Goal: Task Accomplishment & Management: Manage account settings

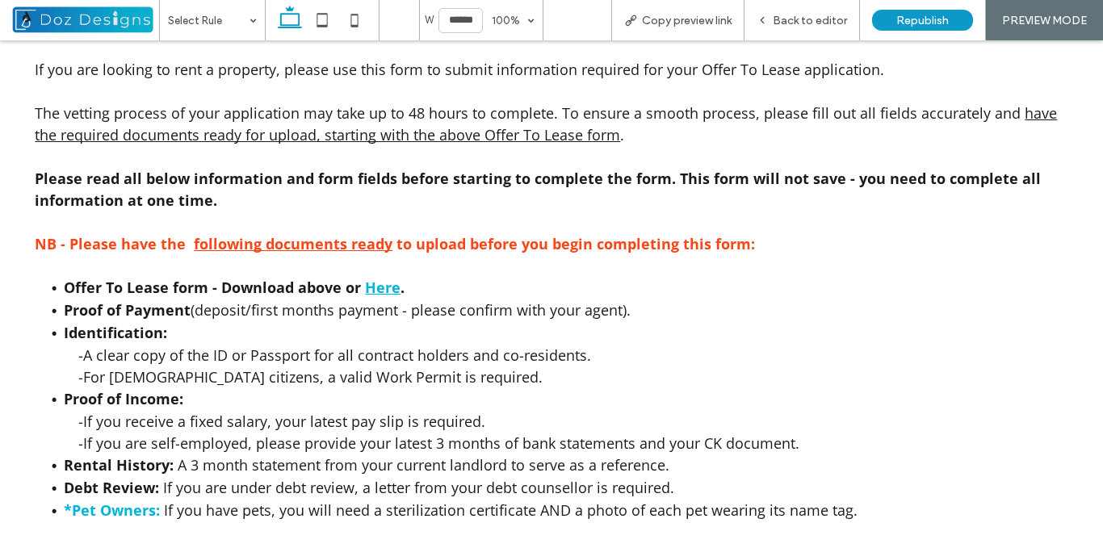
scroll to position [565, 0]
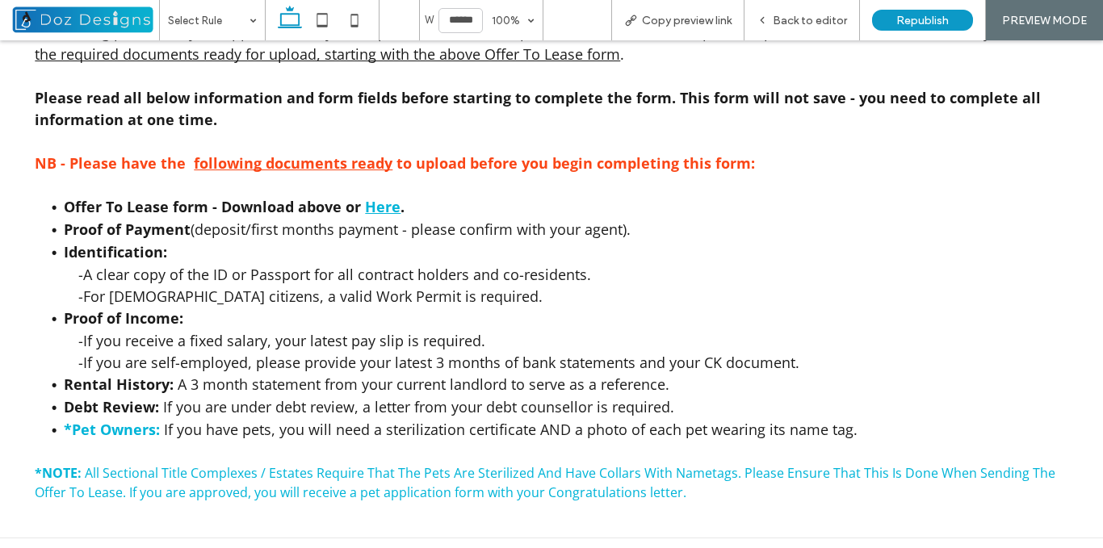
click at [382, 203] on strong "Here" at bounding box center [383, 206] width 36 height 19
click at [388, 204] on strong "Here" at bounding box center [383, 206] width 36 height 19
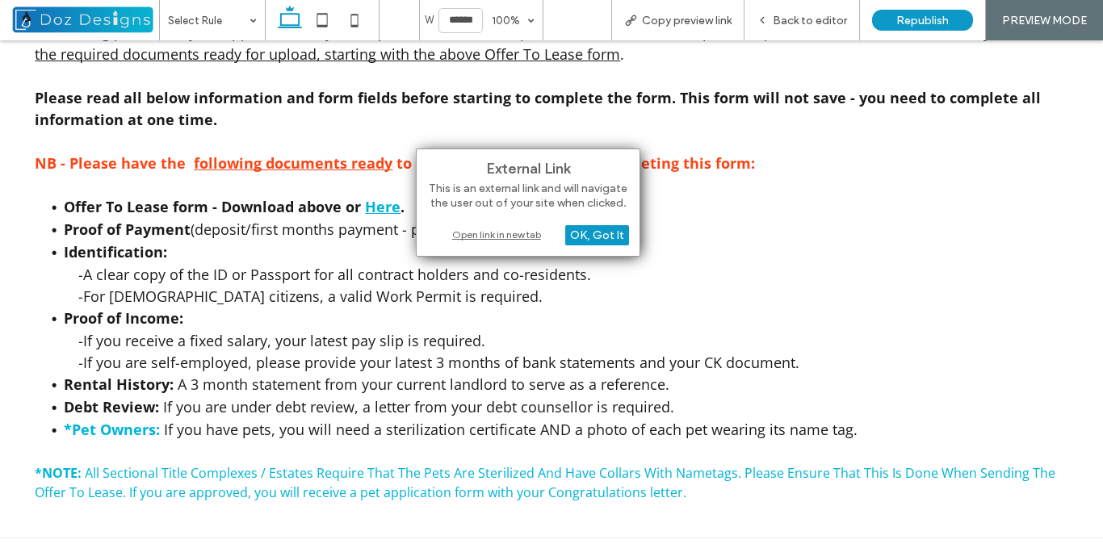
click at [468, 233] on div "Open link in new tab" at bounding box center [528, 234] width 202 height 17
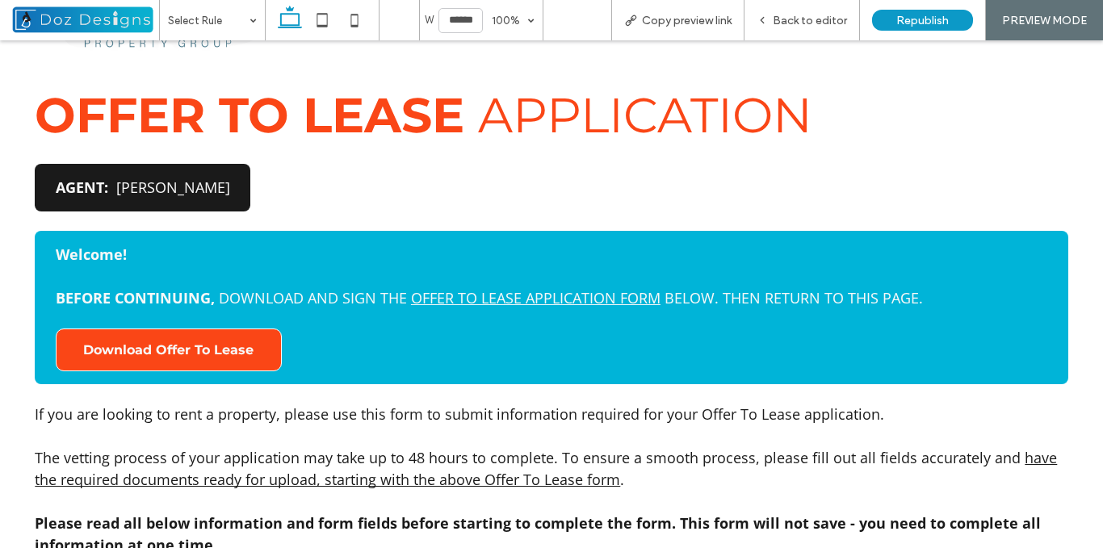
scroll to position [0, 0]
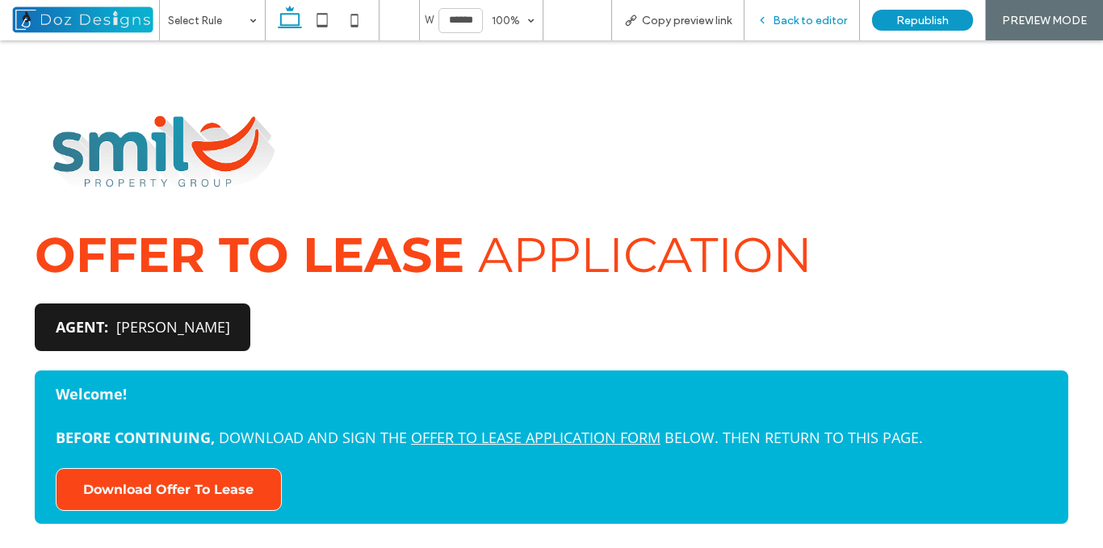
click at [773, 30] on div "Back to editor" at bounding box center [802, 20] width 115 height 40
click at [771, 20] on div "Back to editor" at bounding box center [802, 21] width 115 height 14
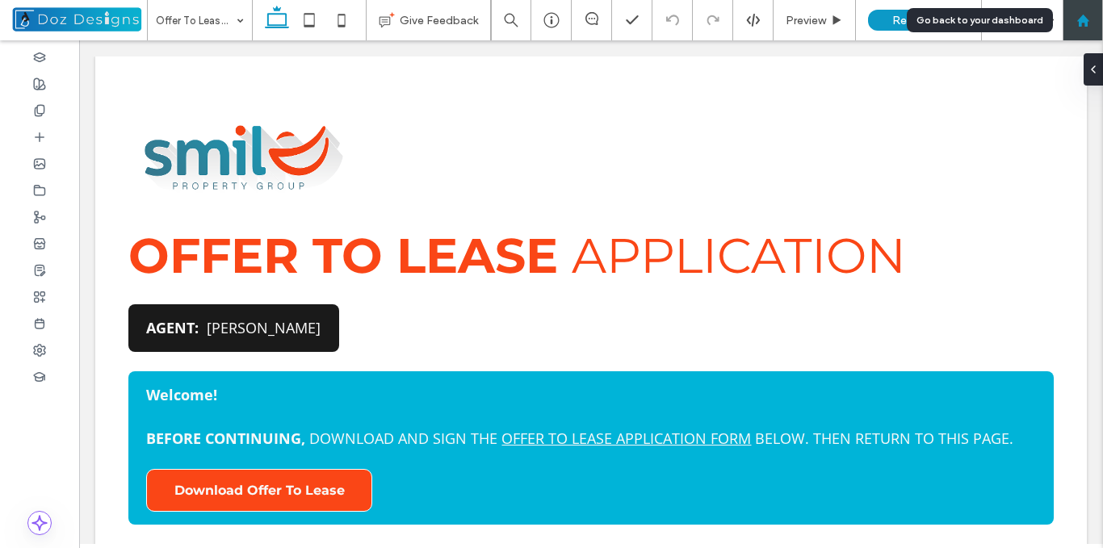
drag, startPoint x: 1082, startPoint y: 22, endPoint x: 1003, endPoint y: 24, distance: 79.2
click at [1082, 22] on use at bounding box center [1083, 20] width 12 height 12
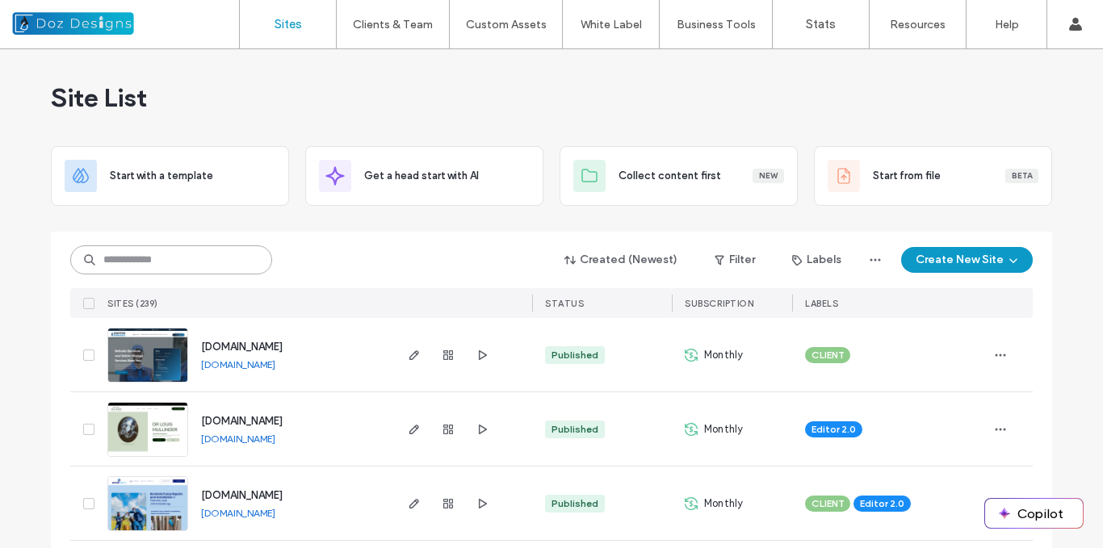
click at [224, 256] on input at bounding box center [171, 260] width 202 height 29
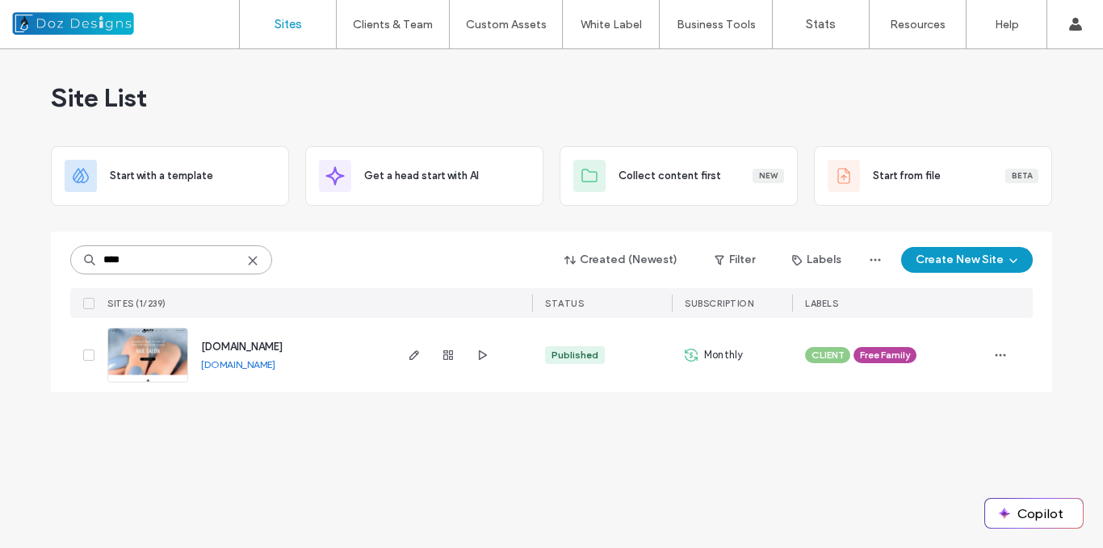
type input "****"
click at [373, 217] on div "Site List Start with a template Get a head start with AI Collect content first …" at bounding box center [551, 230] width 1001 height 363
click at [162, 352] on img at bounding box center [147, 384] width 79 height 110
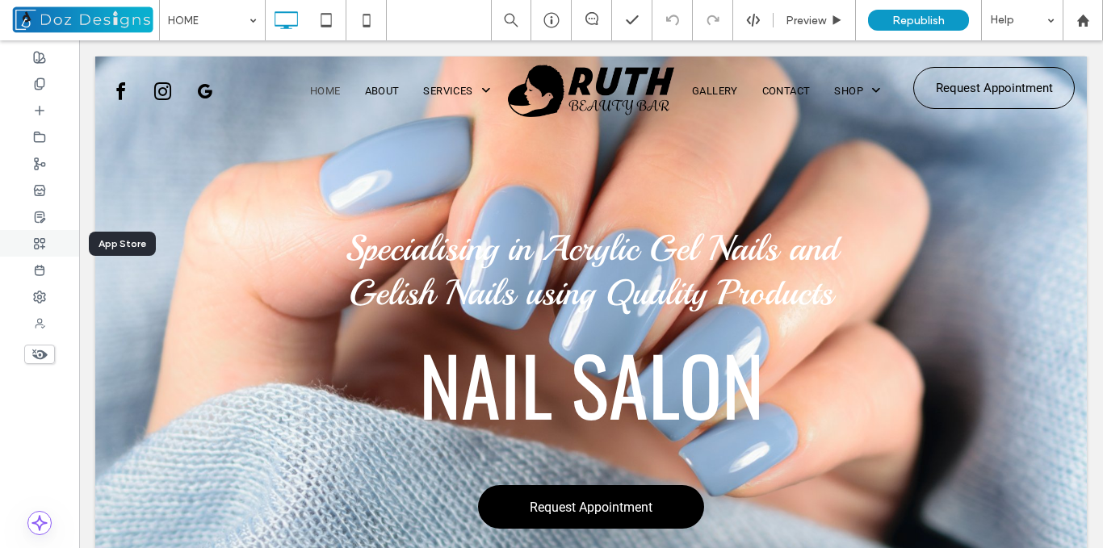
click at [39, 238] on icon at bounding box center [39, 243] width 13 height 13
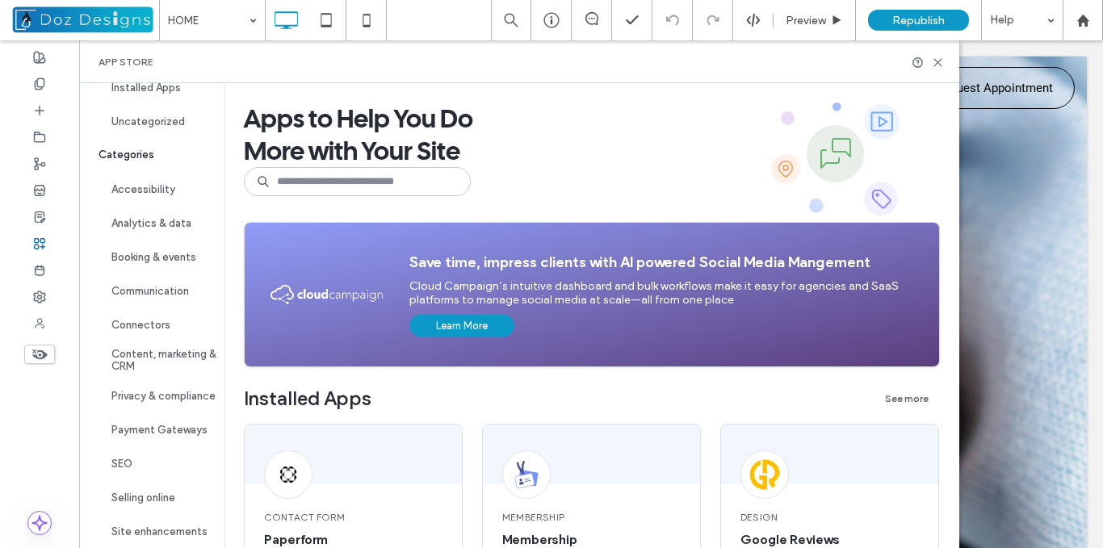
scroll to position [147, 0]
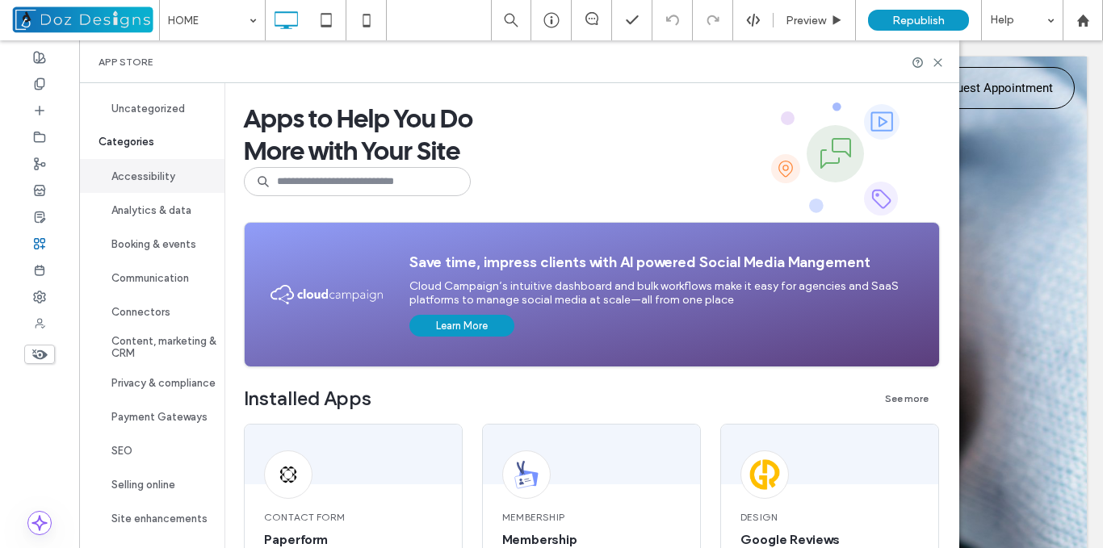
click at [153, 166] on button "Accessibility" at bounding box center [151, 176] width 145 height 34
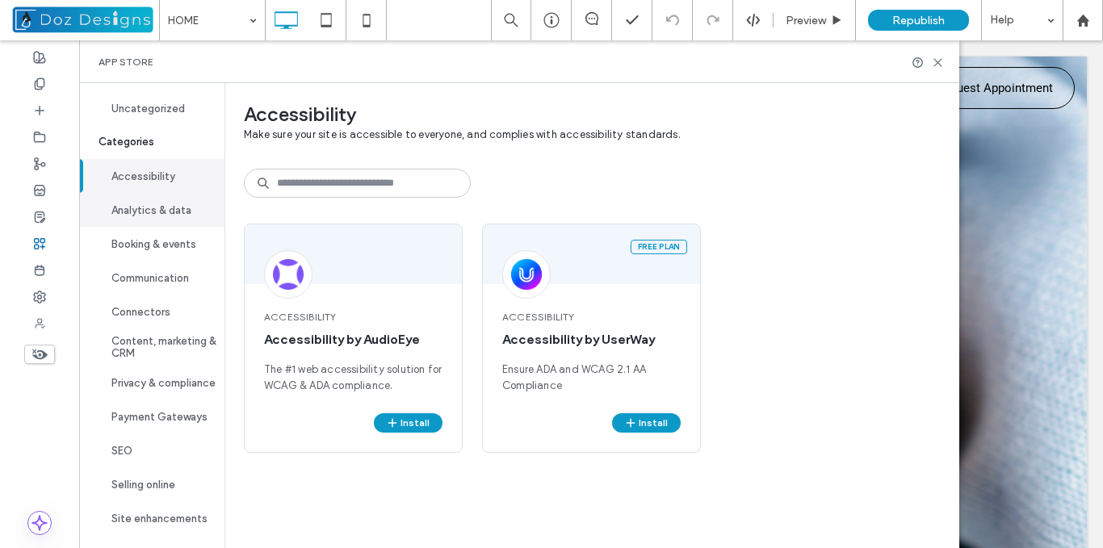
click at [167, 205] on button "Analytics & data" at bounding box center [151, 210] width 145 height 34
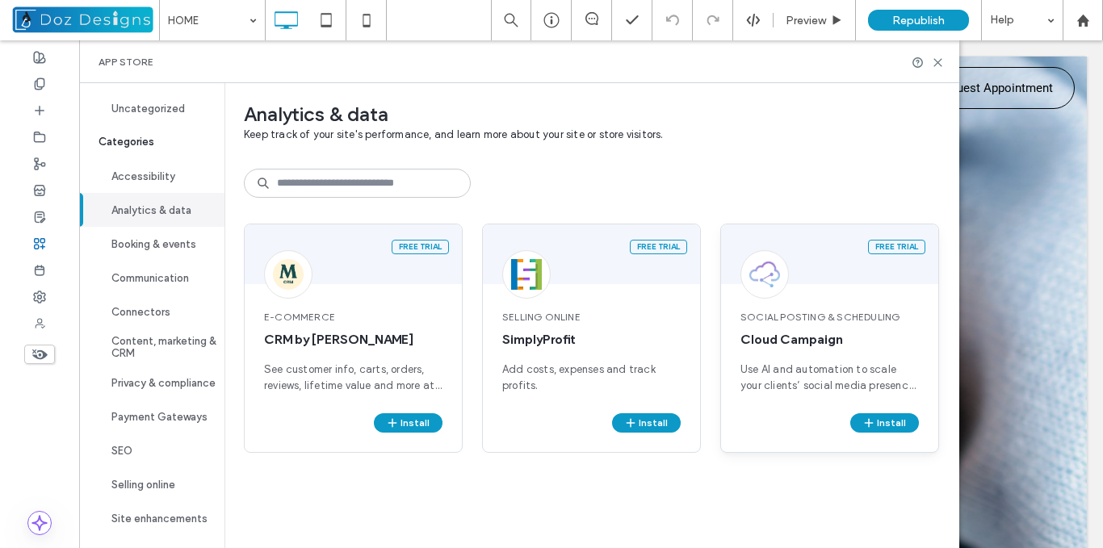
click at [832, 312] on span "Social Posting & Scheduling" at bounding box center [830, 317] width 178 height 15
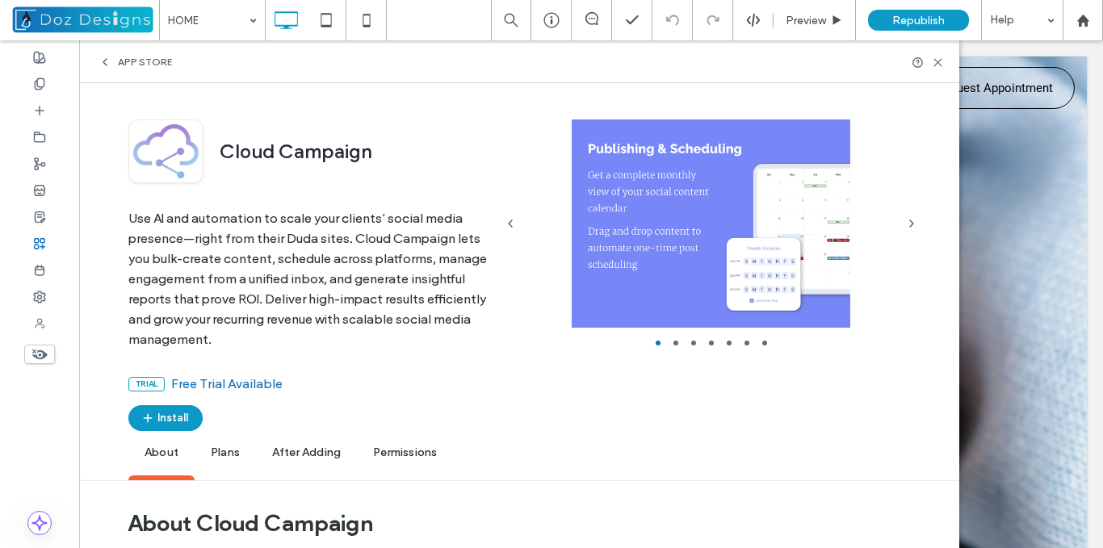
scroll to position [0, 0]
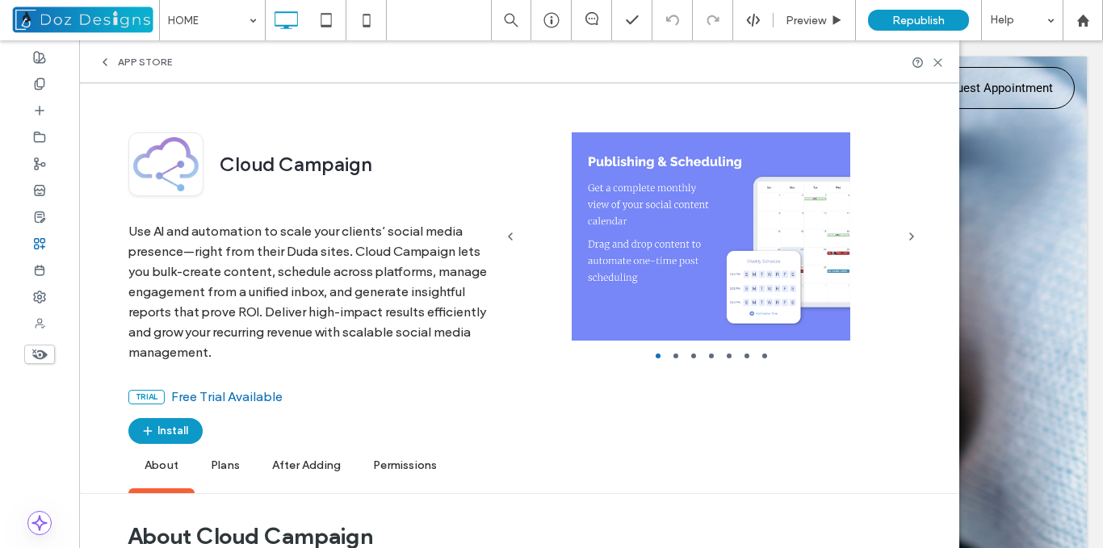
click at [140, 61] on span "App Store" at bounding box center [145, 62] width 54 height 13
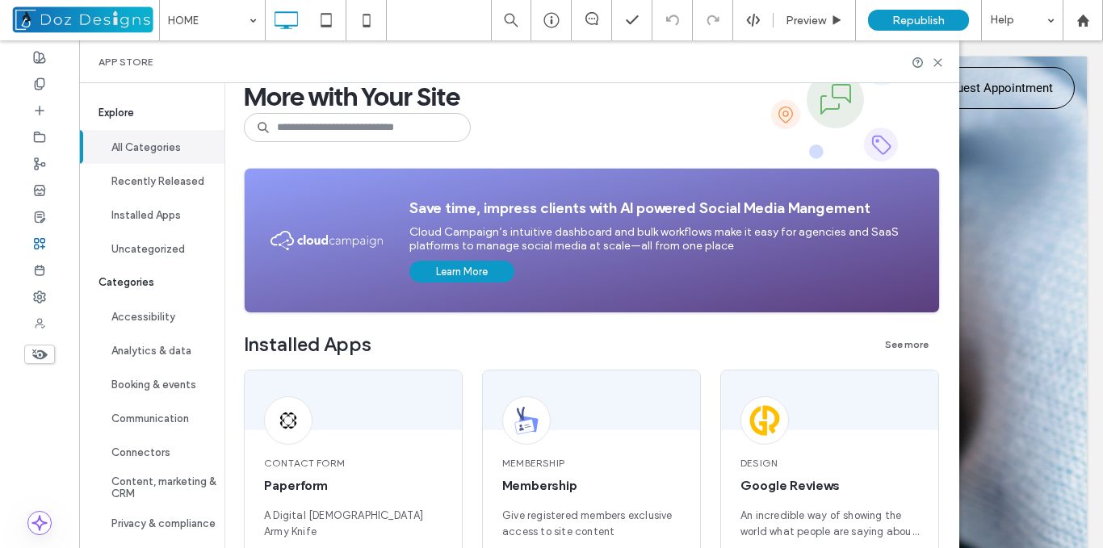
scroll to position [81, 0]
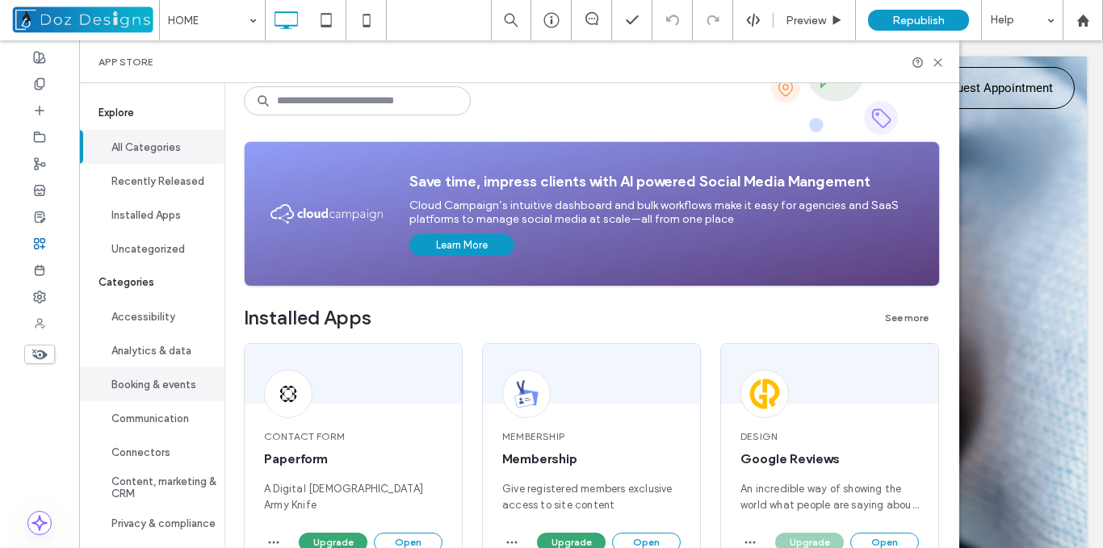
click at [178, 384] on button "Booking & events" at bounding box center [151, 384] width 145 height 34
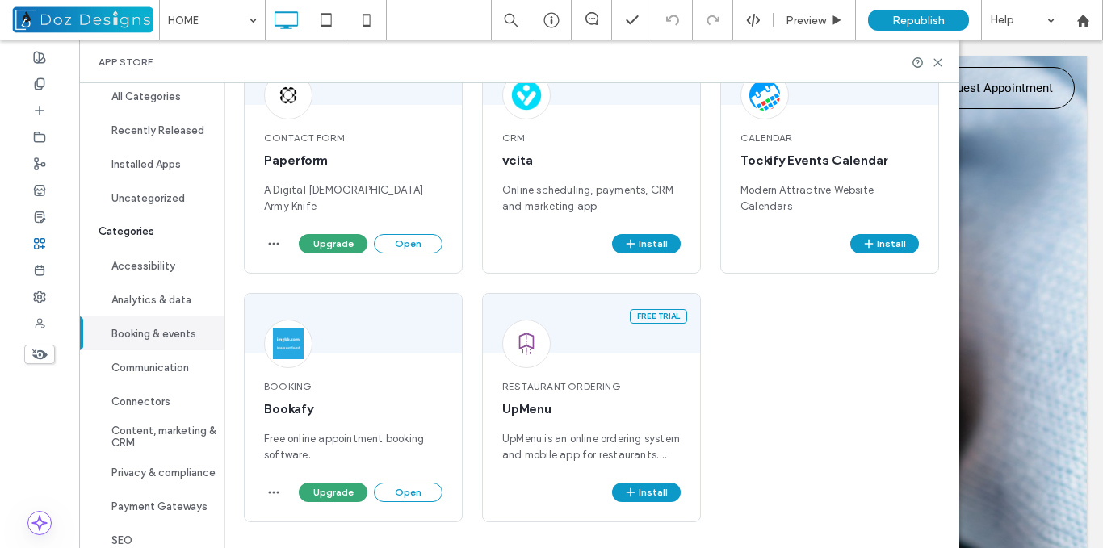
scroll to position [62, 0]
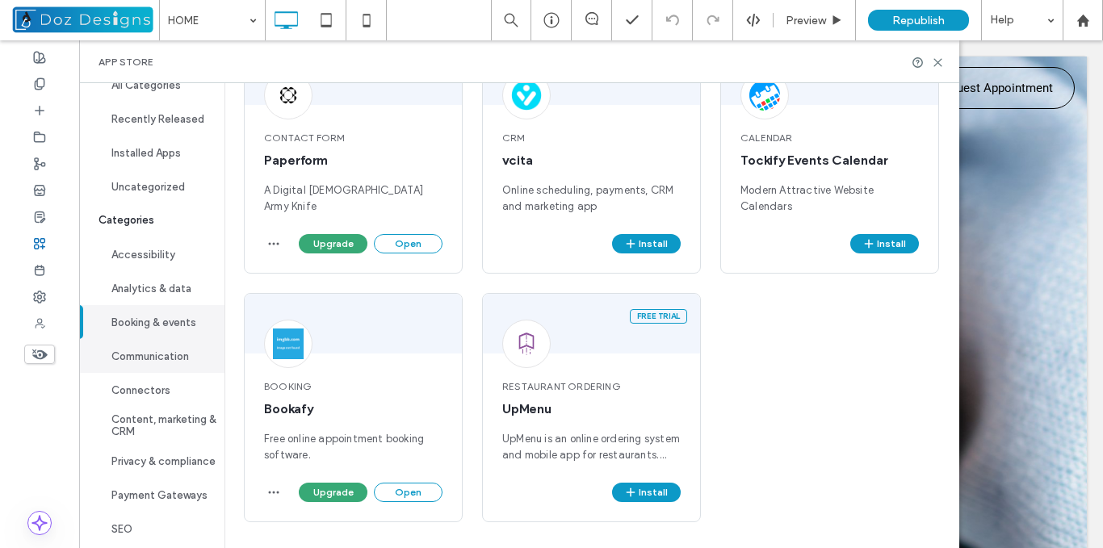
click at [179, 356] on button "Communication" at bounding box center [151, 356] width 145 height 34
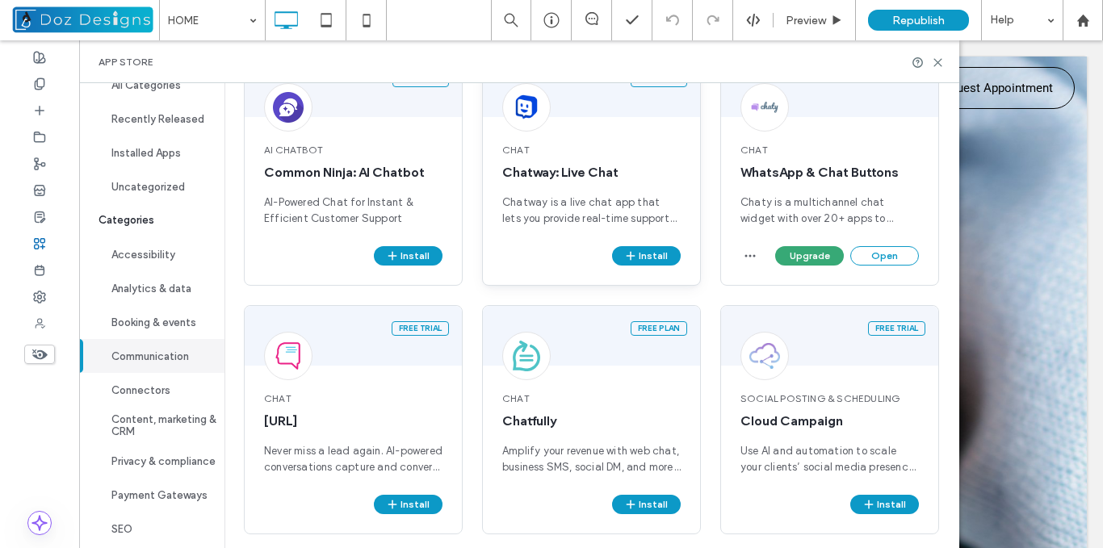
scroll to position [166, 0]
click at [346, 171] on span "Common Ninja: AI Chatbot" at bounding box center [353, 174] width 178 height 18
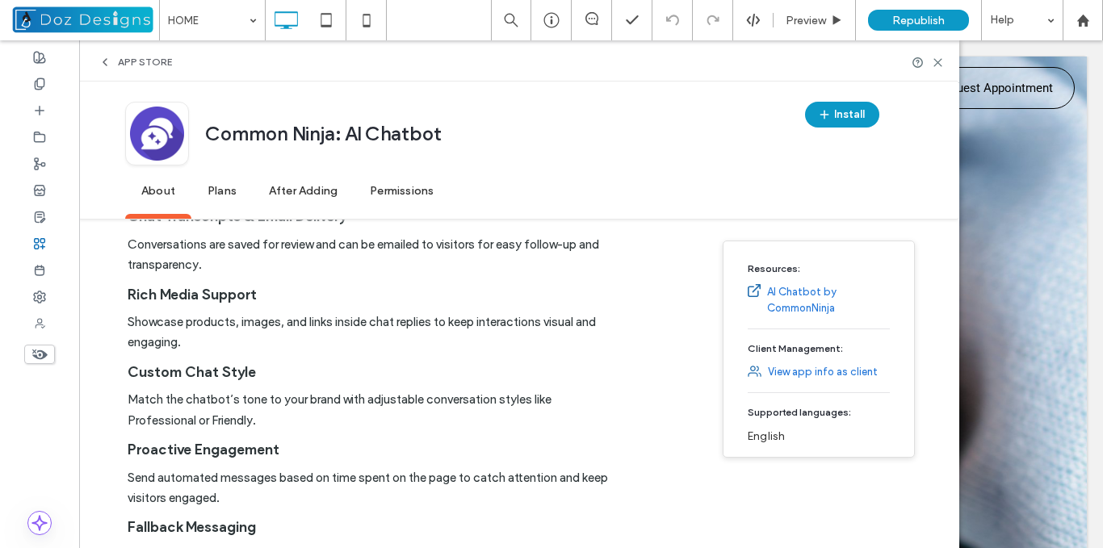
scroll to position [1043, 0]
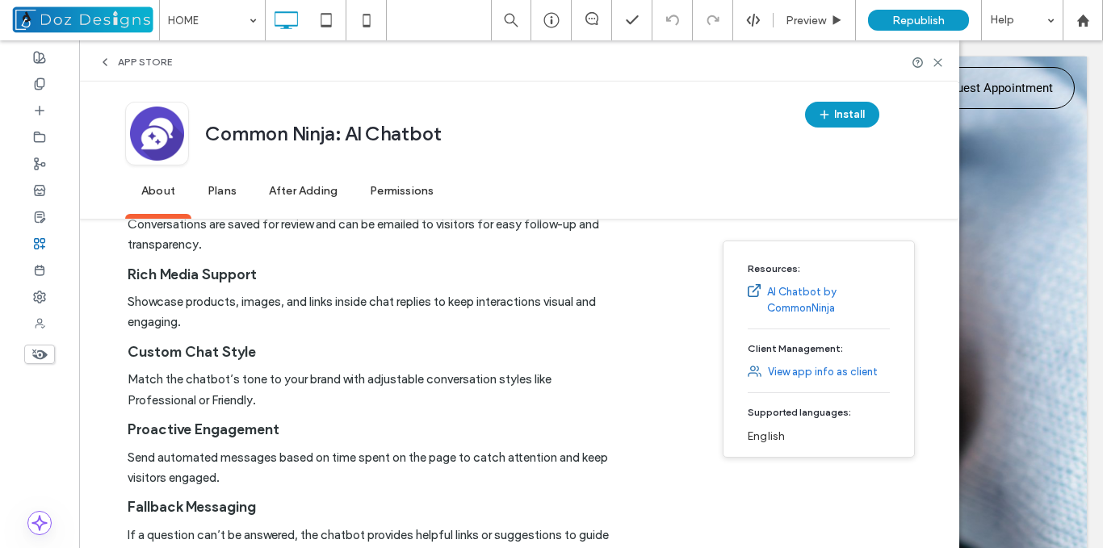
click at [214, 192] on span "Plans" at bounding box center [221, 192] width 61 height 44
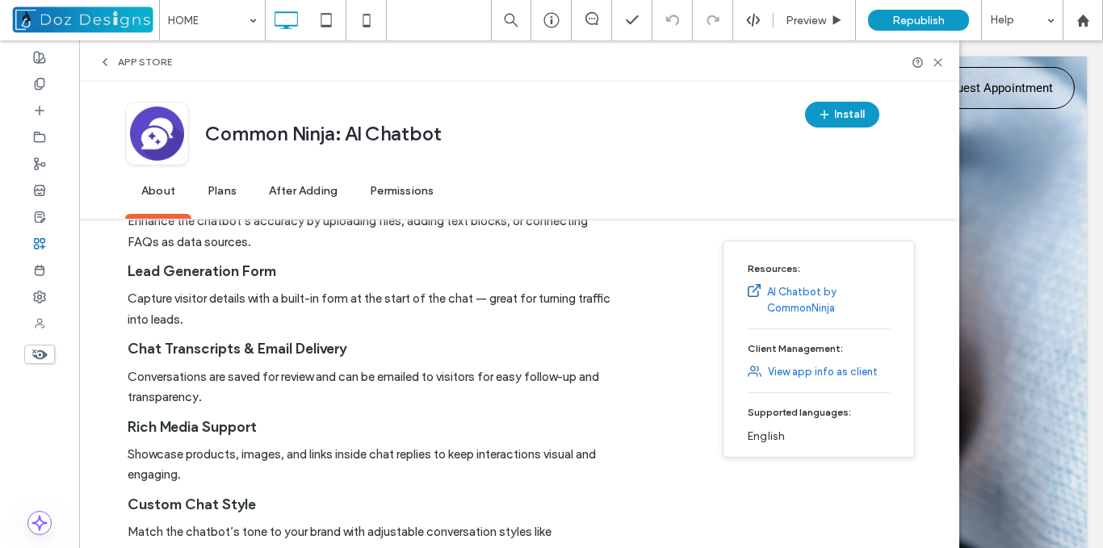
click at [112, 61] on div "App Store" at bounding box center [135, 62] width 73 height 13
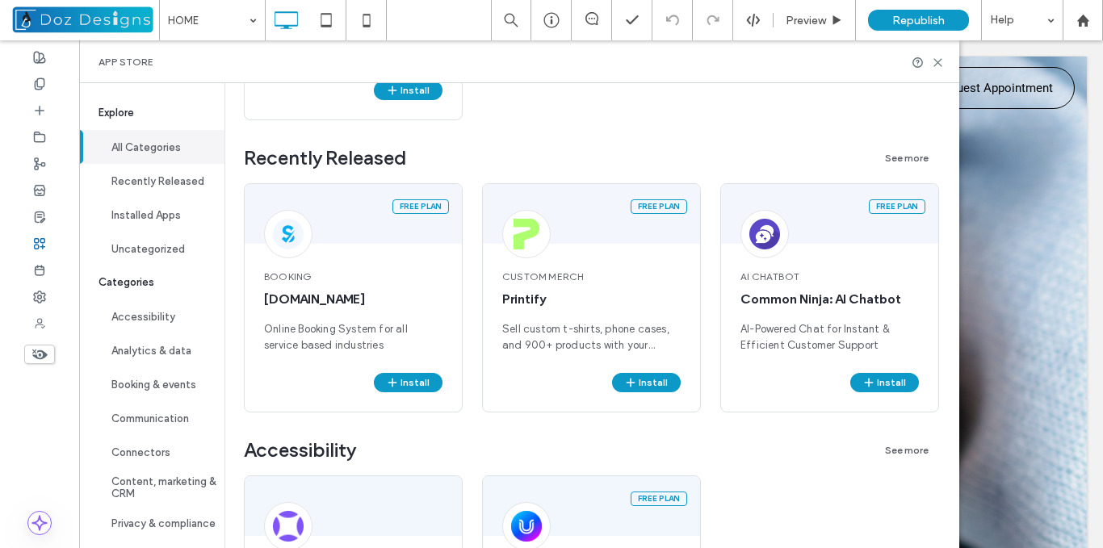
scroll to position [884, 0]
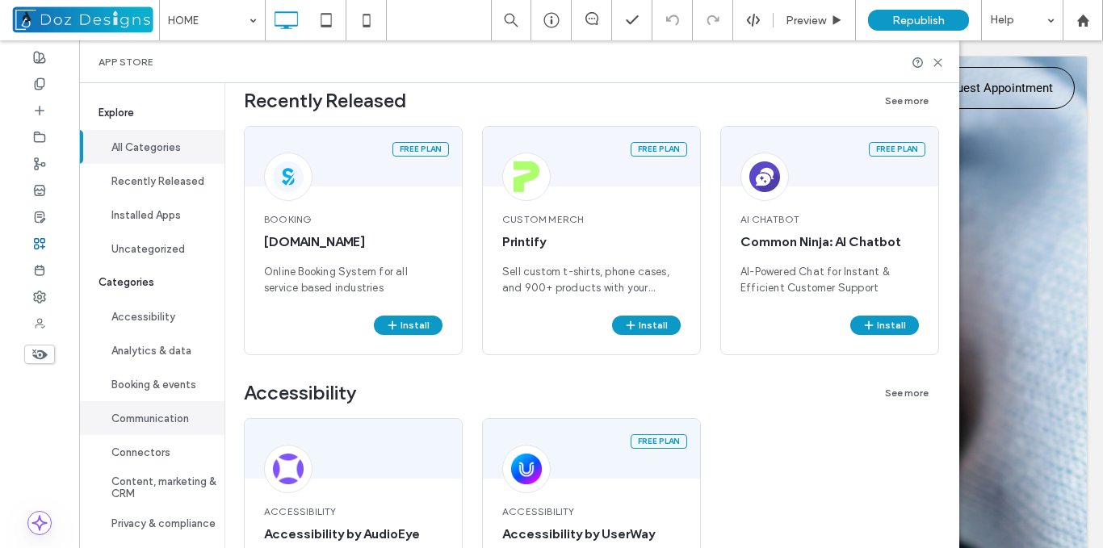
click at [164, 419] on button "Communication" at bounding box center [151, 418] width 145 height 34
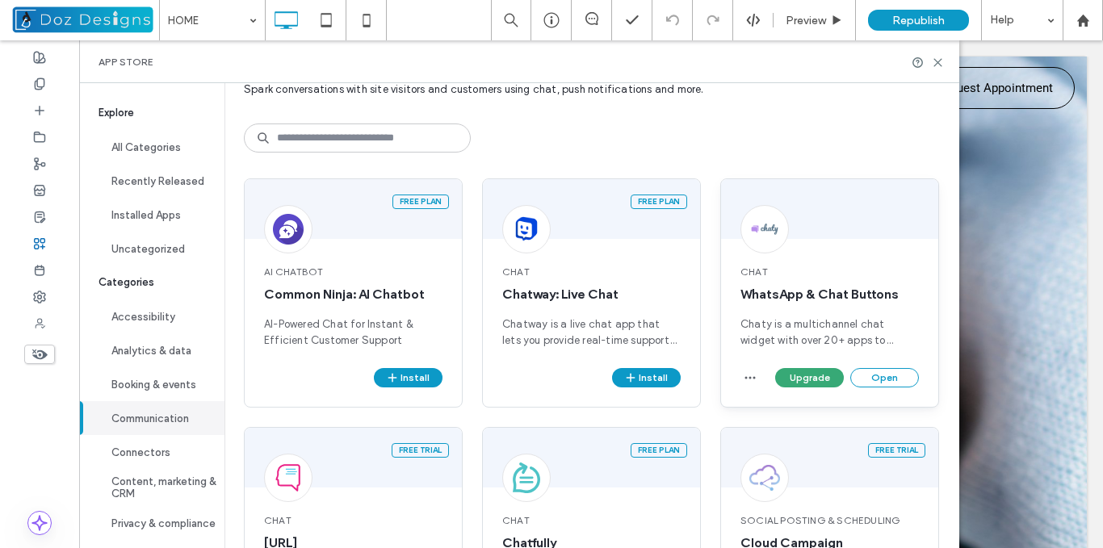
scroll to position [35, 0]
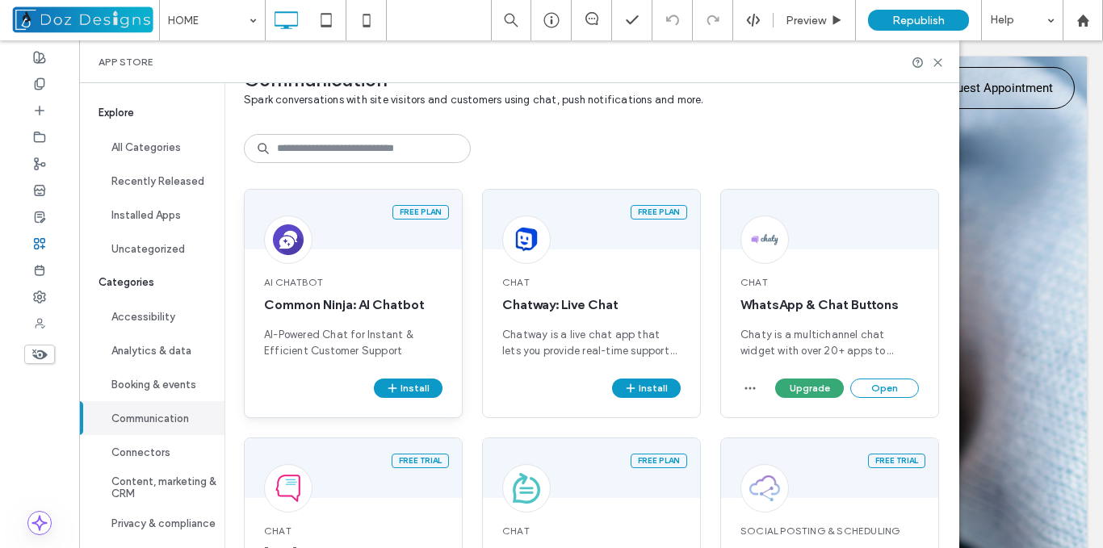
click at [334, 270] on div "AI Chatbot Common Ninja: AI Chatbot AI-Powered Chat for Instant & Efficient Cus…" at bounding box center [353, 317] width 217 height 123
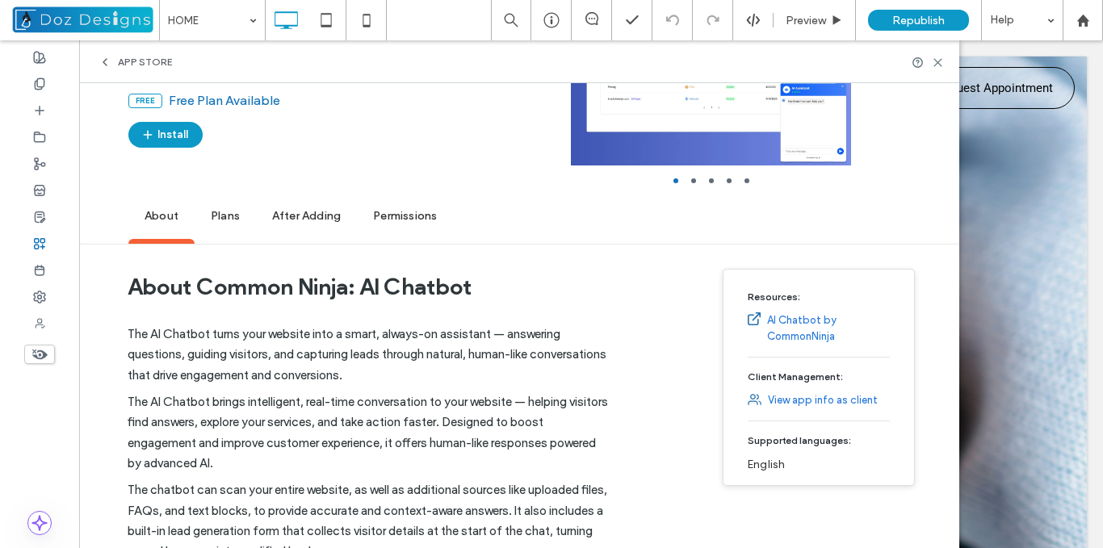
scroll to position [0, 0]
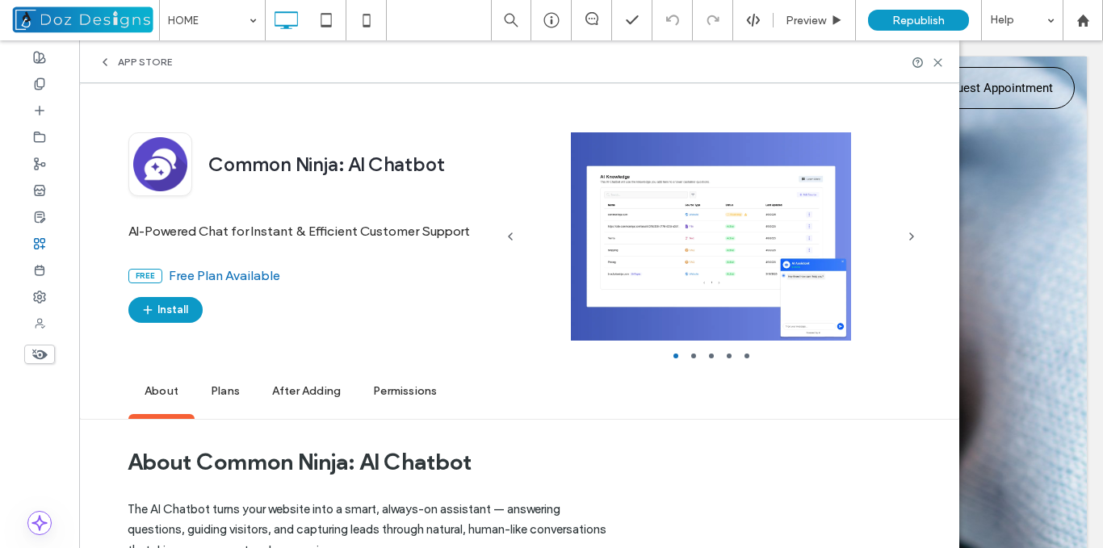
click at [103, 61] on icon at bounding box center [105, 62] width 13 height 13
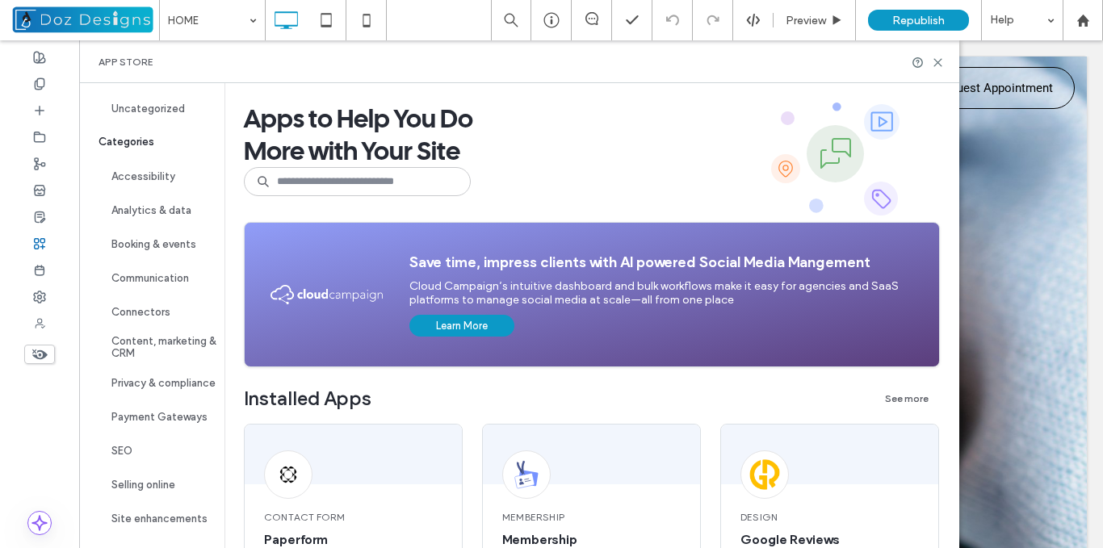
scroll to position [147, 0]
click at [159, 310] on button "Connectors" at bounding box center [151, 312] width 145 height 34
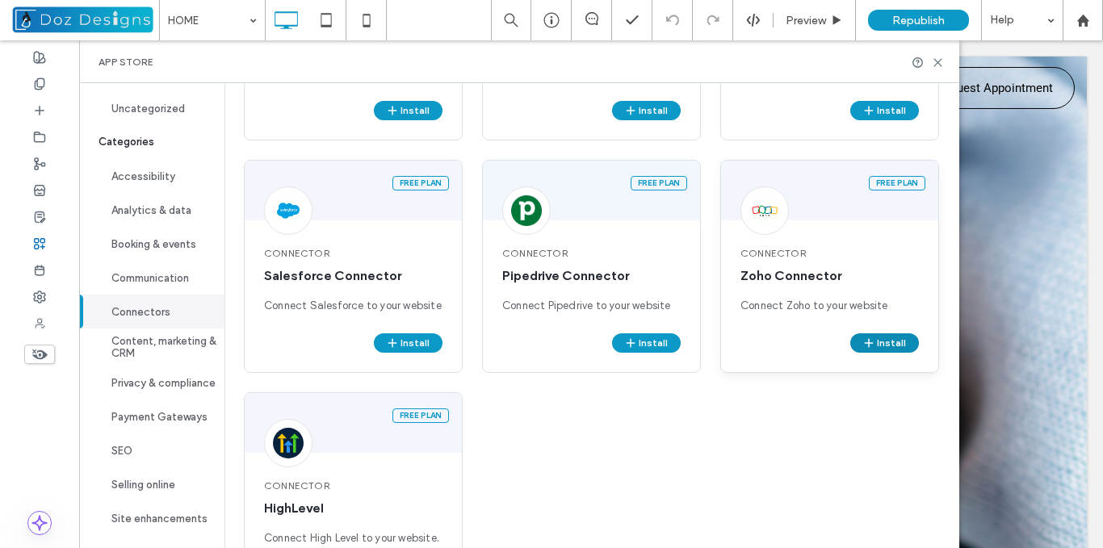
scroll to position [566, 0]
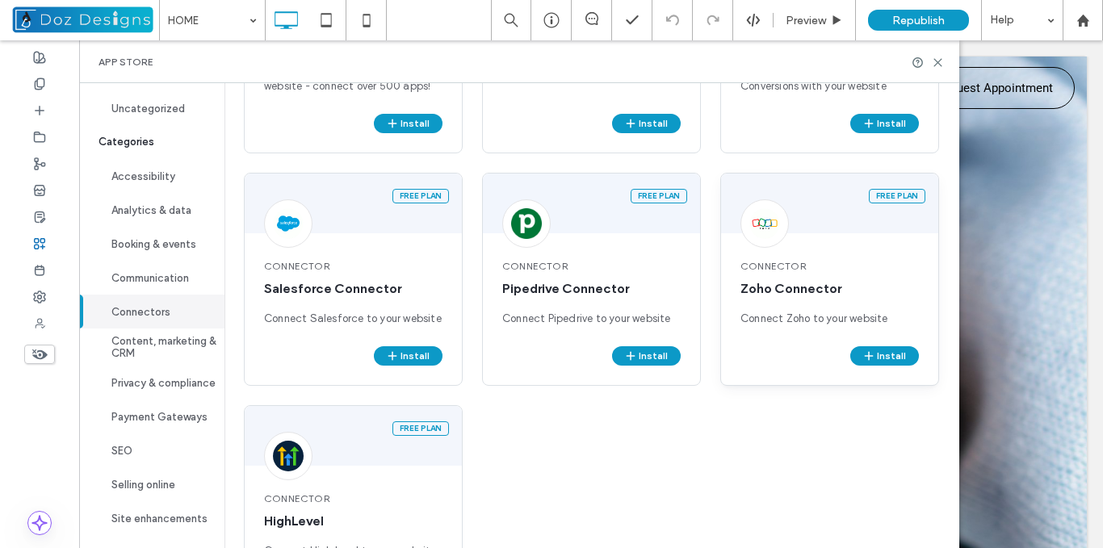
click at [811, 247] on div "Connector Zoho Connector Connect Zoho to your website" at bounding box center [829, 293] width 217 height 107
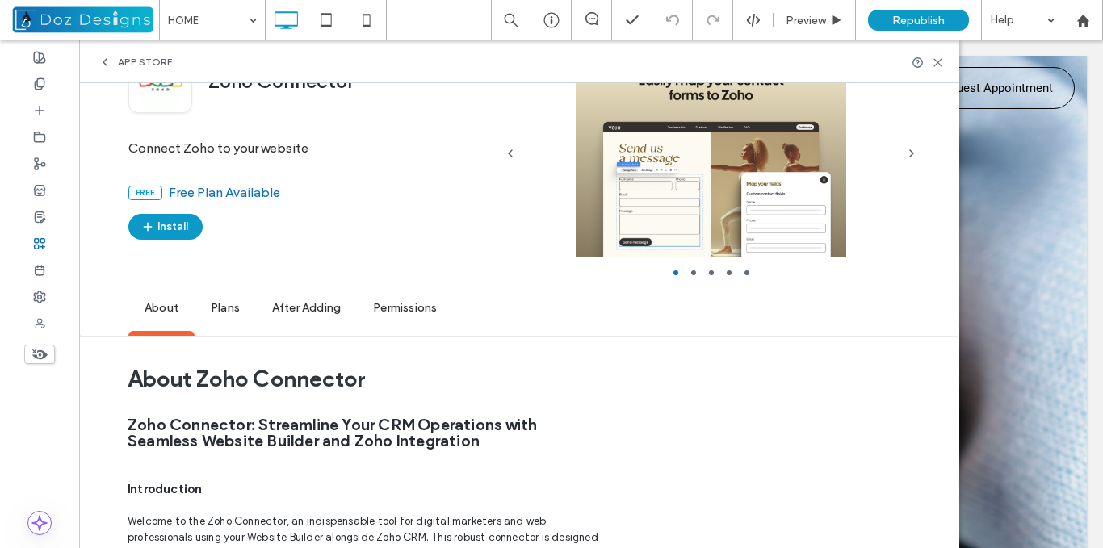
scroll to position [0, 0]
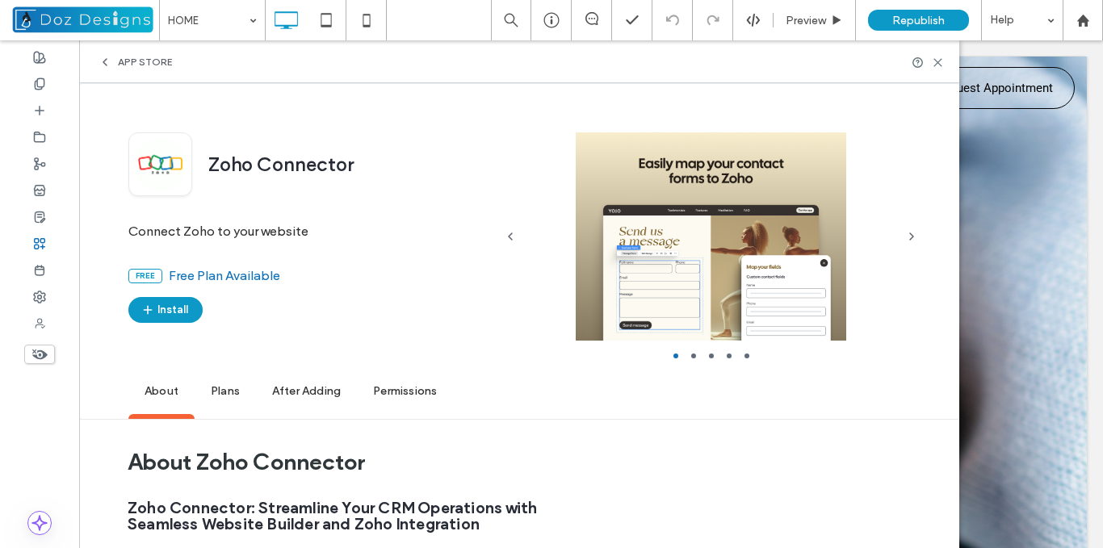
click at [108, 57] on icon at bounding box center [105, 62] width 13 height 13
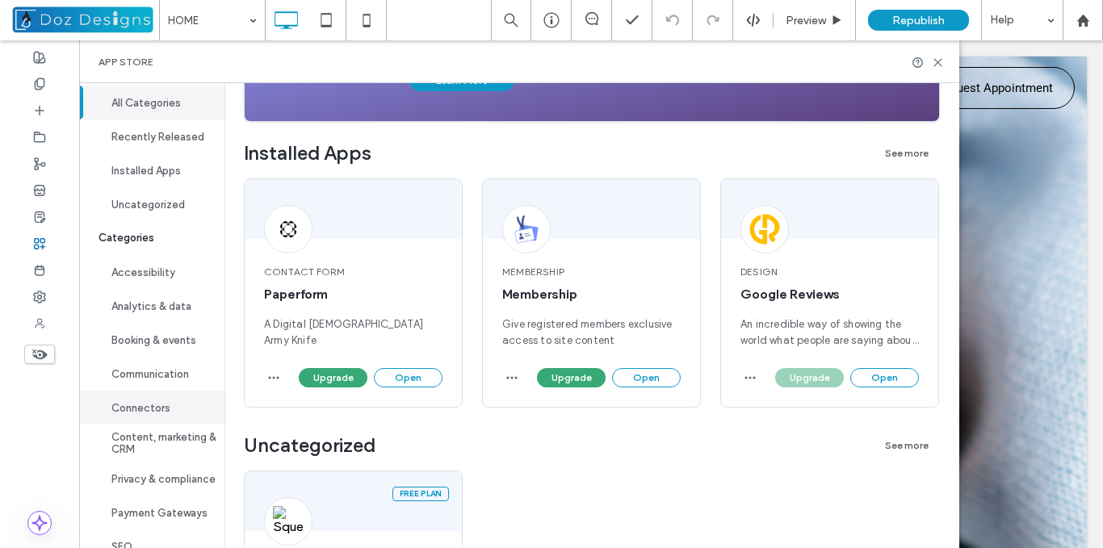
scroll to position [50, 0]
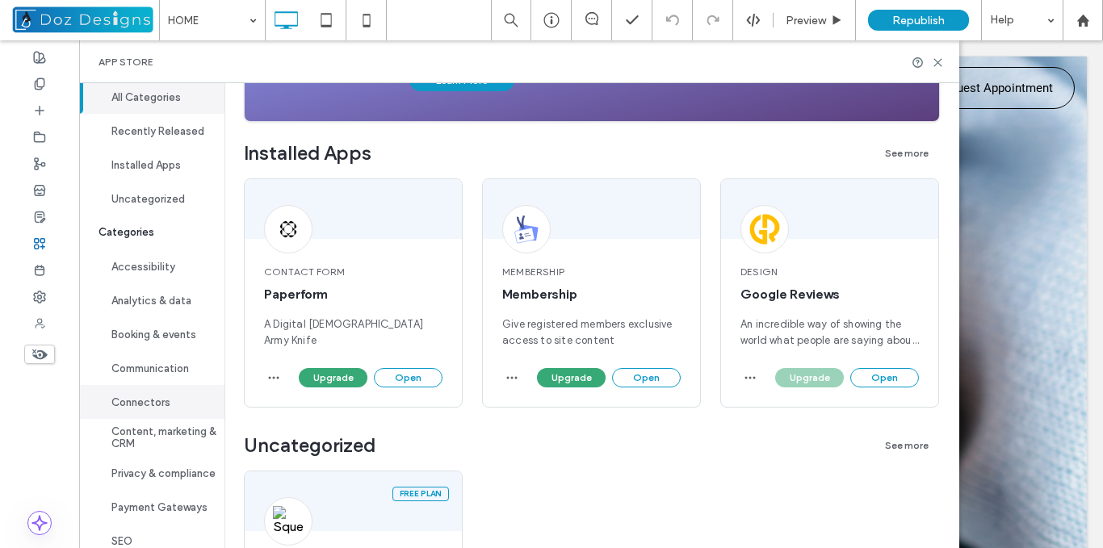
click at [160, 405] on button "Connectors" at bounding box center [151, 402] width 145 height 34
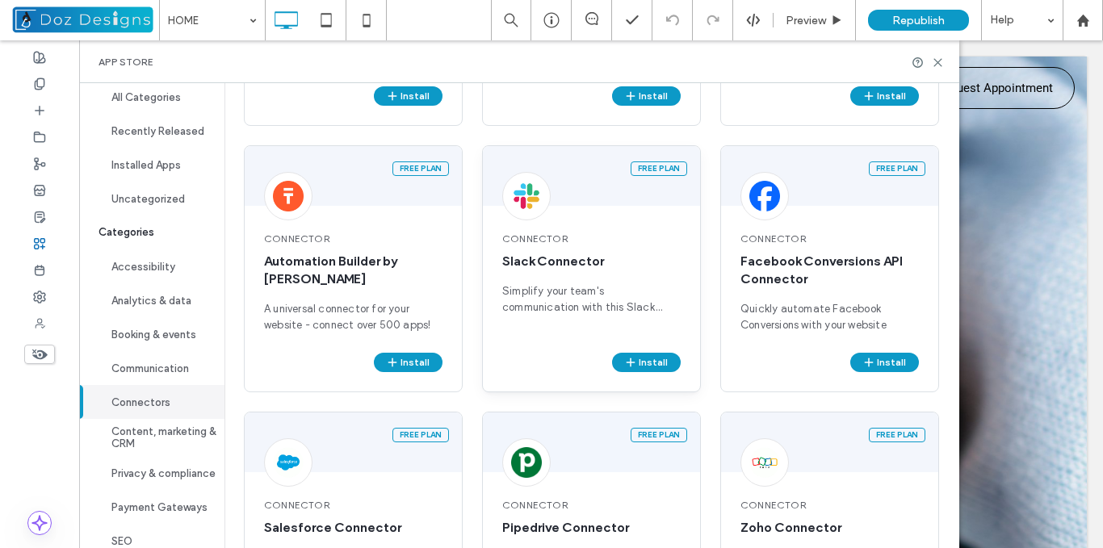
scroll to position [329, 0]
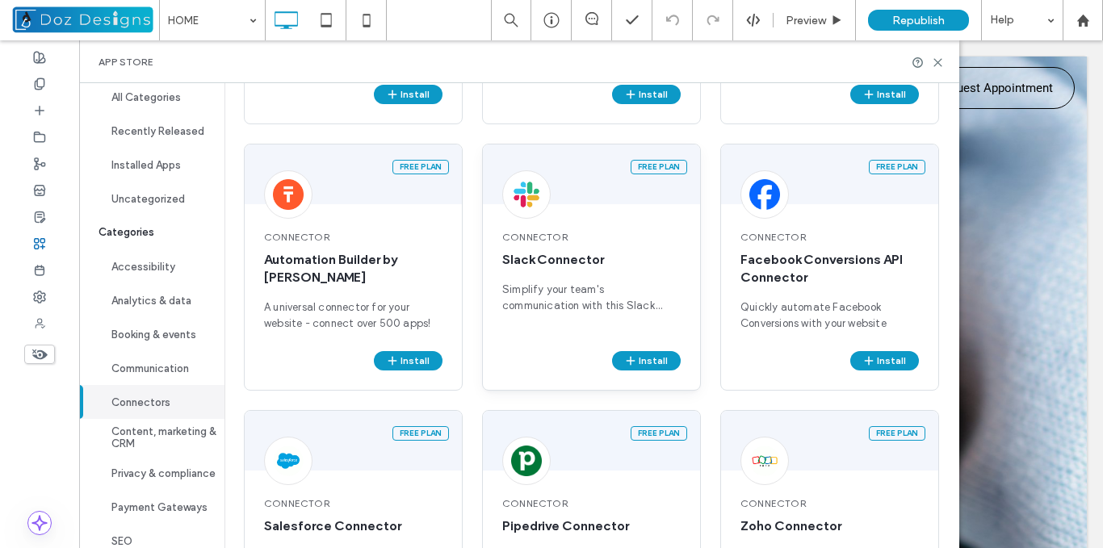
click at [607, 233] on span "Connector" at bounding box center [591, 237] width 178 height 15
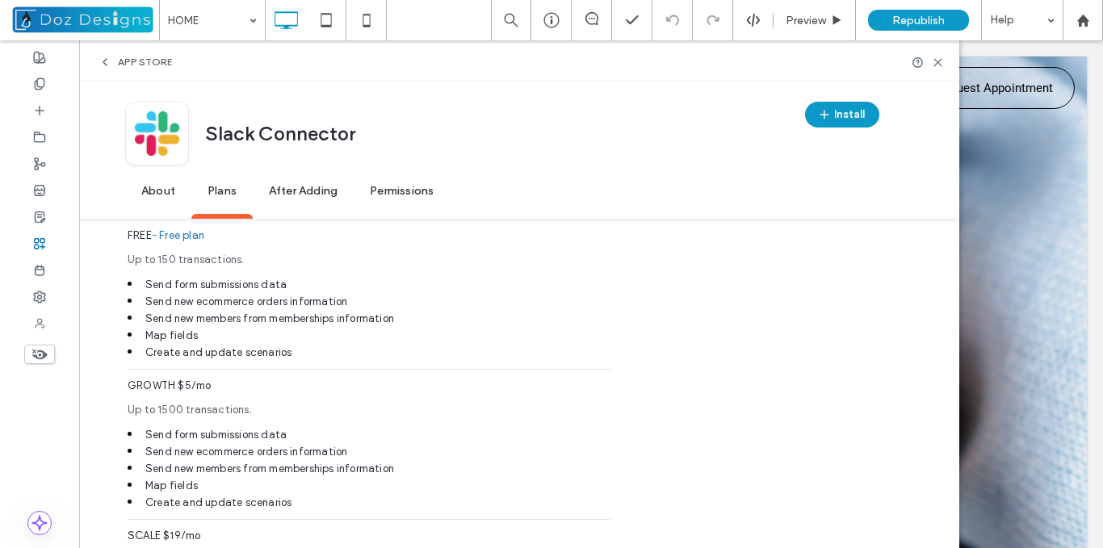
scroll to position [1234, 0]
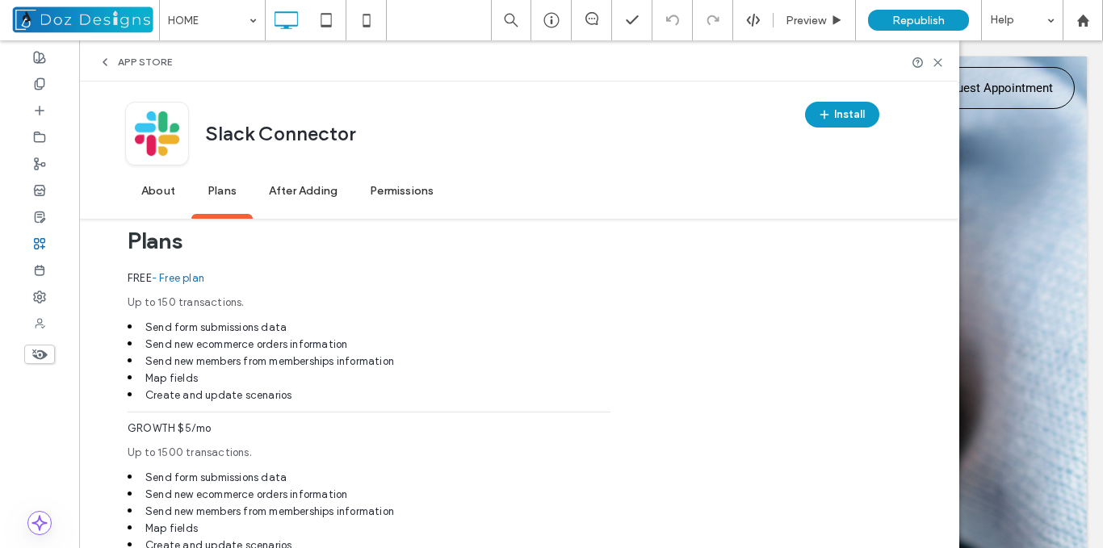
click at [108, 61] on icon at bounding box center [105, 62] width 13 height 13
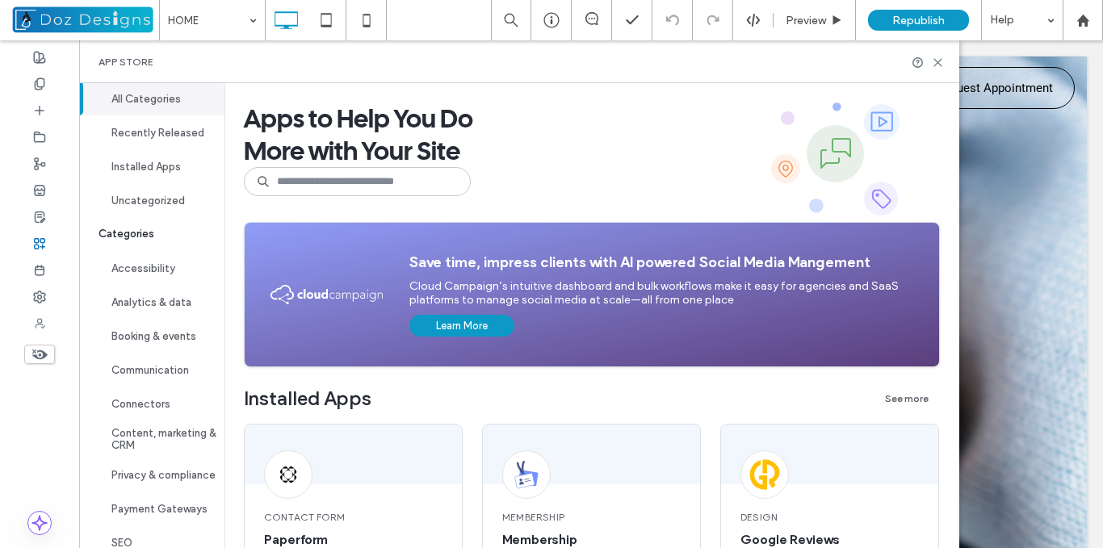
scroll to position [65, 0]
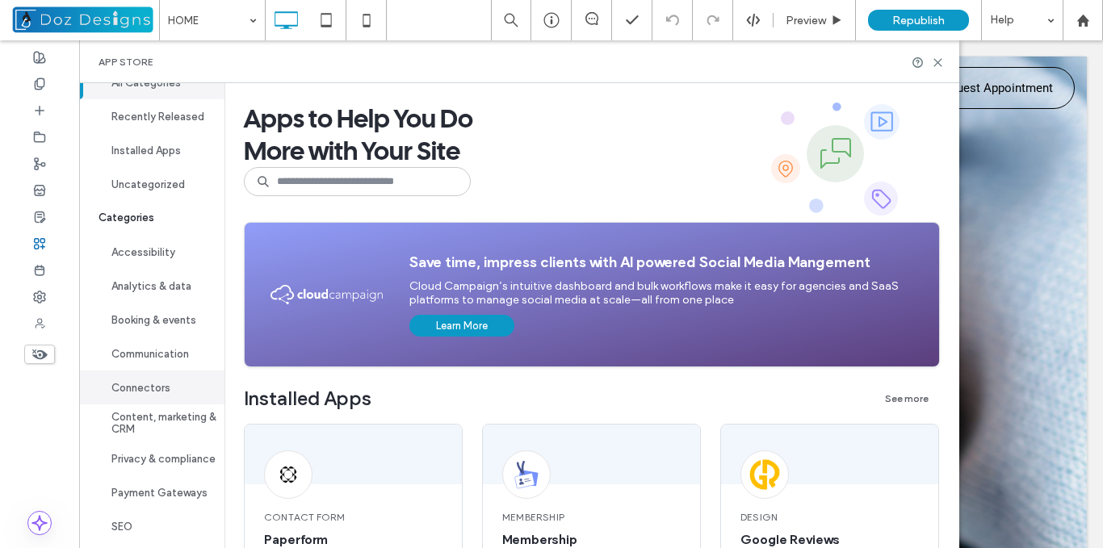
click at [158, 390] on button "Connectors" at bounding box center [151, 388] width 145 height 34
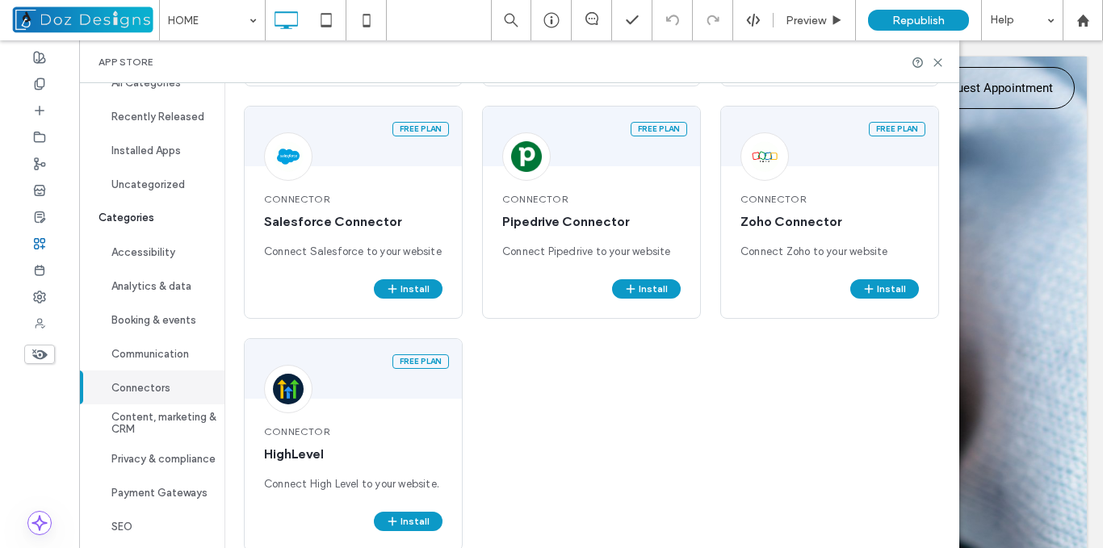
scroll to position [662, 0]
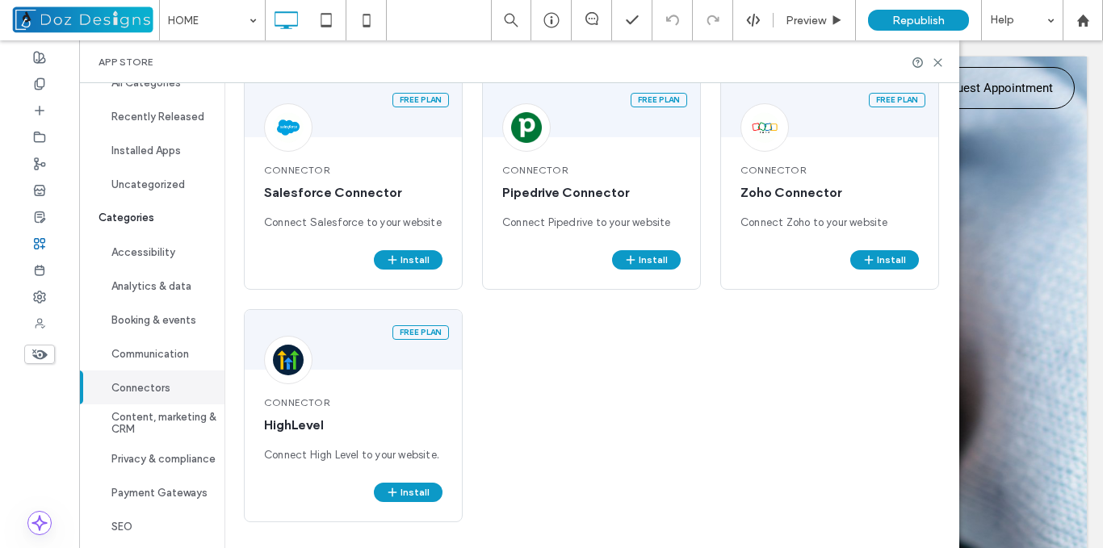
drag, startPoint x: 965, startPoint y: 213, endPoint x: 907, endPoint y: 426, distance: 220.2
click at [364, 365] on div "Free plan" at bounding box center [353, 340] width 217 height 60
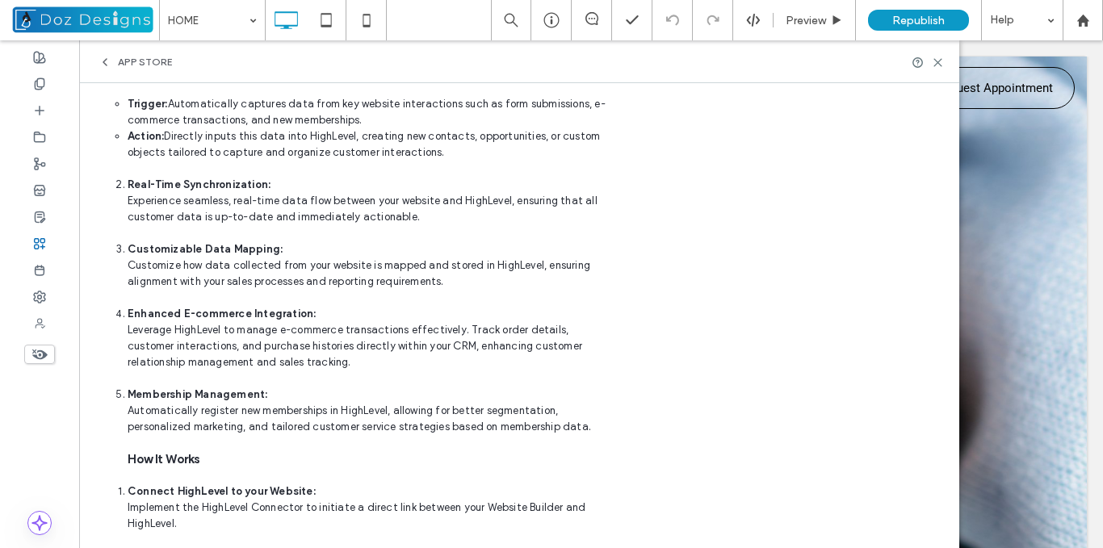
scroll to position [0, 0]
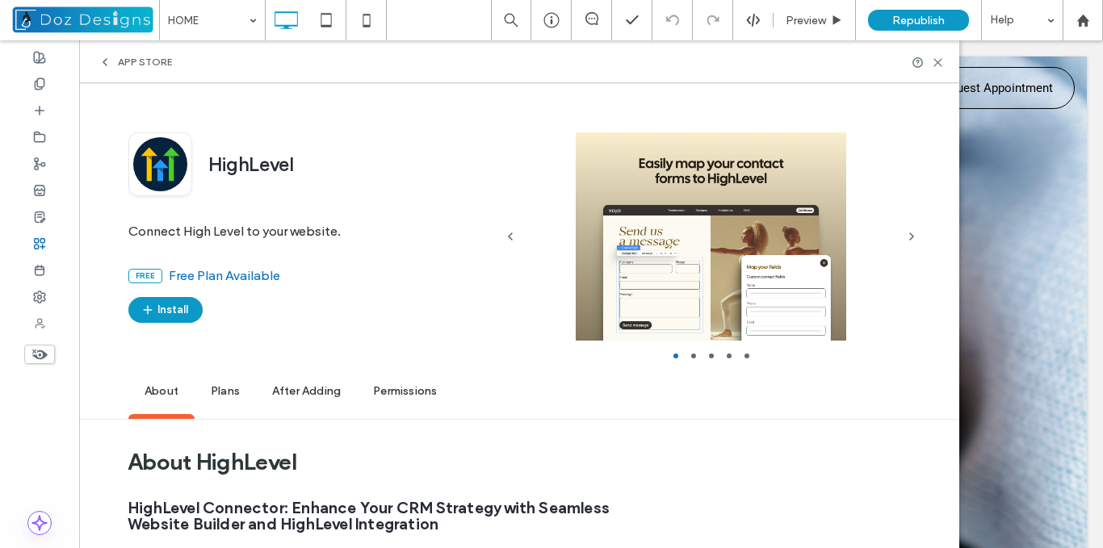
click at [228, 390] on span "Plans" at bounding box center [225, 392] width 61 height 44
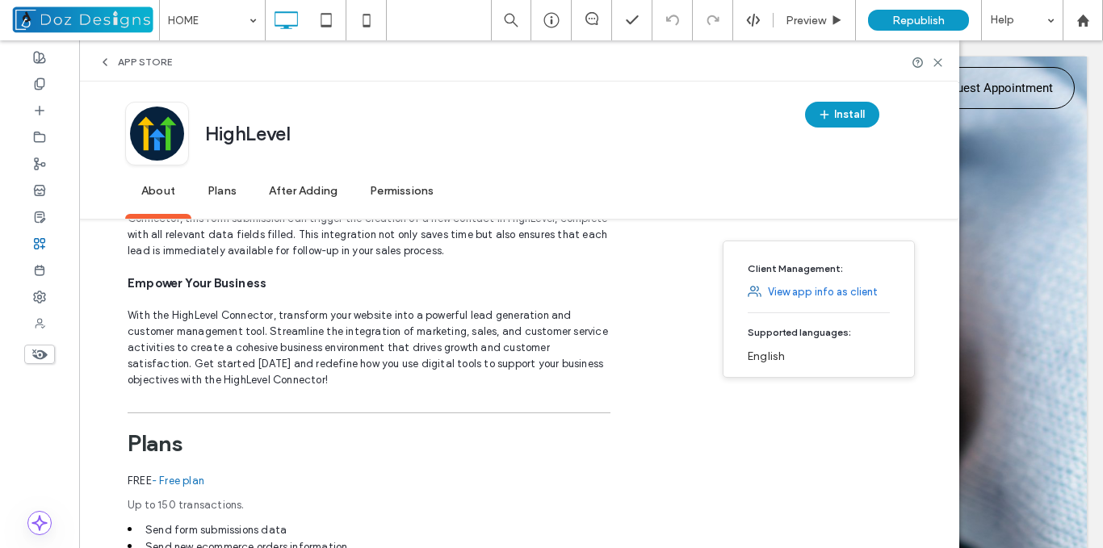
scroll to position [1371, 0]
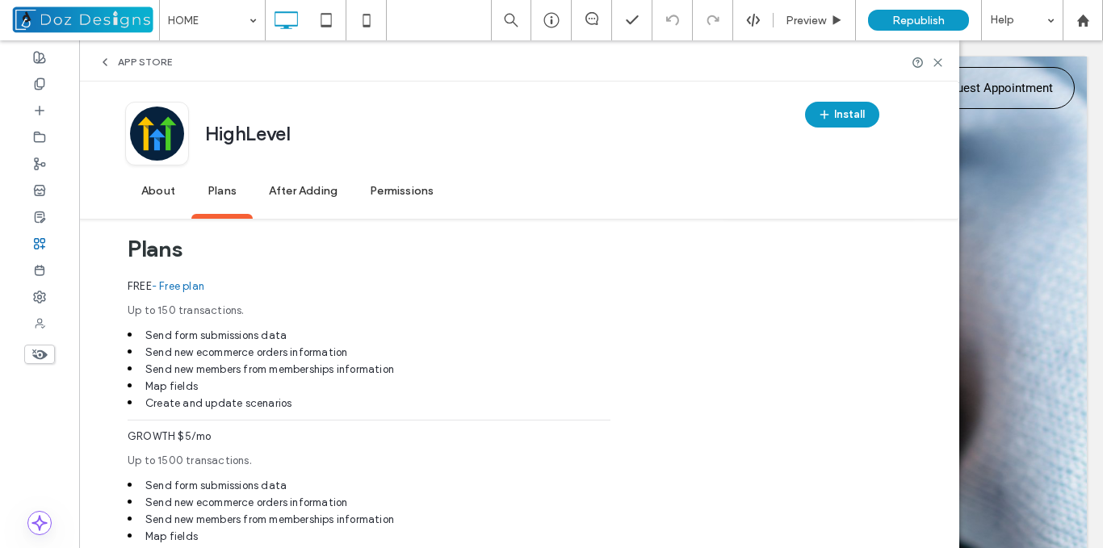
click at [114, 59] on div "App Store" at bounding box center [135, 62] width 73 height 13
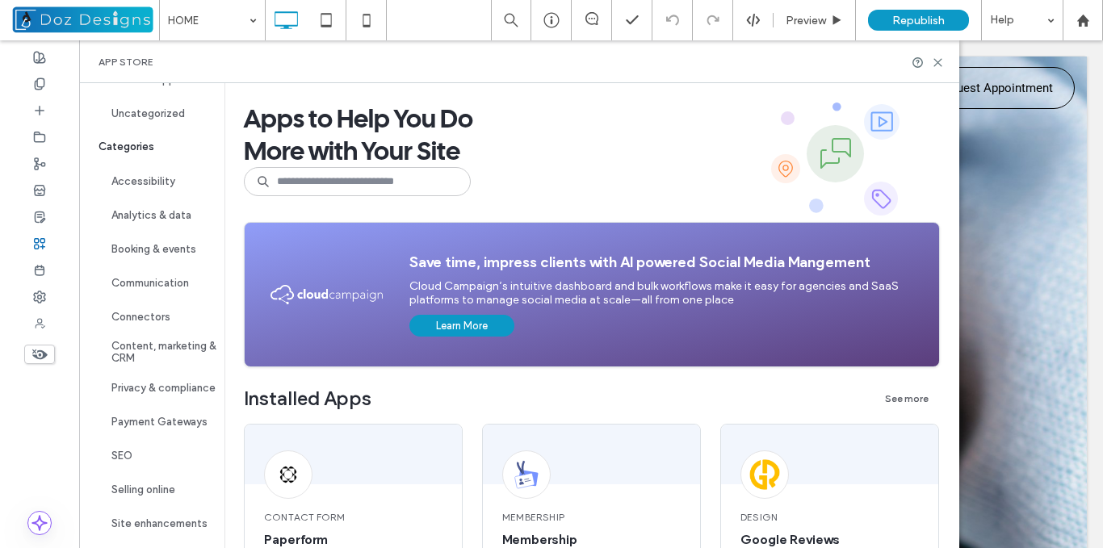
scroll to position [147, 0]
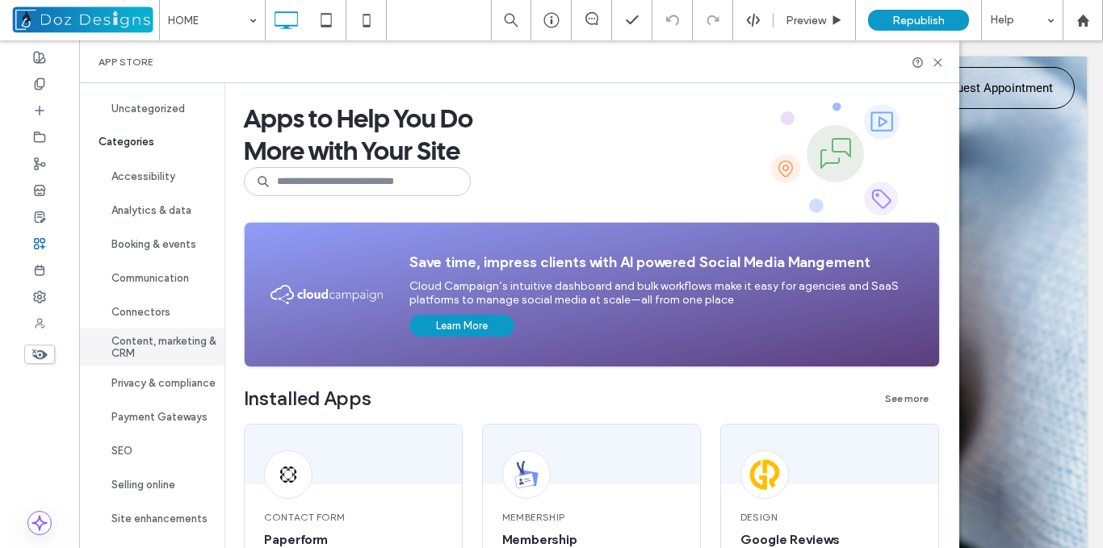
click at [162, 342] on button "Content, marketing & CRM" at bounding box center [151, 347] width 145 height 37
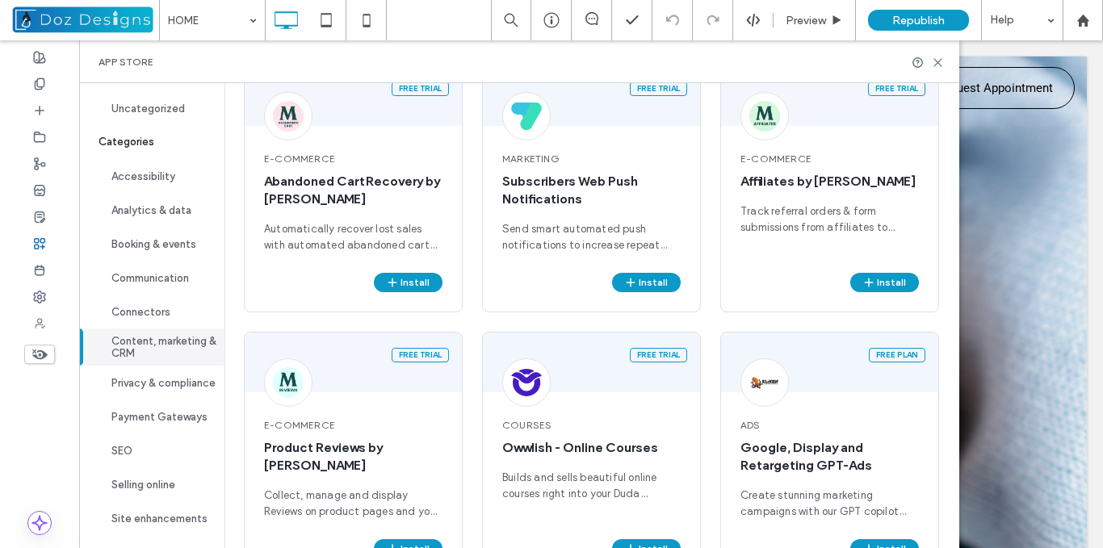
scroll to position [447, 0]
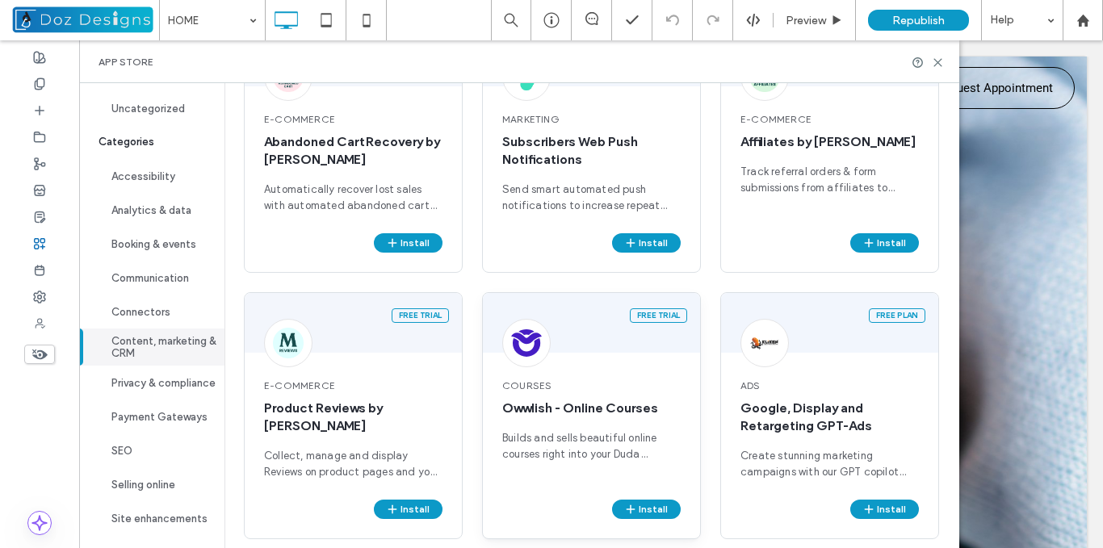
click at [594, 384] on span "Courses" at bounding box center [591, 386] width 178 height 15
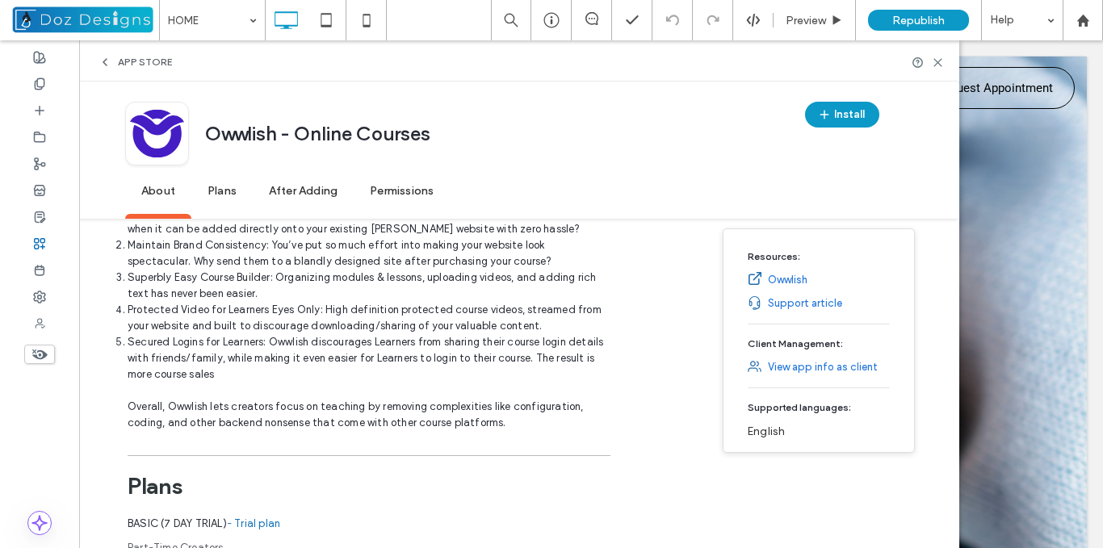
scroll to position [427, 0]
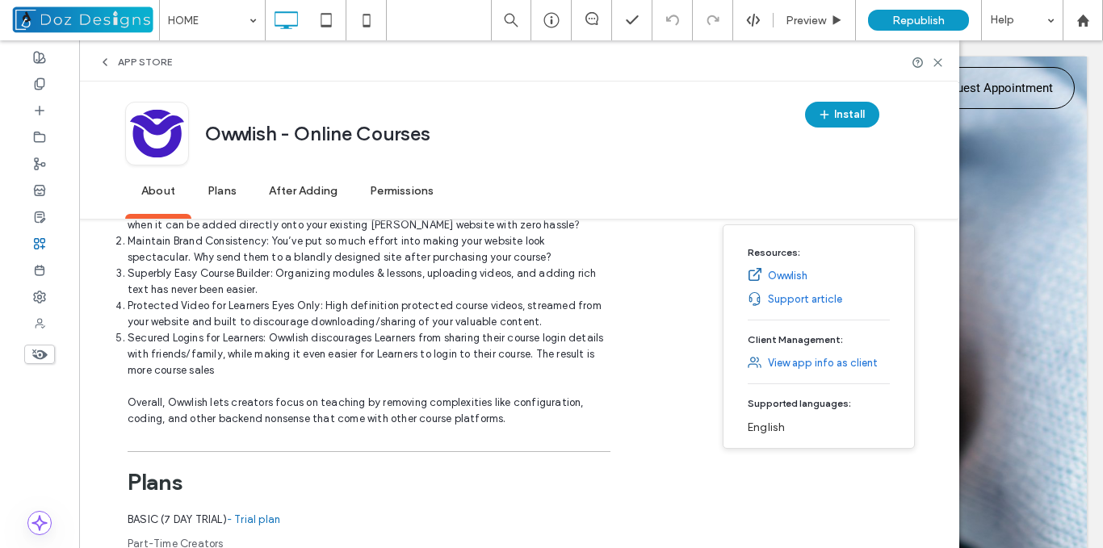
drag, startPoint x: 967, startPoint y: 153, endPoint x: 896, endPoint y: 207, distance: 88.2
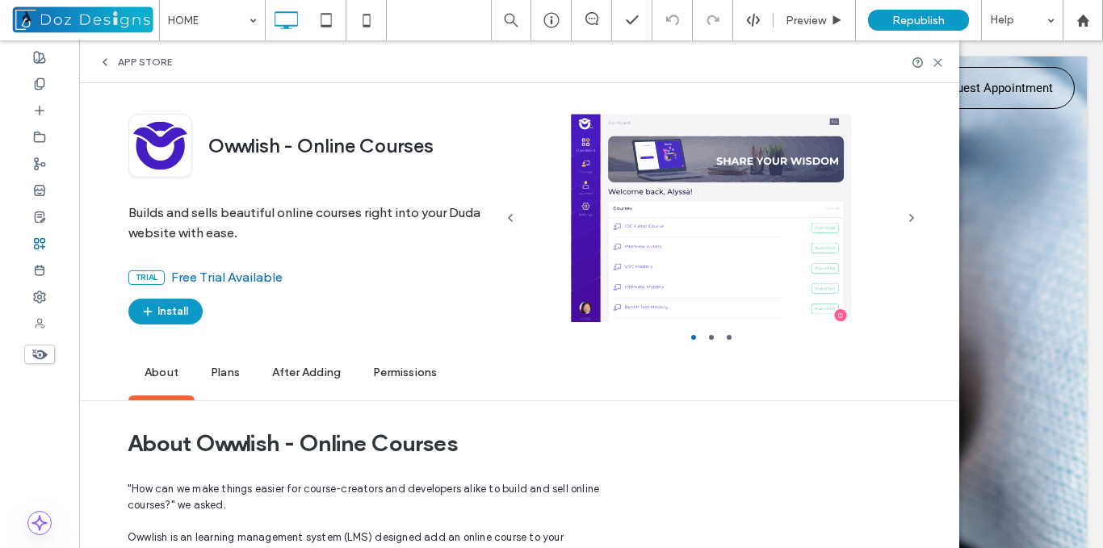
scroll to position [0, 0]
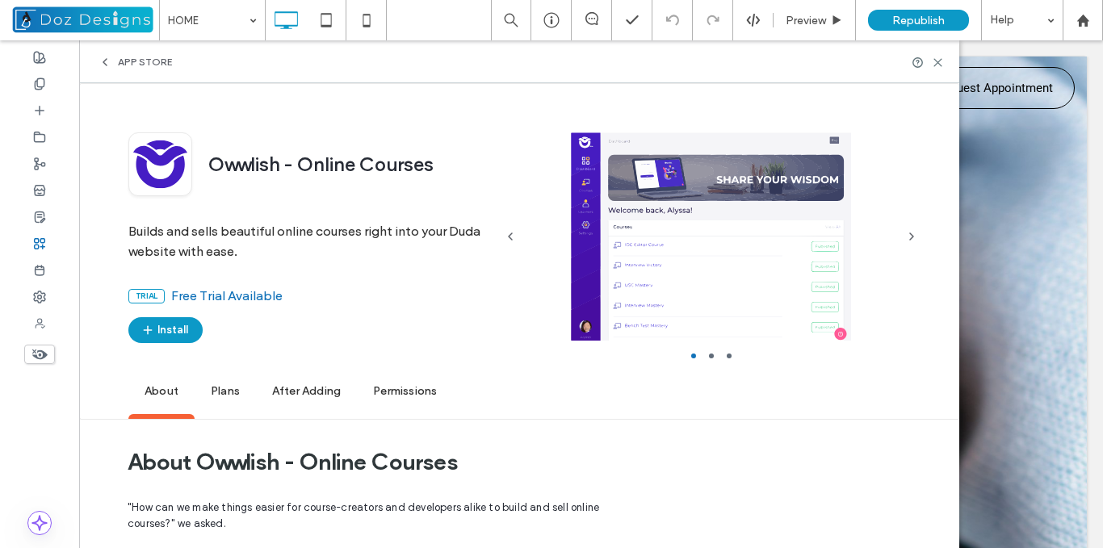
click at [133, 61] on span "App Store" at bounding box center [145, 62] width 54 height 13
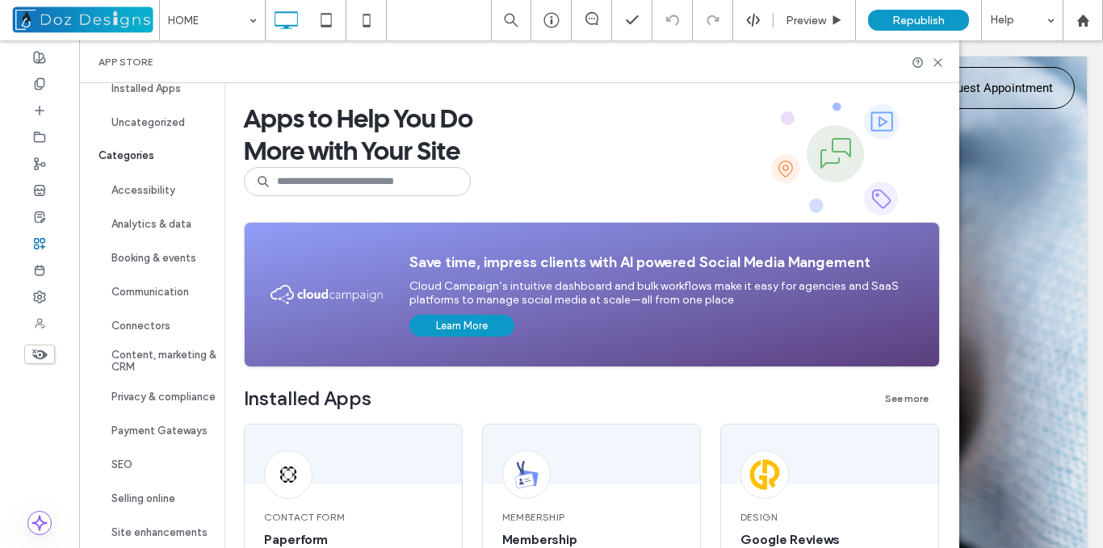
scroll to position [147, 0]
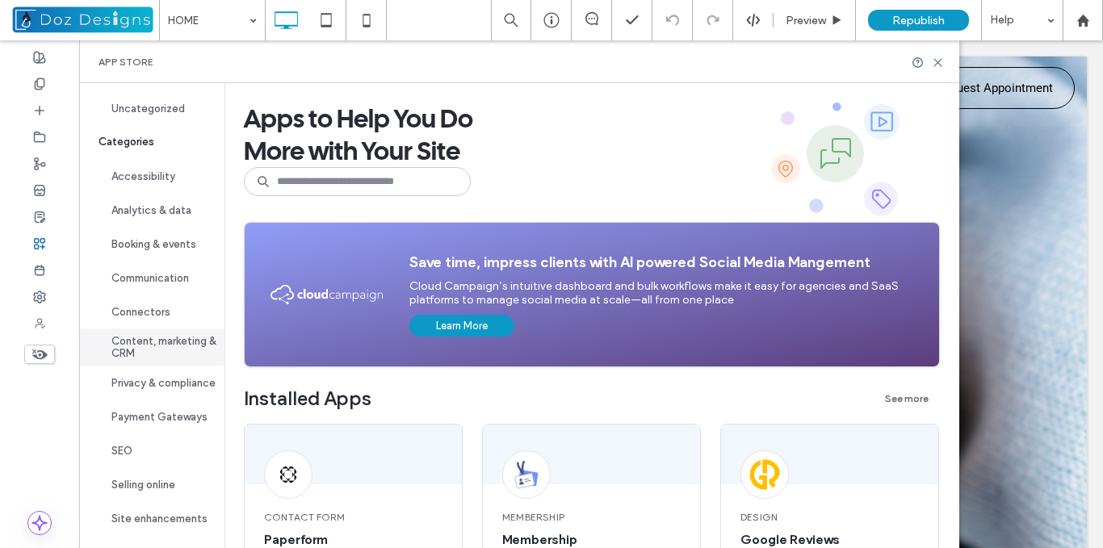
click at [156, 342] on button "Content, marketing & CRM" at bounding box center [151, 347] width 145 height 37
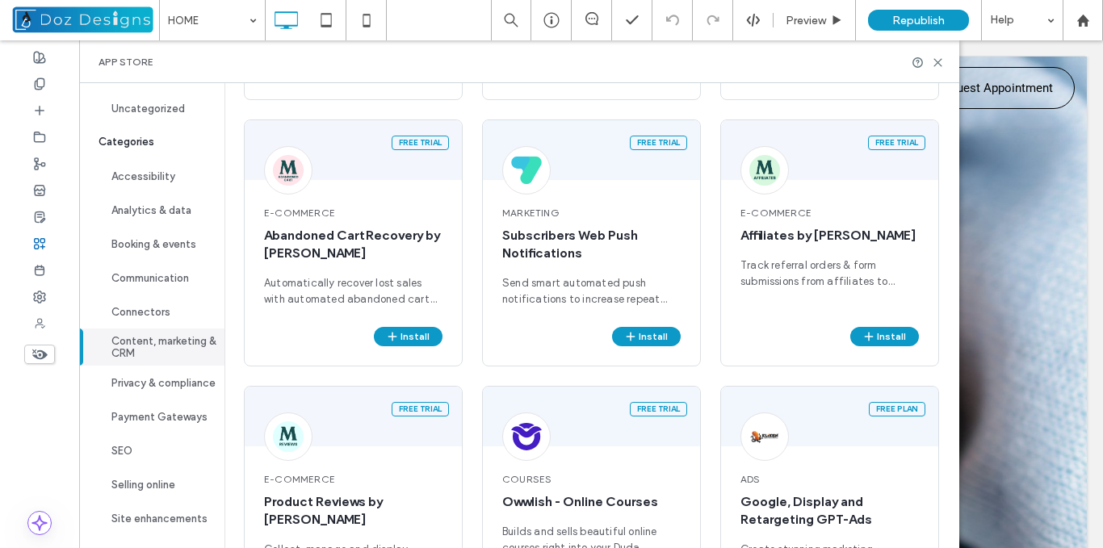
scroll to position [379, 0]
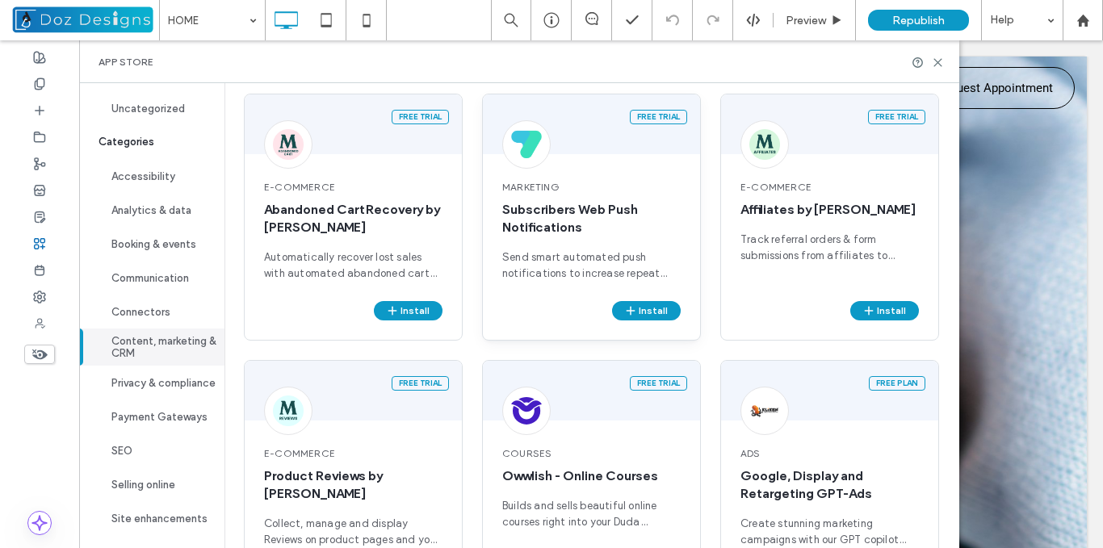
click at [558, 234] on span "Subscribers Web Push Notifications" at bounding box center [591, 219] width 178 height 36
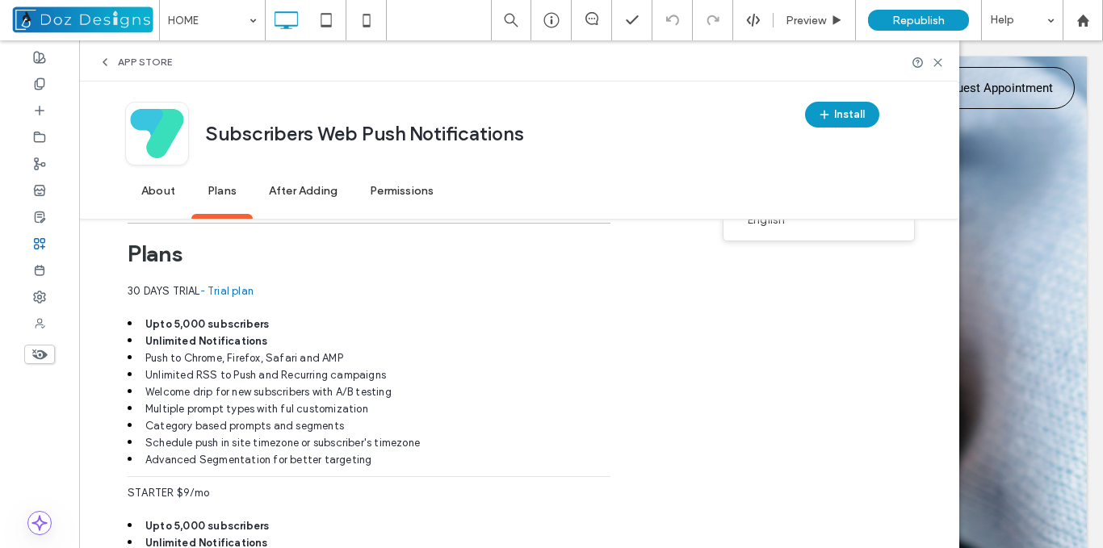
scroll to position [1396, 0]
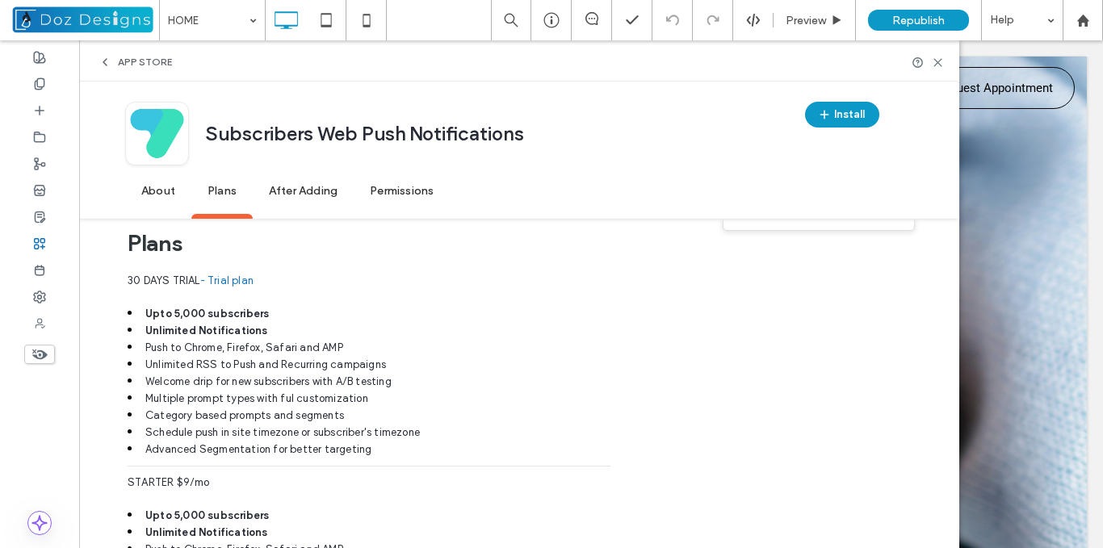
drag, startPoint x: 964, startPoint y: 136, endPoint x: 892, endPoint y: 311, distance: 188.7
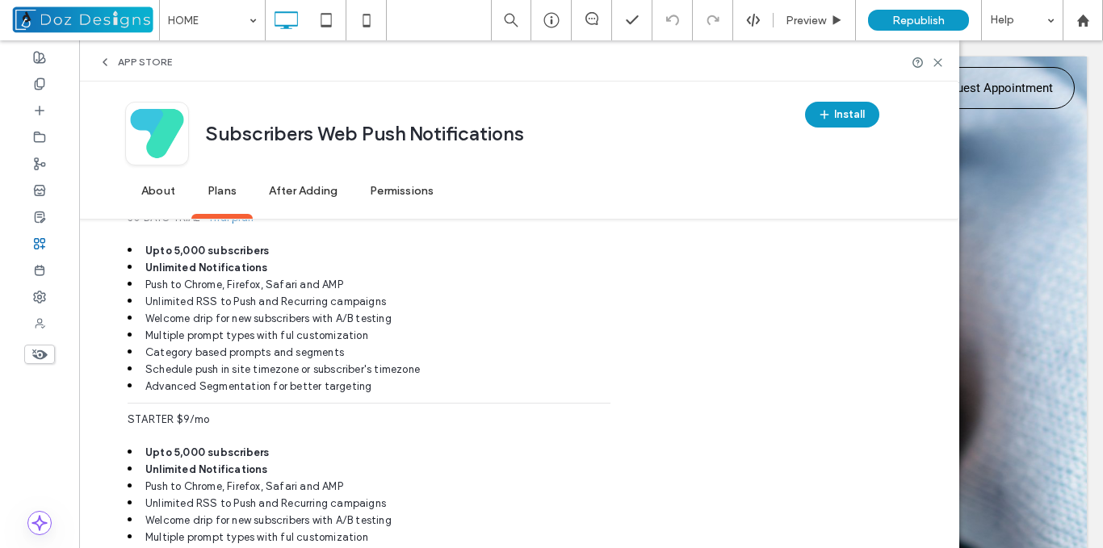
scroll to position [1454, 0]
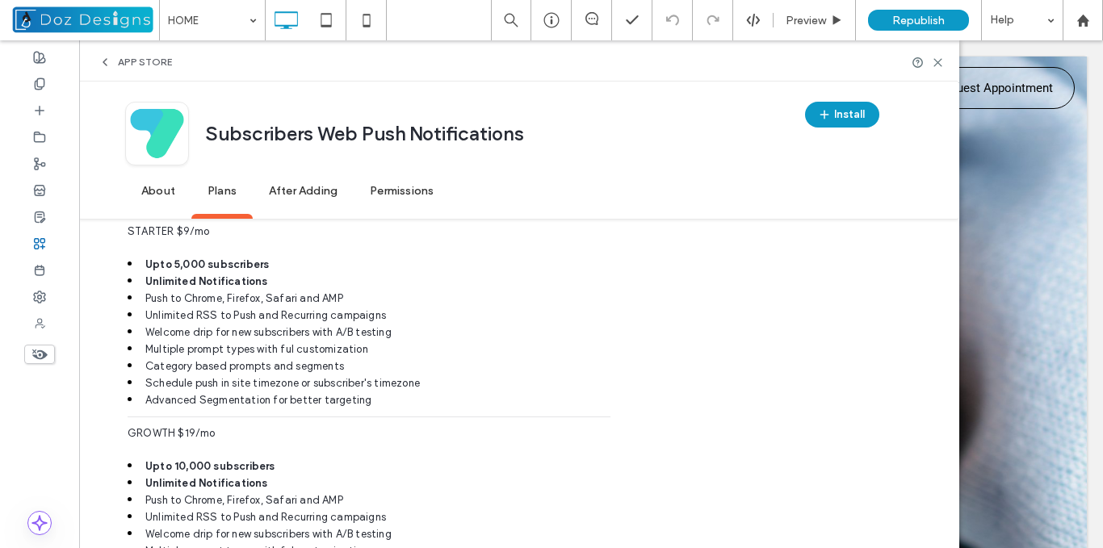
drag, startPoint x: 964, startPoint y: 350, endPoint x: 899, endPoint y: 349, distance: 65.4
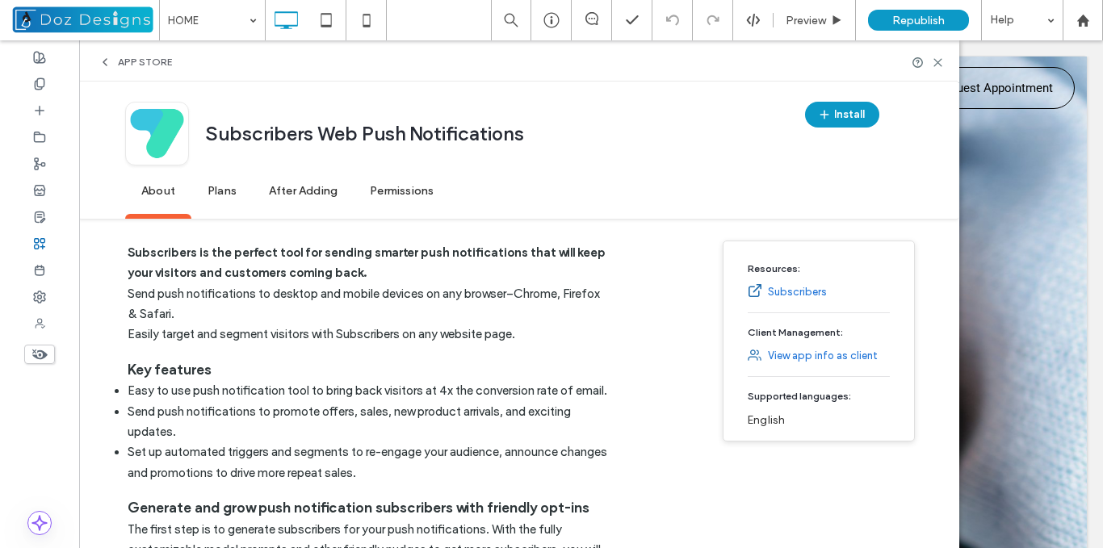
scroll to position [311, 0]
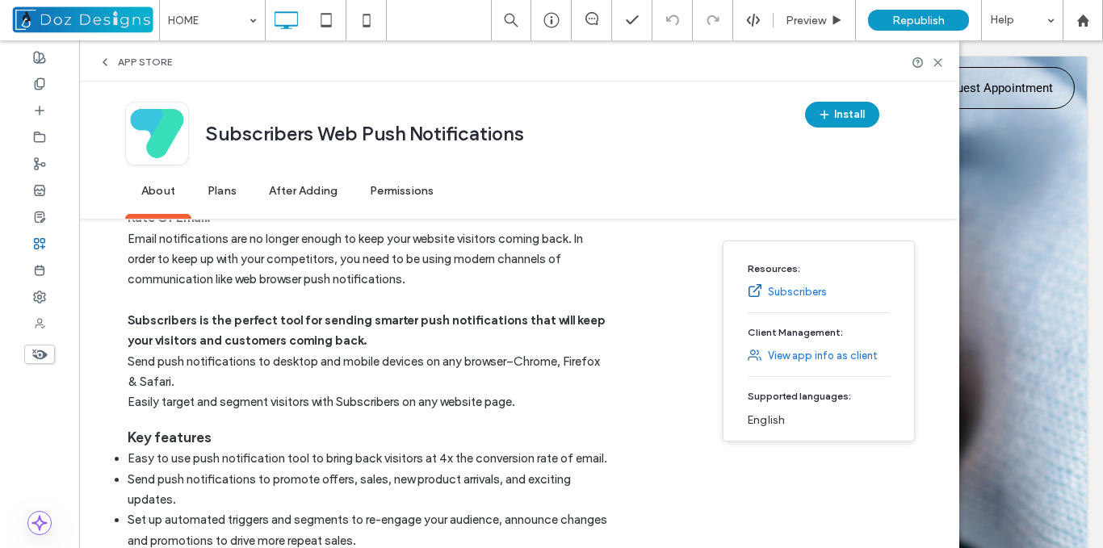
click at [111, 62] on div "App Store" at bounding box center [135, 62] width 73 height 13
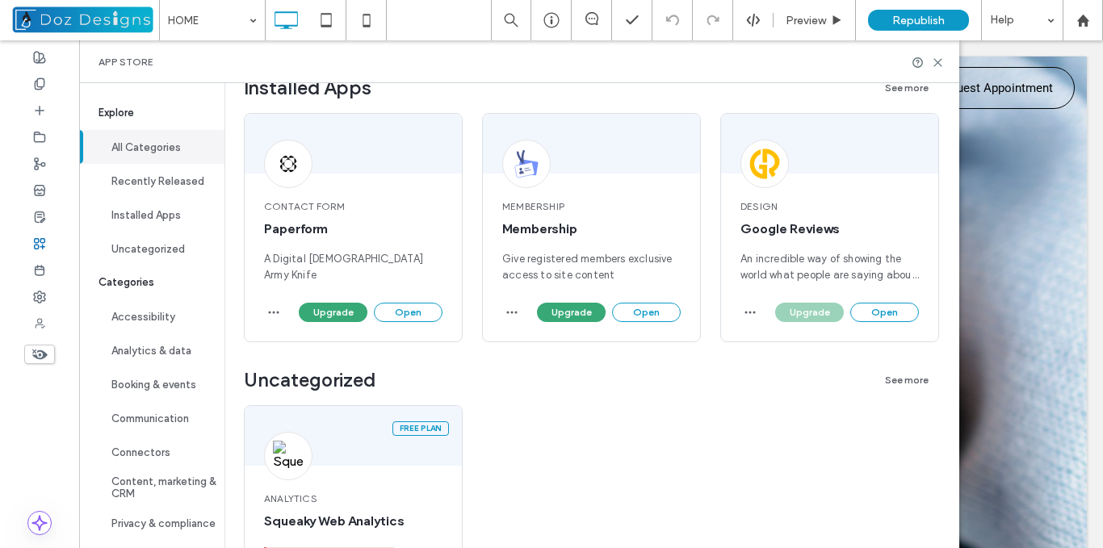
scroll to position [0, 0]
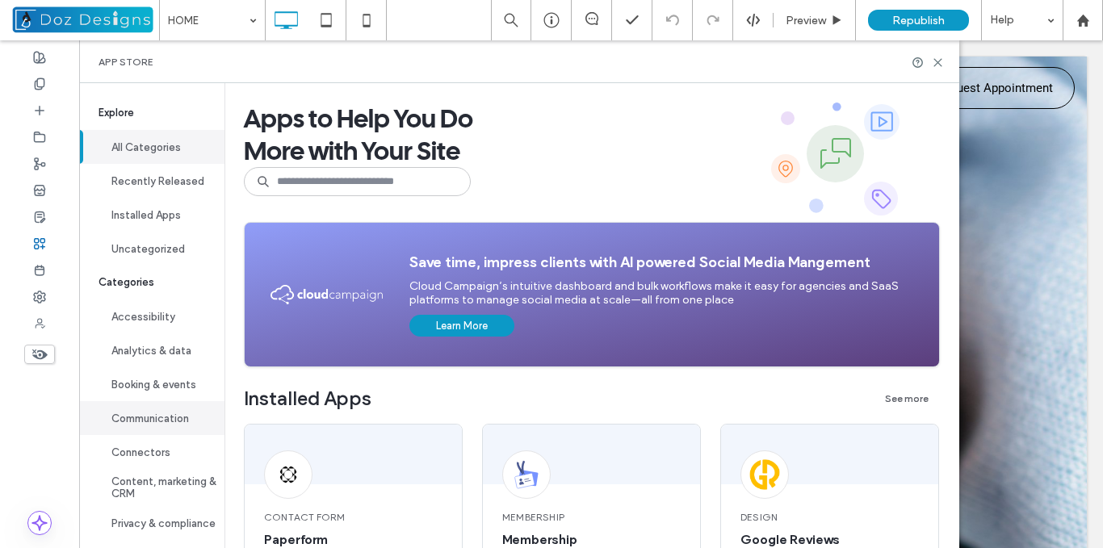
click at [180, 414] on button "Communication" at bounding box center [151, 418] width 145 height 34
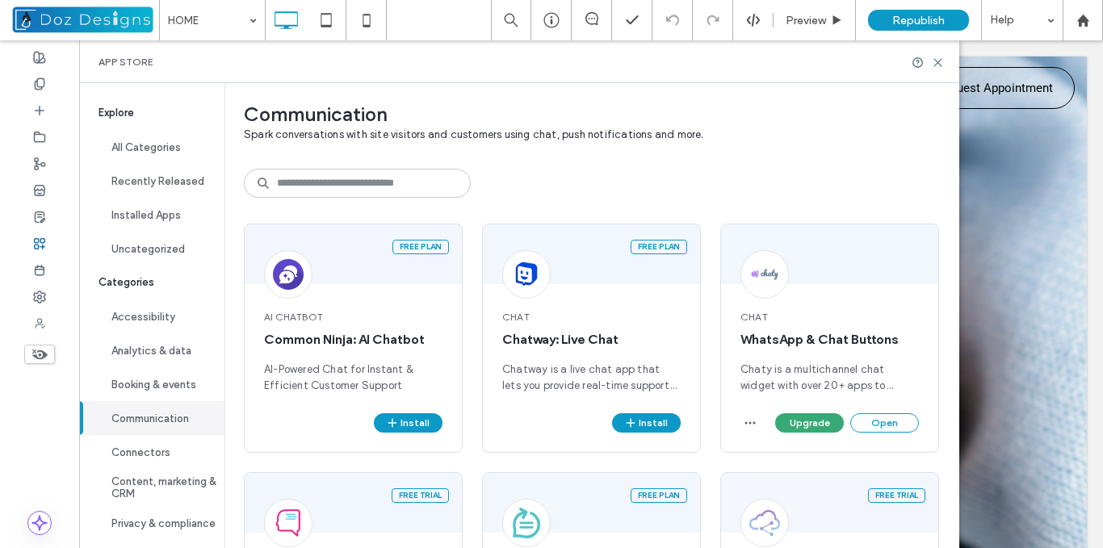
drag, startPoint x: 963, startPoint y: 393, endPoint x: 914, endPoint y: 234, distance: 165.8
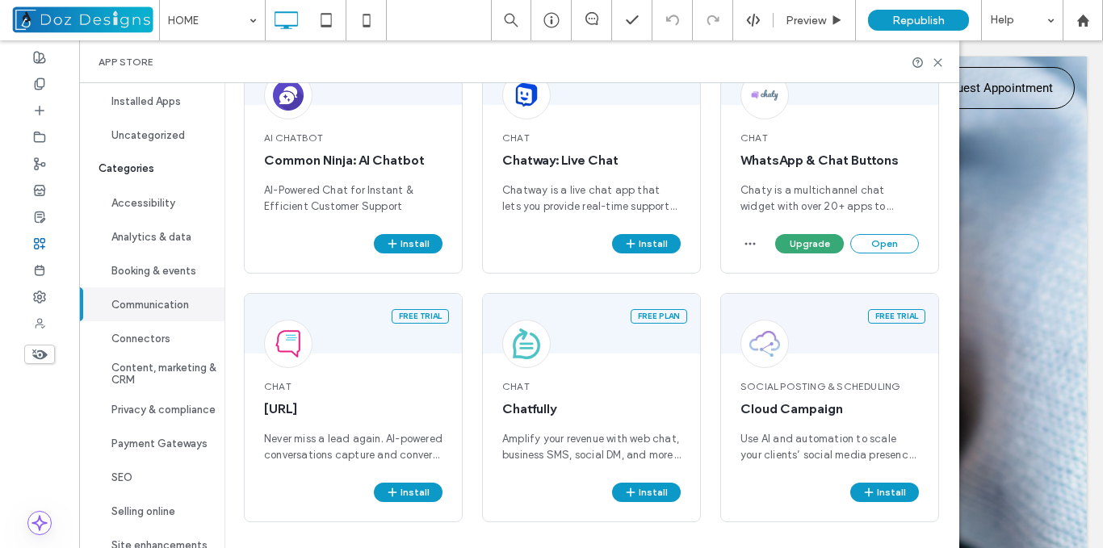
scroll to position [147, 0]
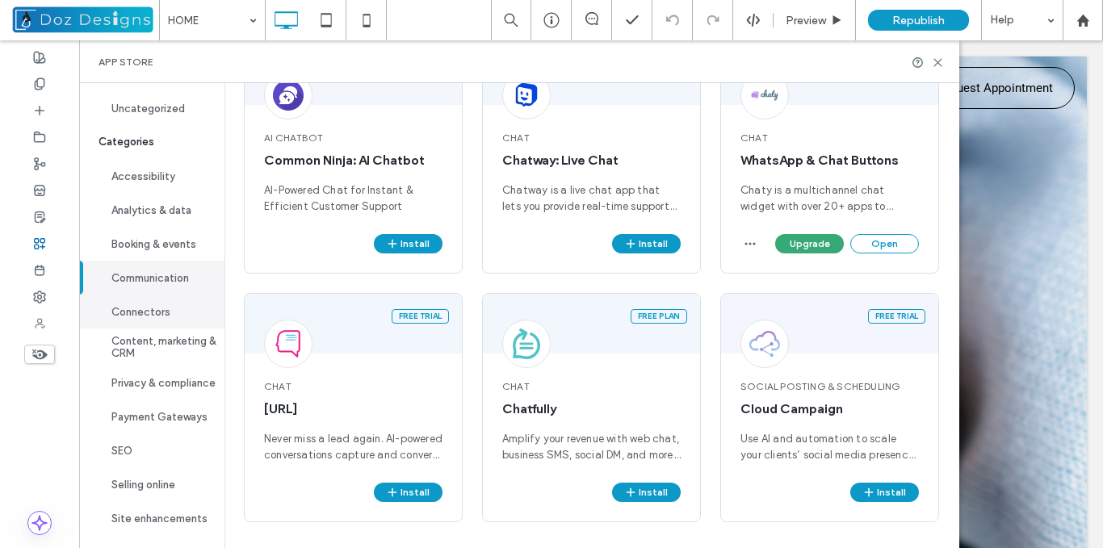
click at [166, 313] on button "Connectors" at bounding box center [151, 312] width 145 height 34
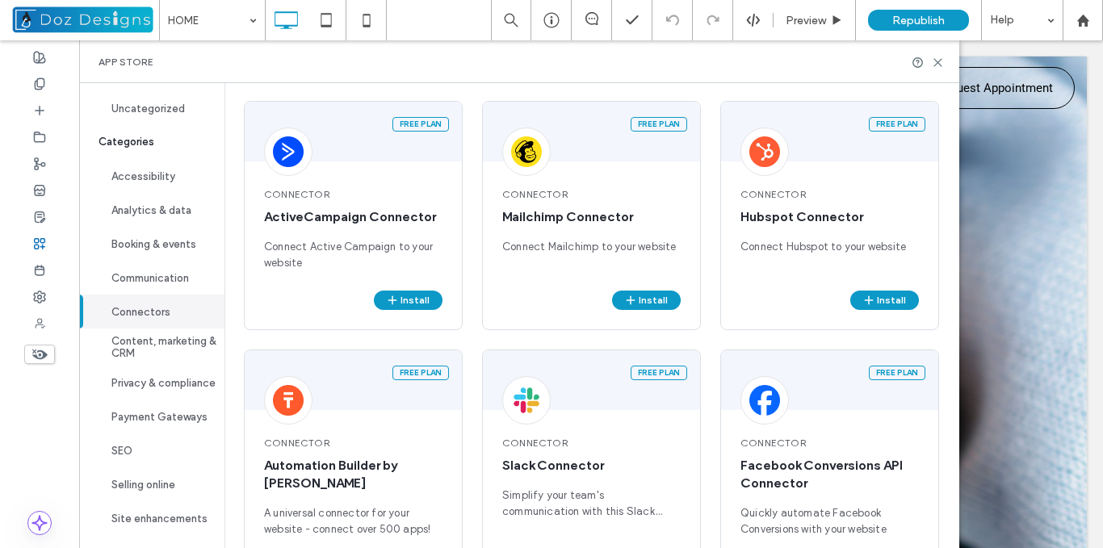
scroll to position [125, 0]
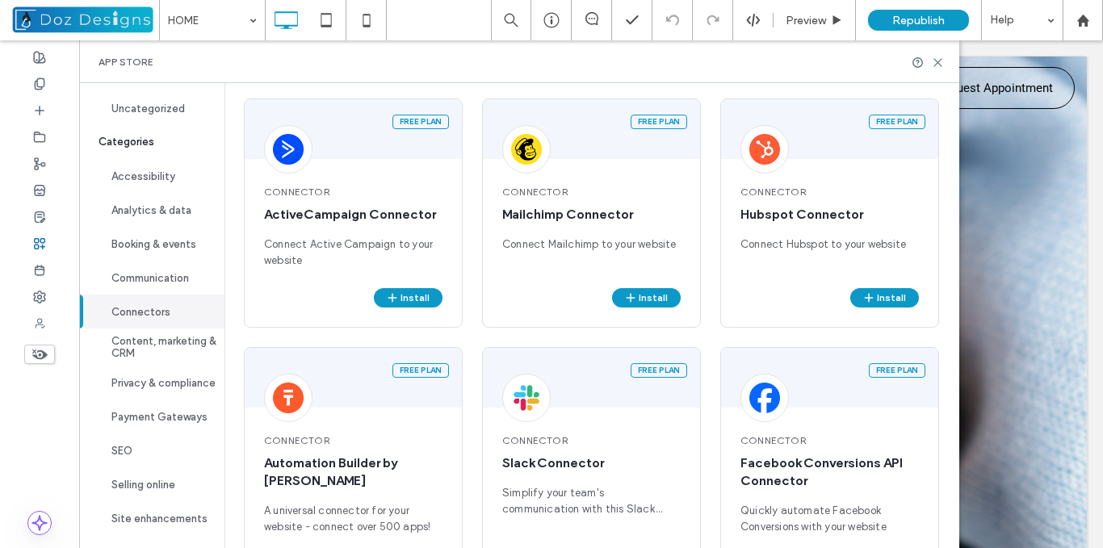
drag, startPoint x: 967, startPoint y: 416, endPoint x: 904, endPoint y: 195, distance: 230.1
click at [145, 341] on button "Content, marketing & CRM" at bounding box center [151, 347] width 145 height 37
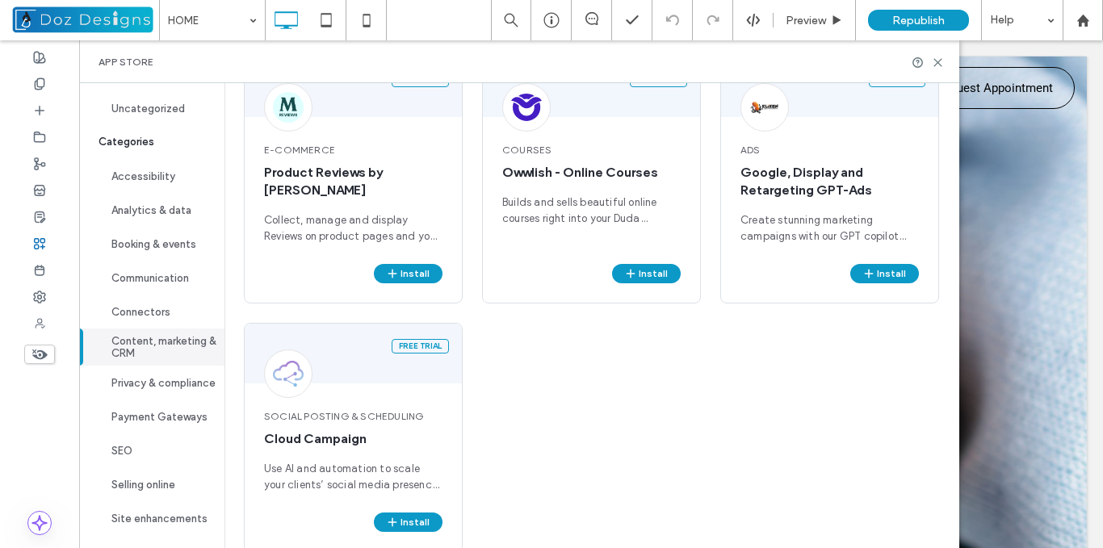
scroll to position [712, 0]
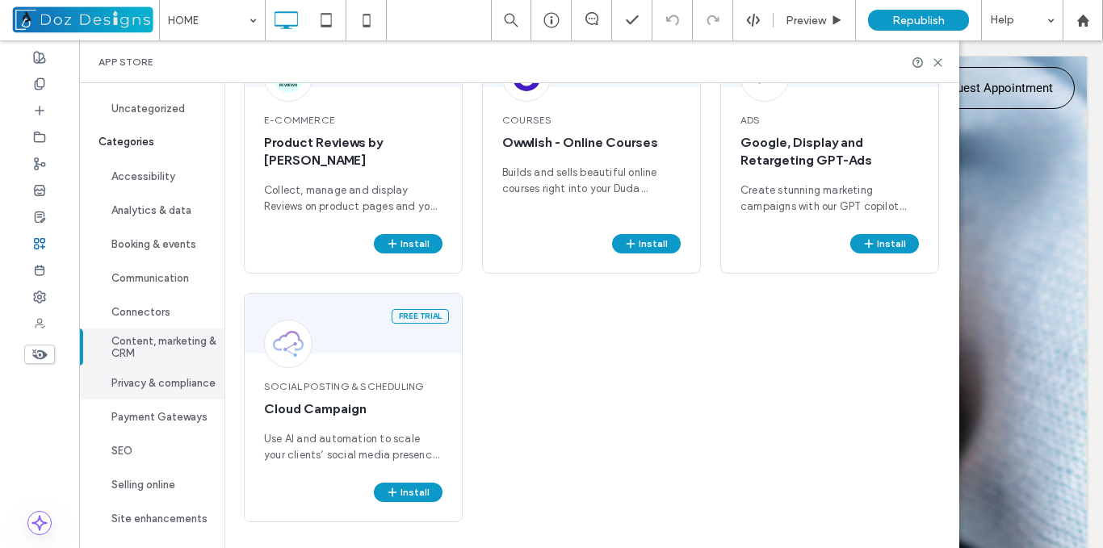
click at [159, 375] on button "Privacy & compliance" at bounding box center [151, 383] width 145 height 34
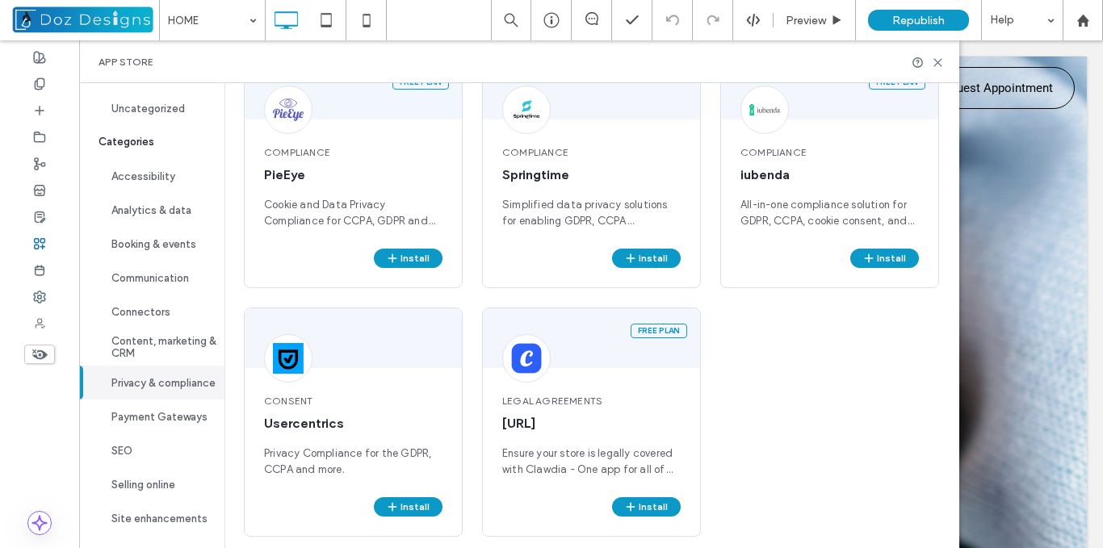
scroll to position [428, 0]
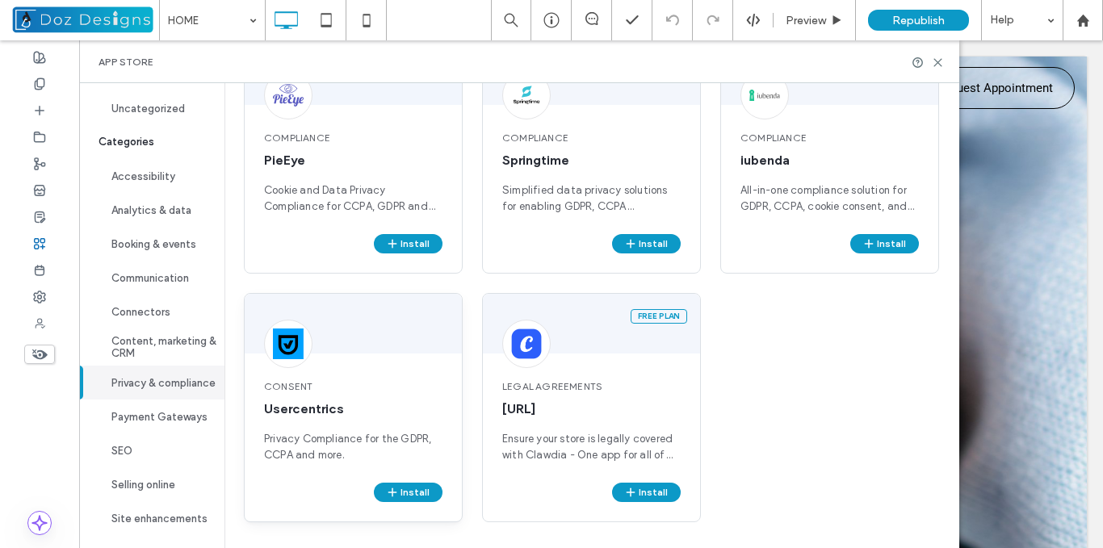
click at [380, 346] on div at bounding box center [353, 324] width 217 height 60
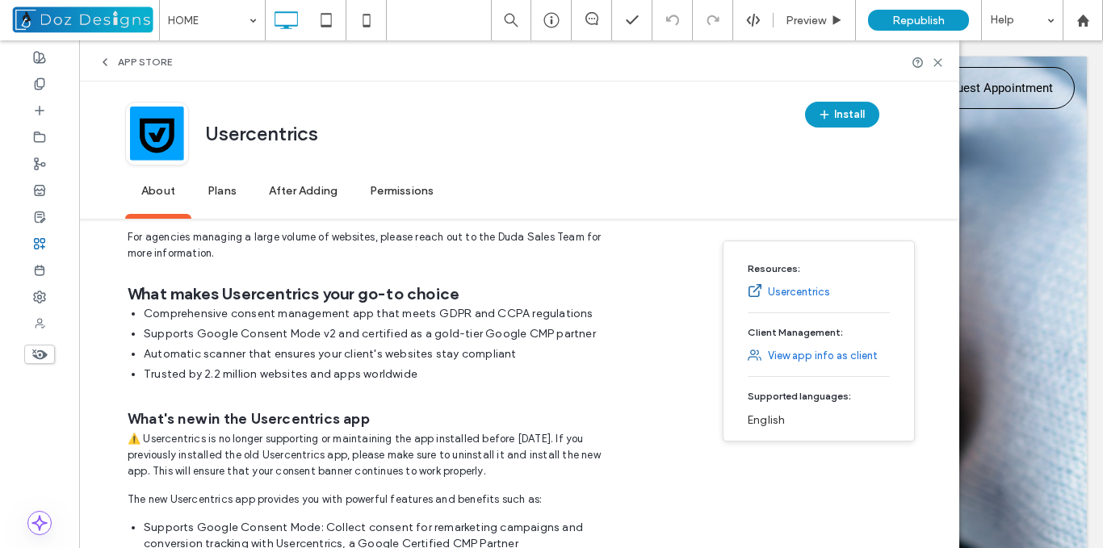
scroll to position [555, 0]
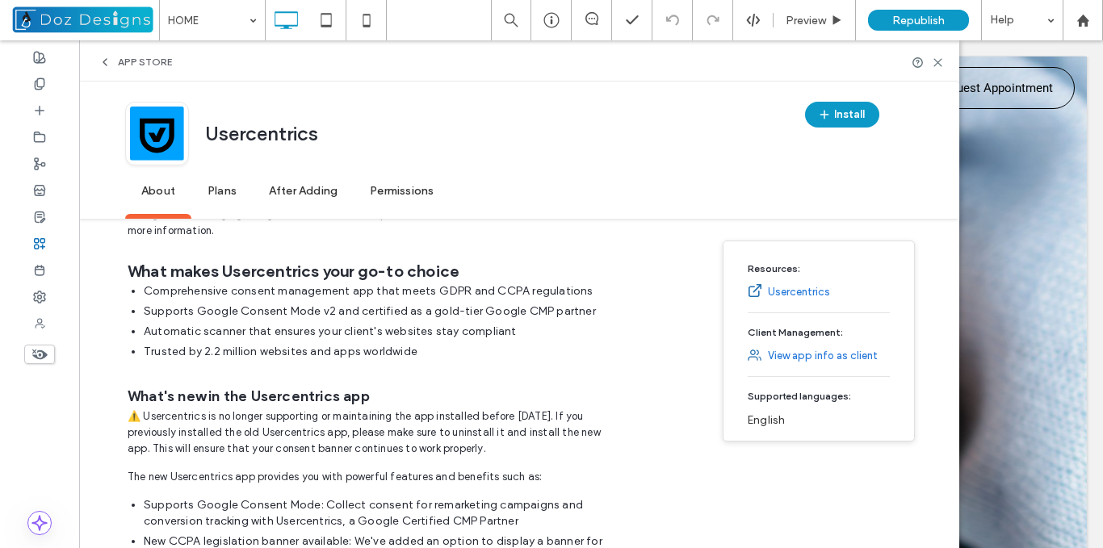
click at [216, 190] on span "Plans" at bounding box center [221, 192] width 61 height 44
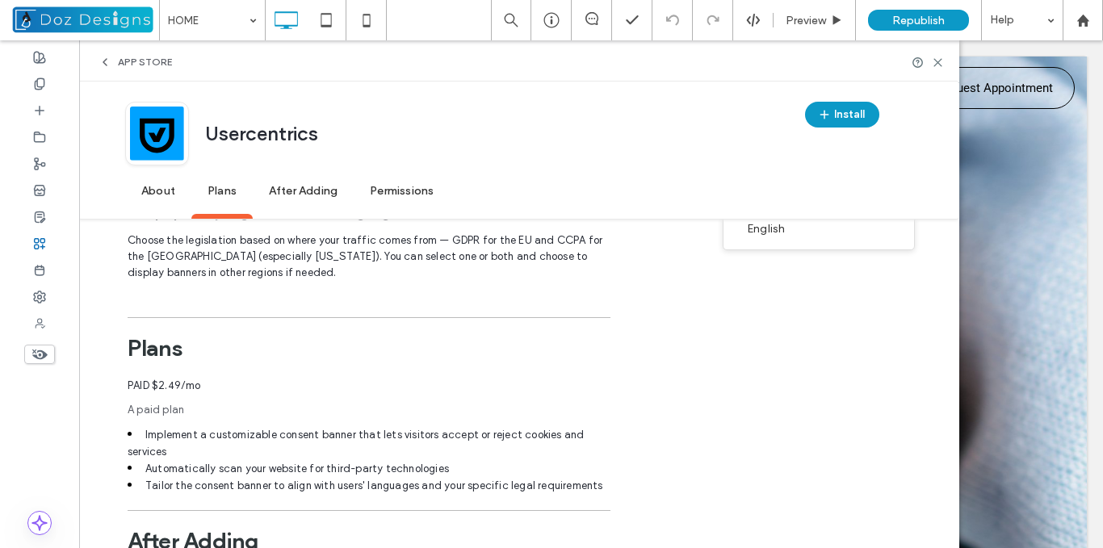
scroll to position [2265, 0]
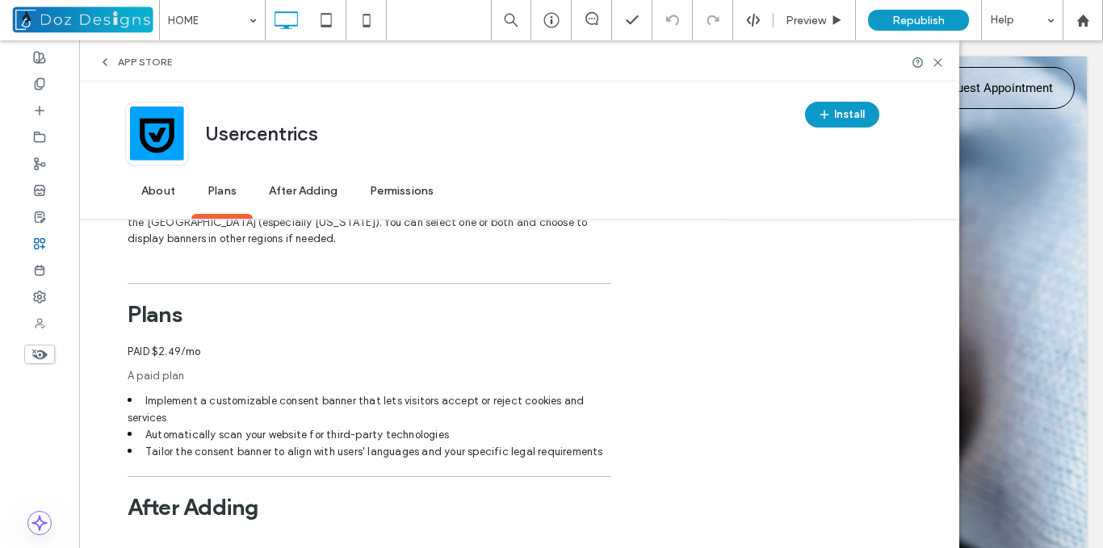
click at [115, 61] on div "App Store" at bounding box center [135, 62] width 73 height 13
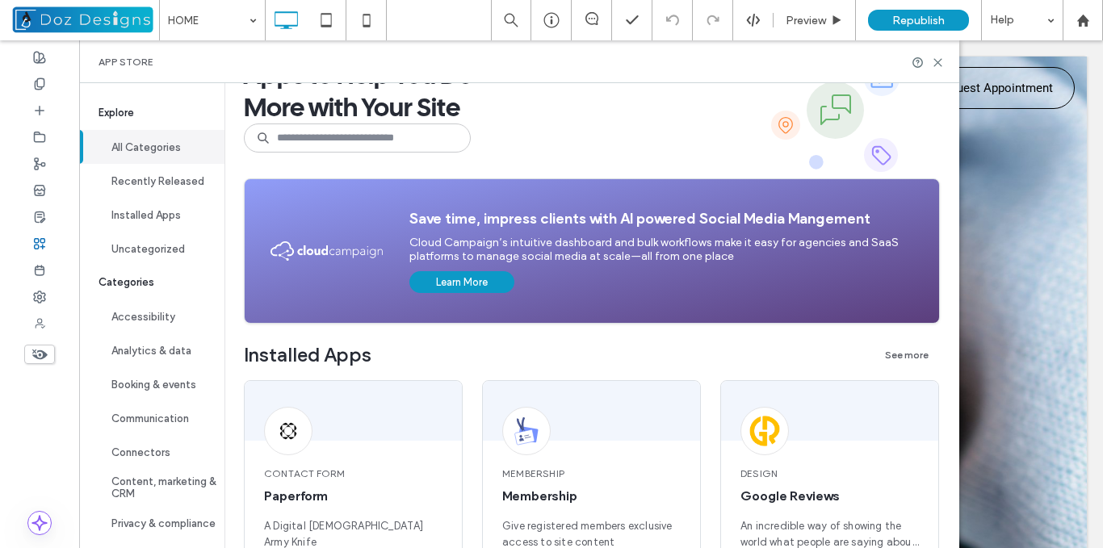
scroll to position [81, 0]
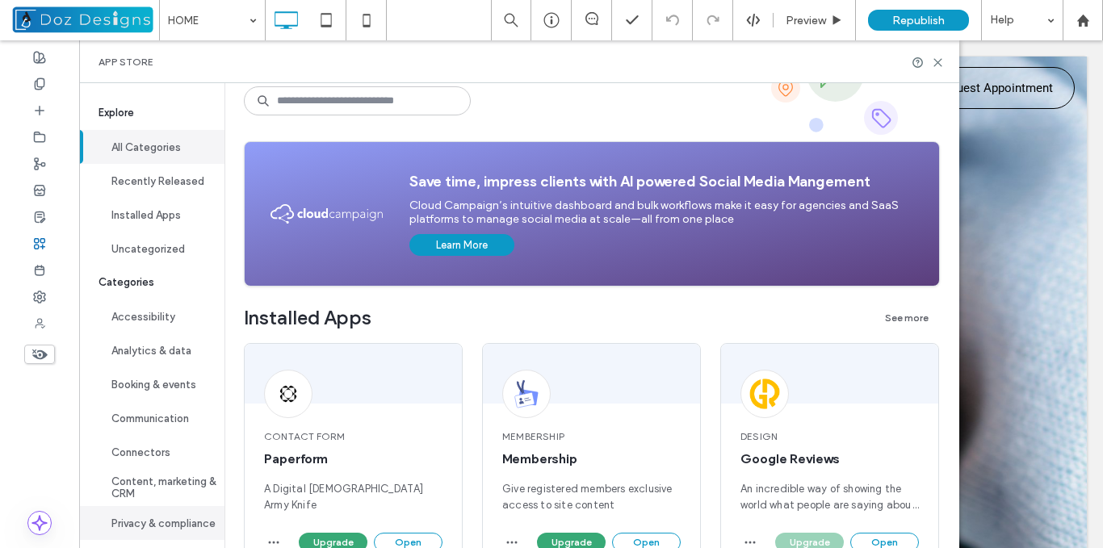
click at [162, 528] on button "Privacy & compliance" at bounding box center [151, 523] width 145 height 34
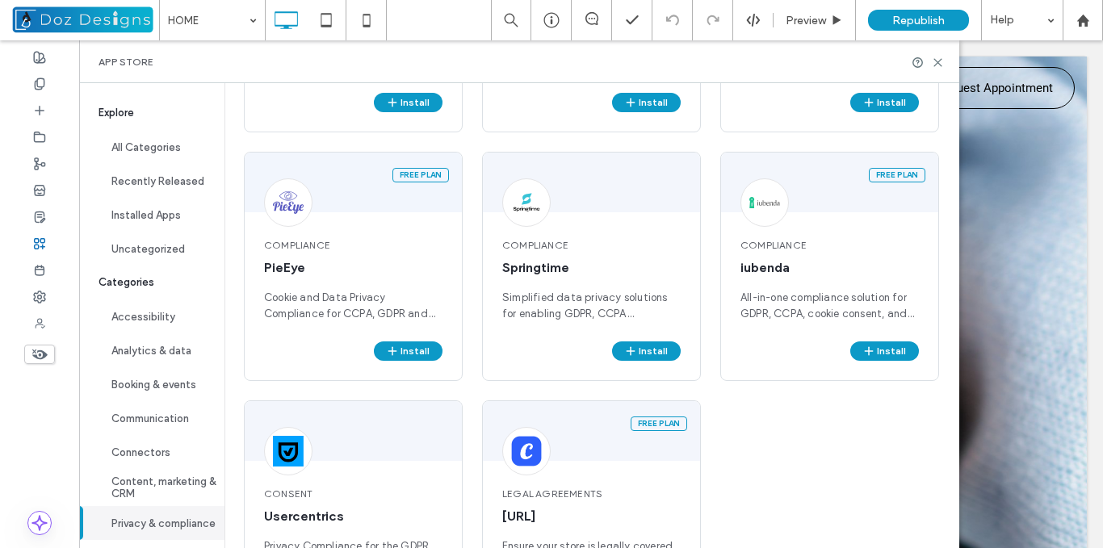
scroll to position [313, 0]
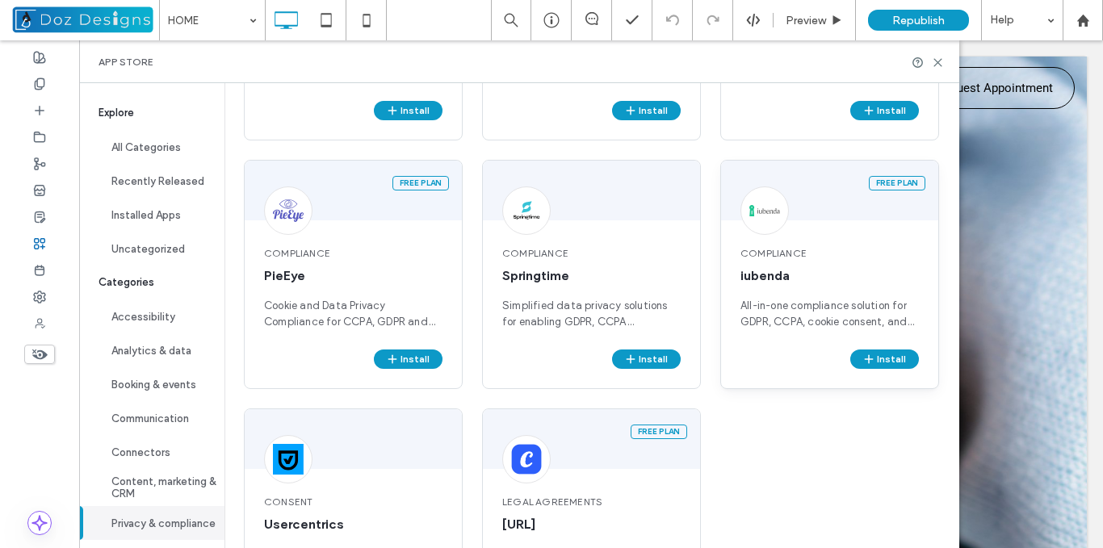
click at [868, 248] on span "Compliance" at bounding box center [830, 253] width 178 height 15
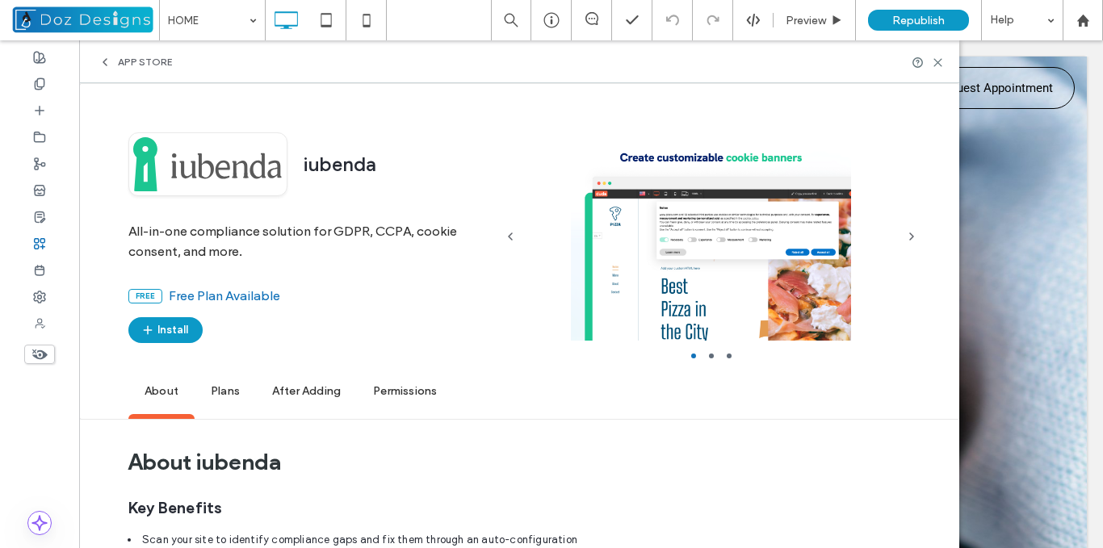
click at [224, 389] on span "Plans" at bounding box center [225, 392] width 61 height 44
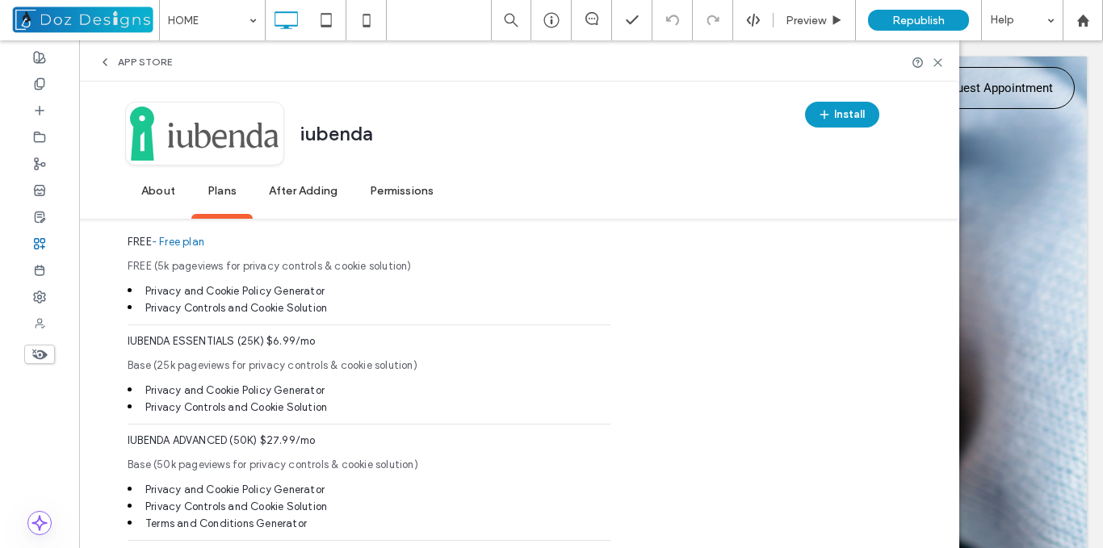
scroll to position [949, 0]
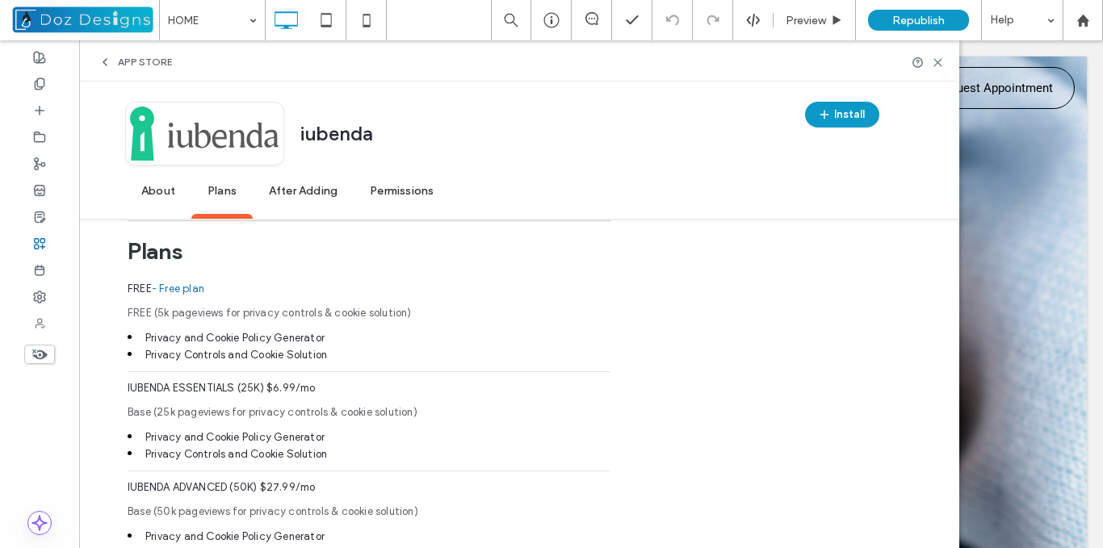
click at [144, 64] on span "App Store" at bounding box center [145, 62] width 54 height 13
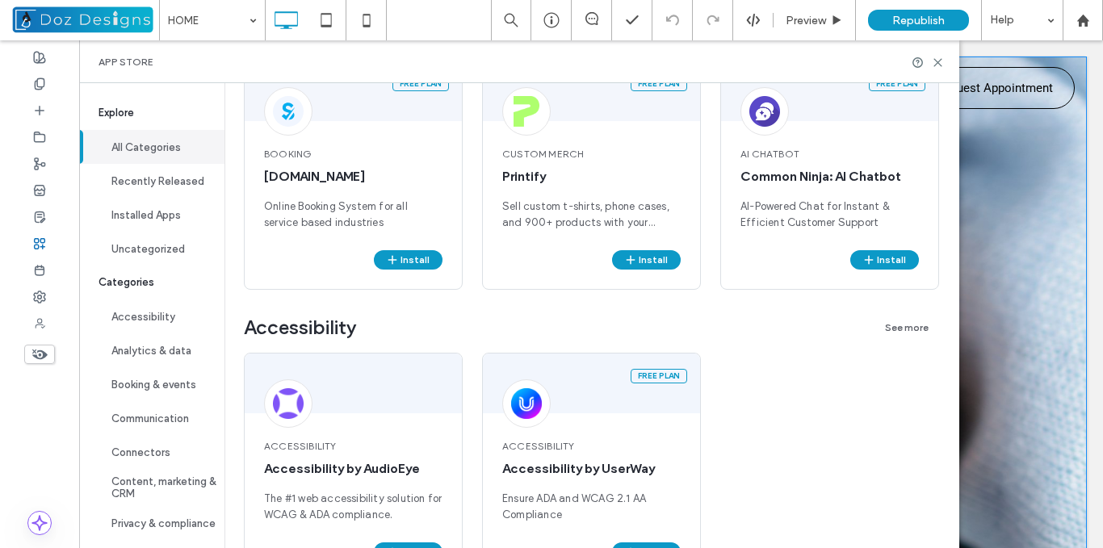
scroll to position [0, 0]
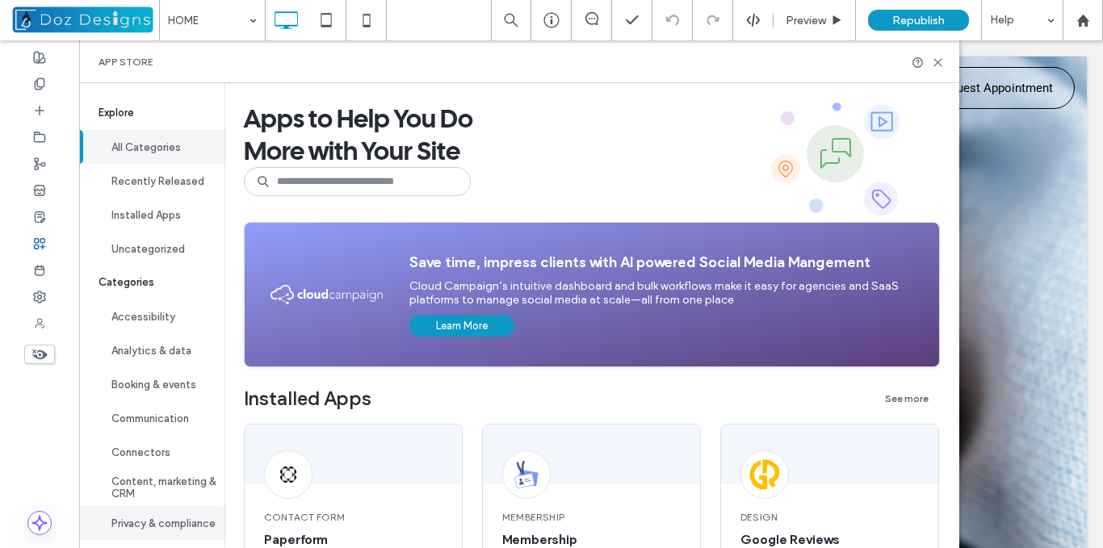
click at [169, 515] on button "Privacy & compliance" at bounding box center [151, 523] width 145 height 34
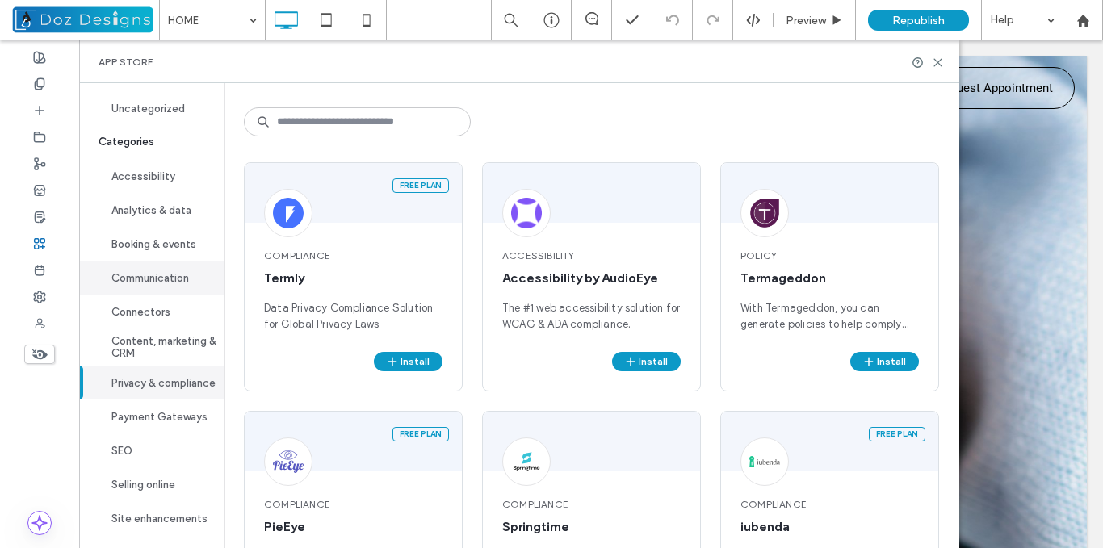
scroll to position [147, 0]
click at [173, 417] on button "Payment Gateways" at bounding box center [151, 417] width 145 height 34
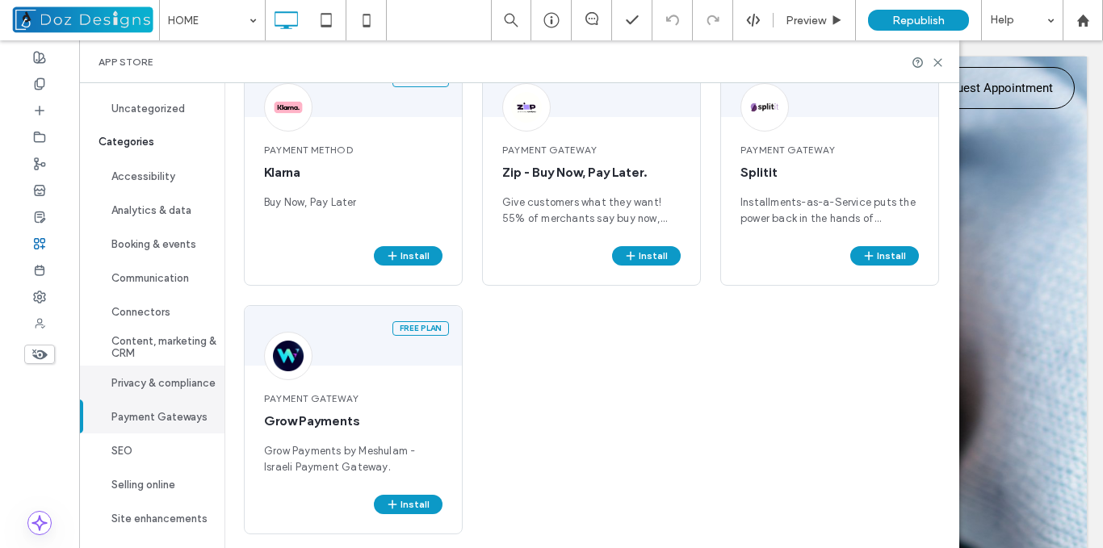
scroll to position [179, 0]
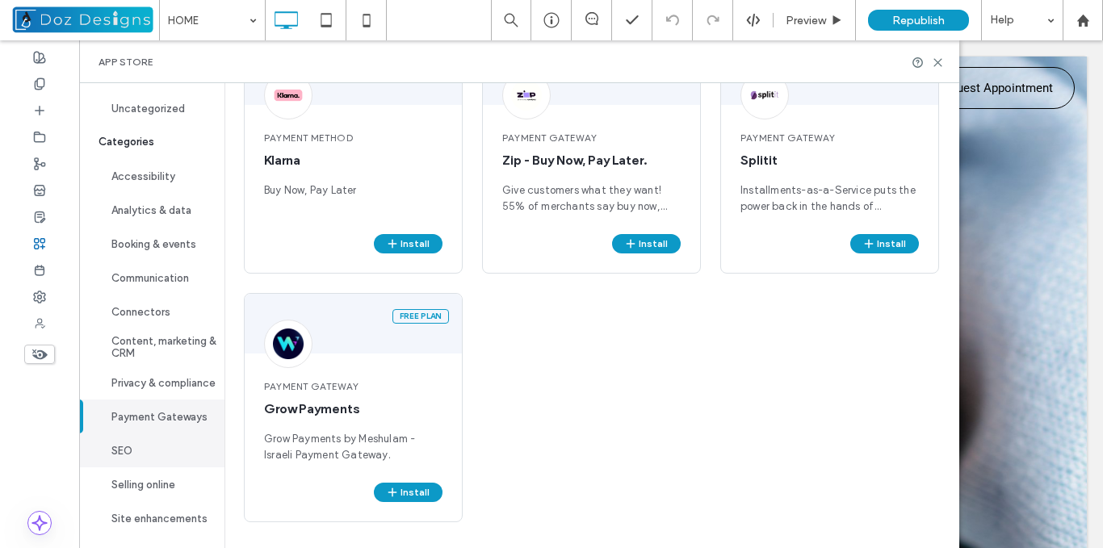
click at [125, 452] on button "SEO" at bounding box center [151, 451] width 145 height 34
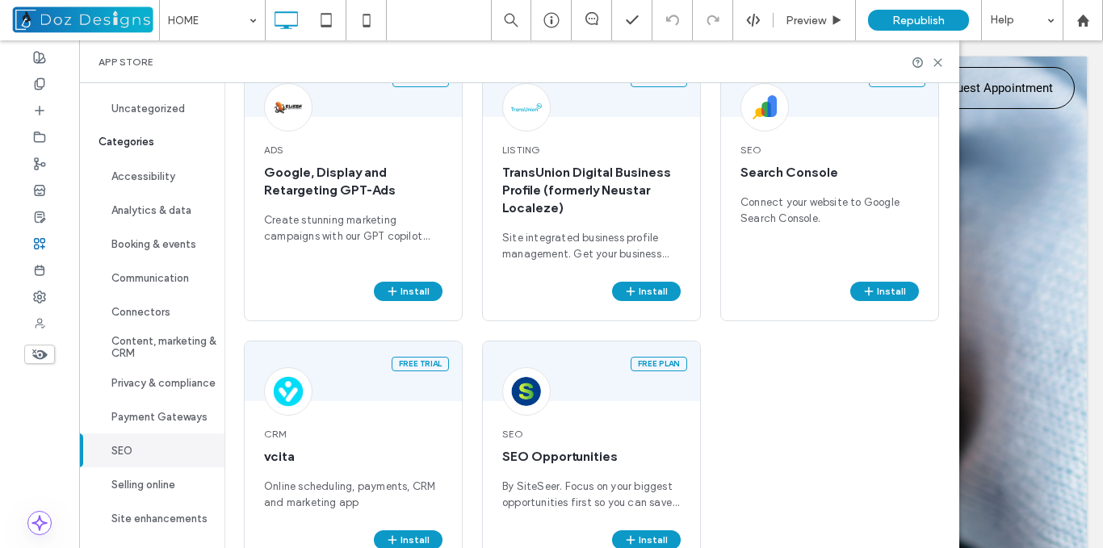
scroll to position [464, 0]
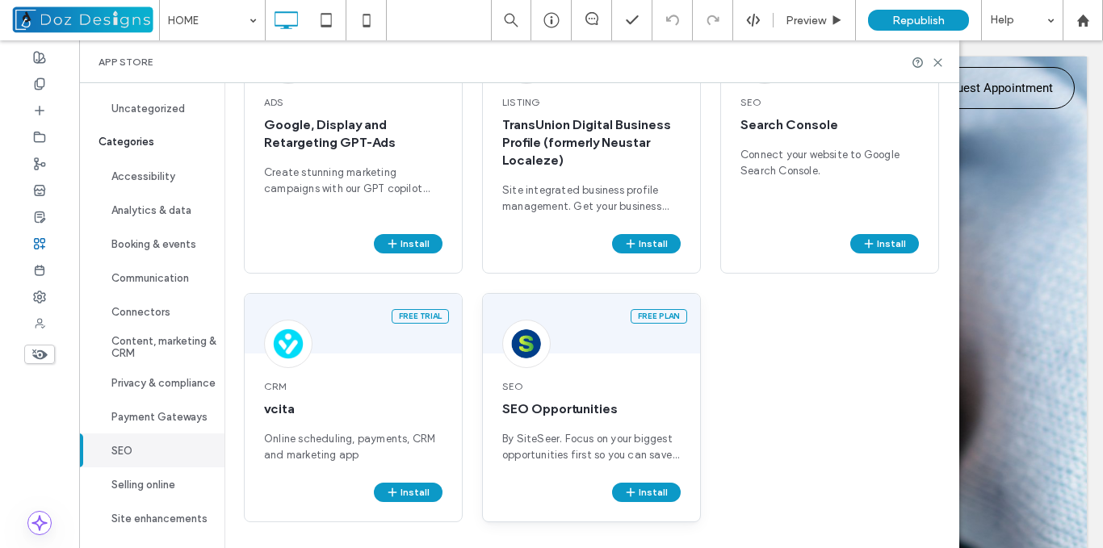
click at [624, 368] on div "SEO SEO Opportunities By SiteSeer. Focus on your biggest opportunities first so…" at bounding box center [591, 421] width 217 height 123
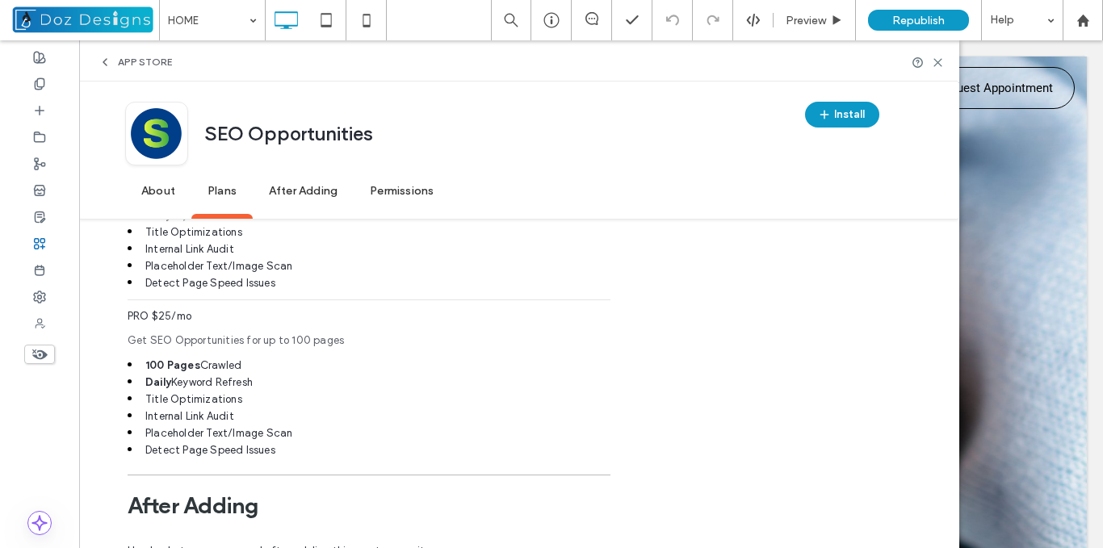
scroll to position [1231, 0]
click at [131, 57] on span "App Store" at bounding box center [145, 62] width 54 height 13
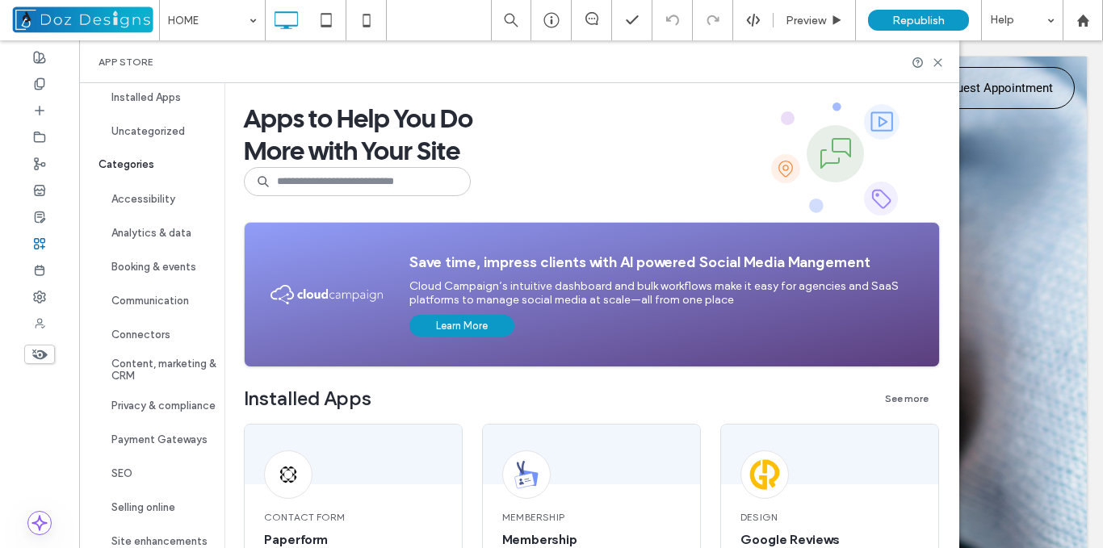
scroll to position [147, 0]
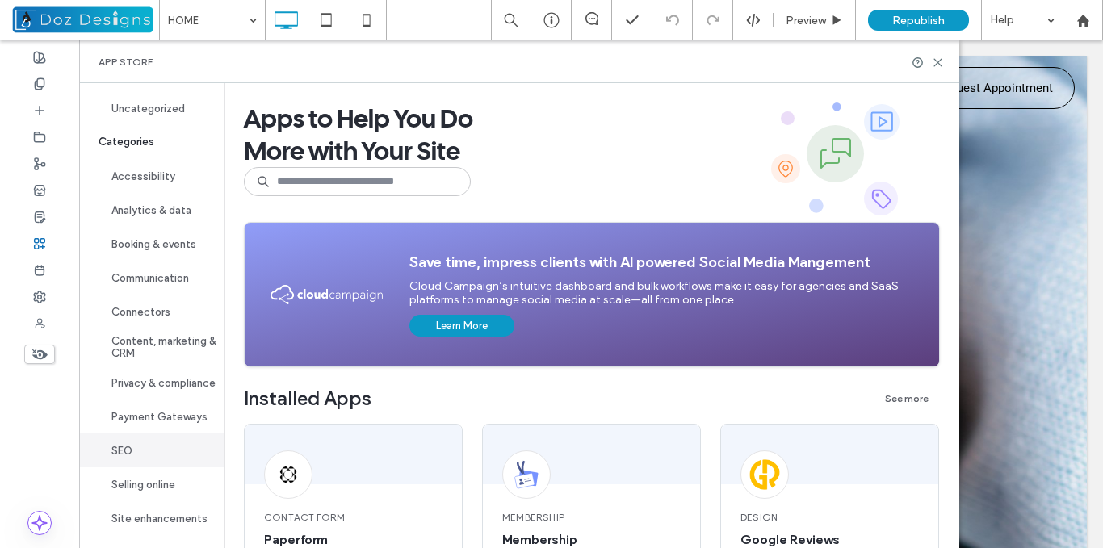
click at [163, 445] on button "SEO" at bounding box center [151, 451] width 145 height 34
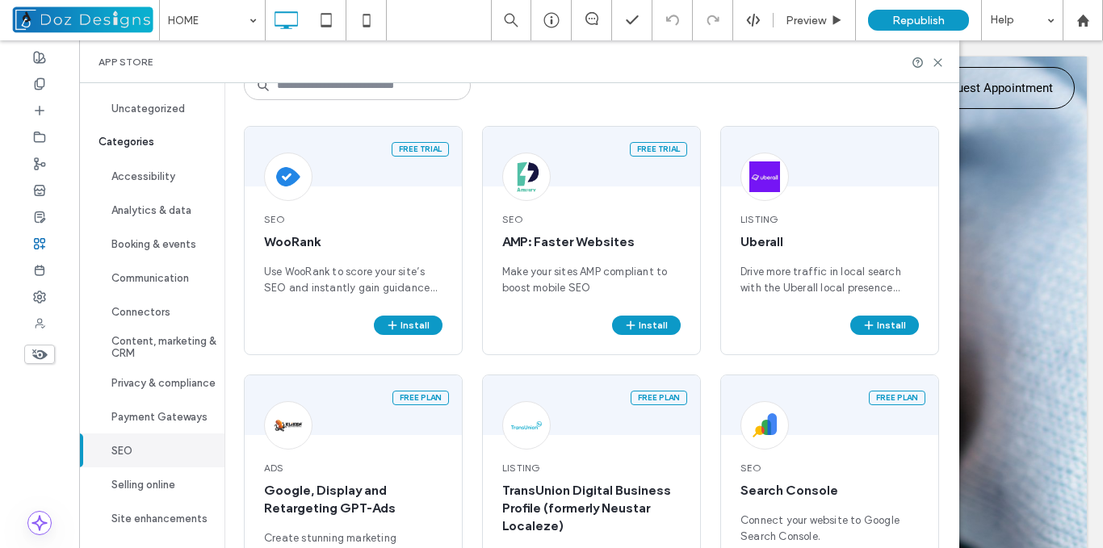
scroll to position [57, 0]
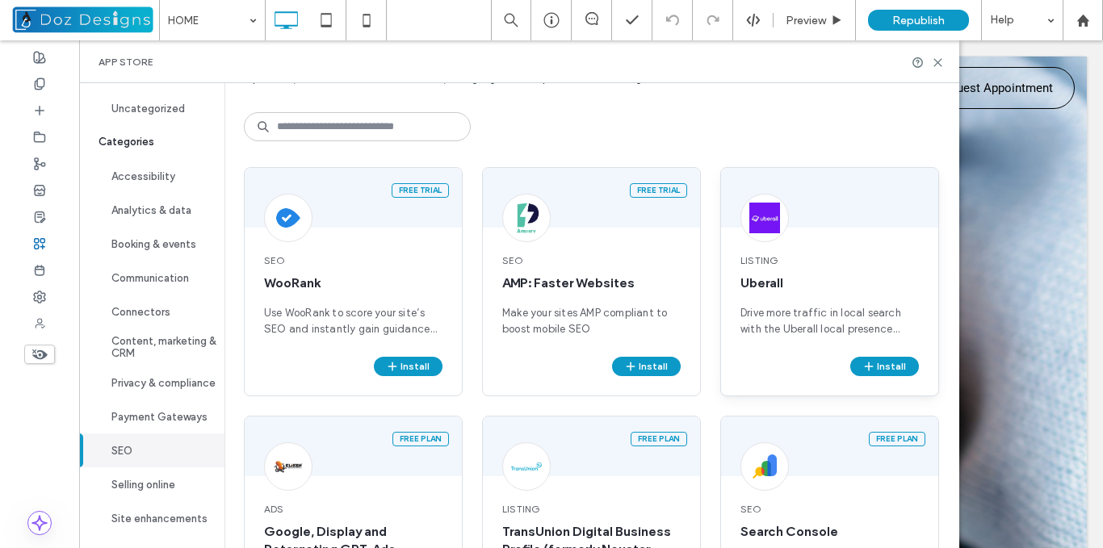
click at [850, 234] on div "Listing Uberall Drive more traffic in local search with the Uberall local prese…" at bounding box center [829, 295] width 217 height 123
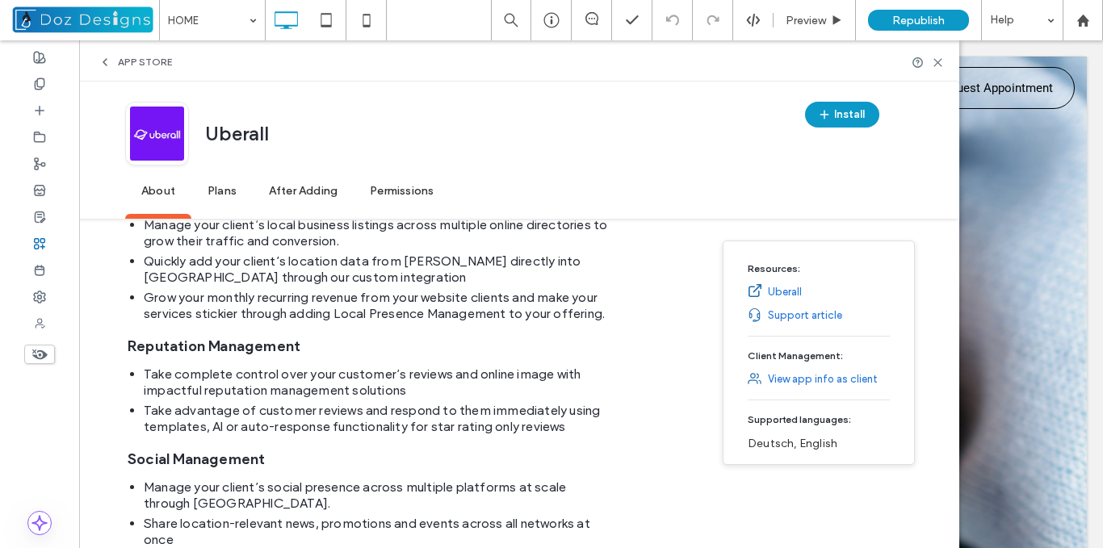
scroll to position [367, 0]
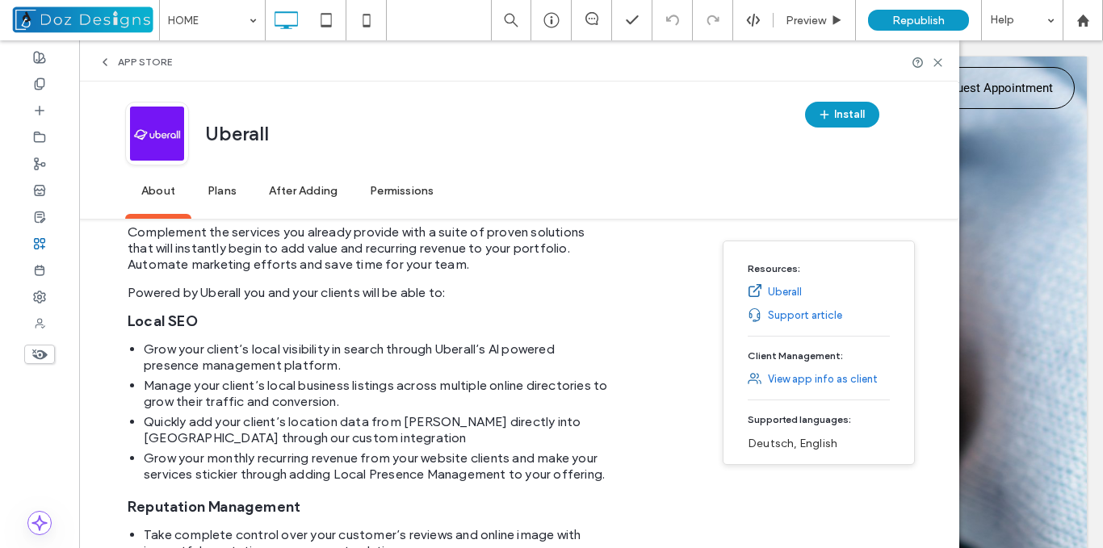
click at [115, 55] on div "App Store" at bounding box center [519, 61] width 880 height 43
click at [109, 63] on icon at bounding box center [105, 62] width 13 height 13
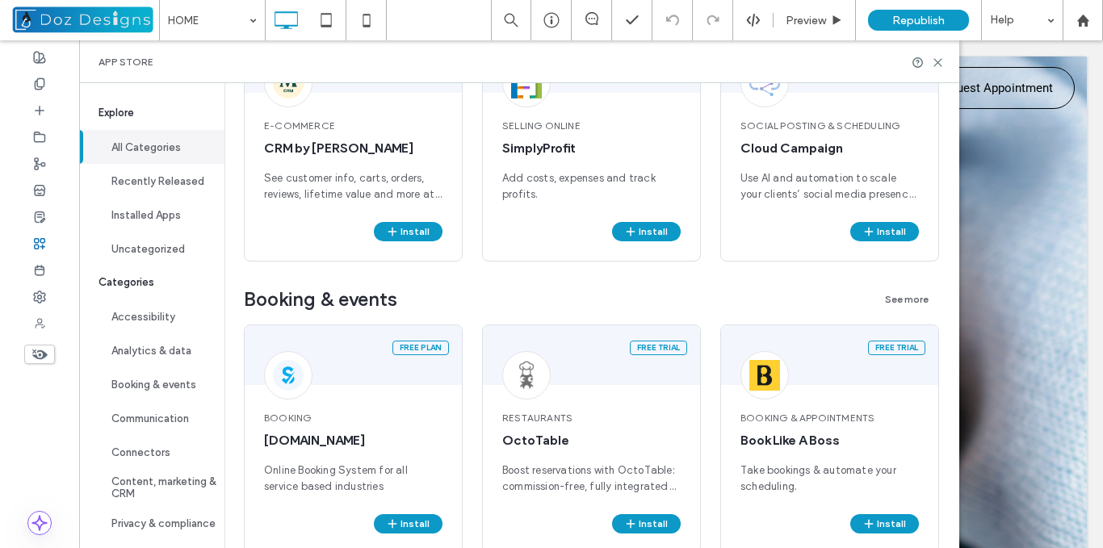
scroll to position [1586, 0]
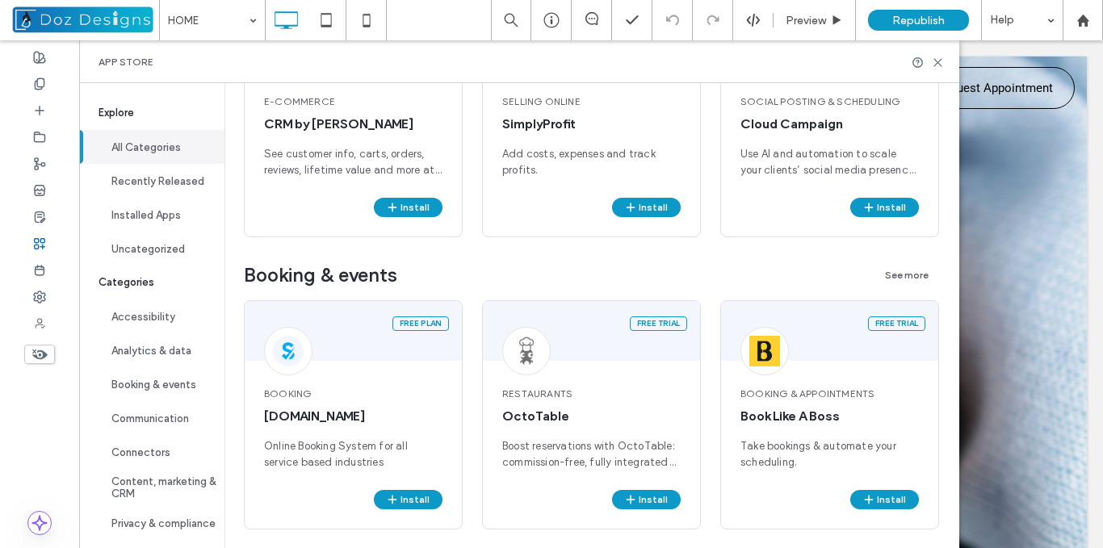
drag, startPoint x: 965, startPoint y: 128, endPoint x: 897, endPoint y: 243, distance: 133.2
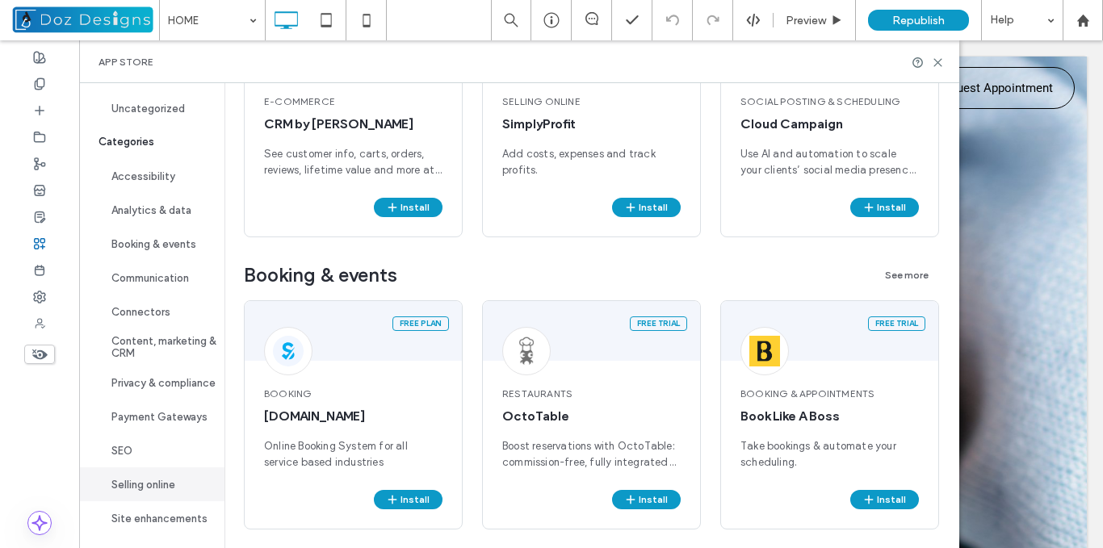
click at [165, 483] on button "Selling online" at bounding box center [151, 485] width 145 height 34
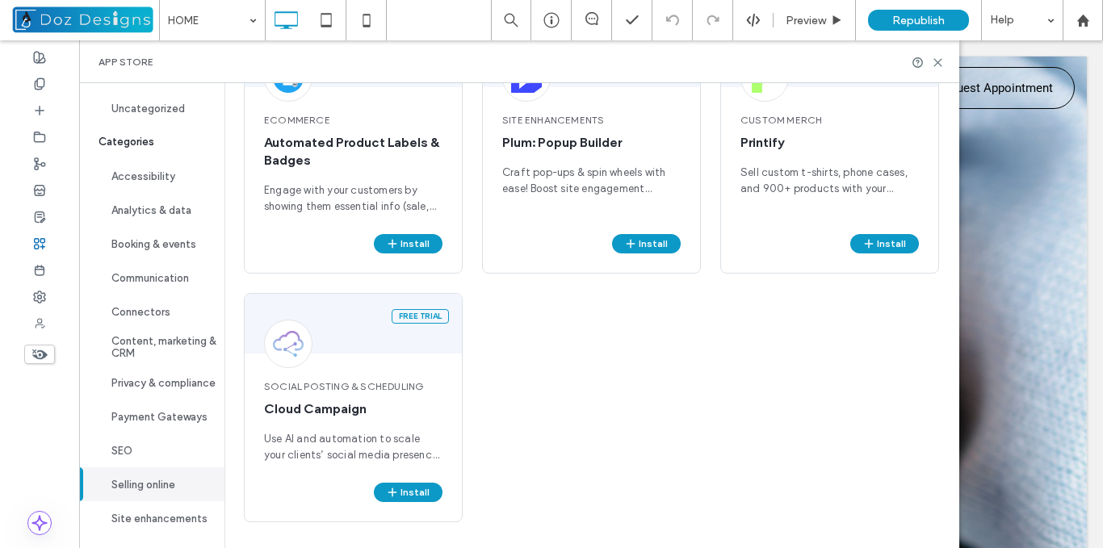
scroll to position [1476, 0]
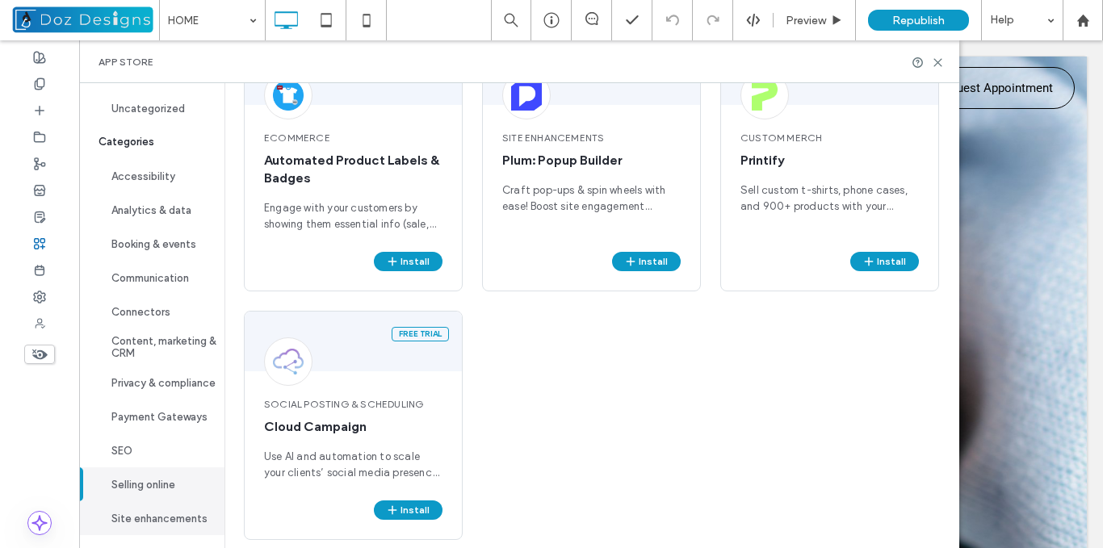
click at [161, 527] on button "Site enhancements" at bounding box center [151, 519] width 145 height 34
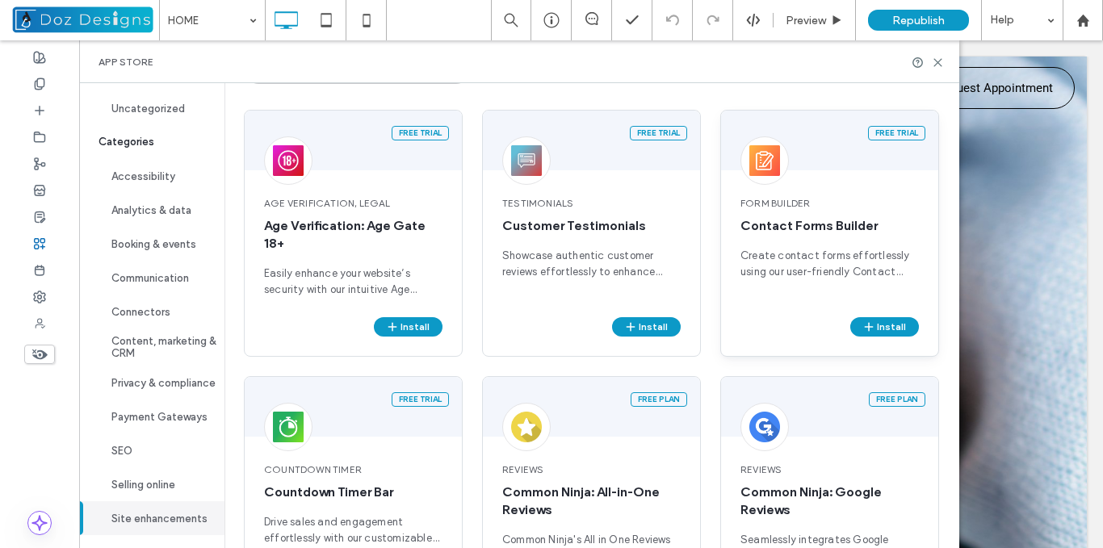
scroll to position [119, 0]
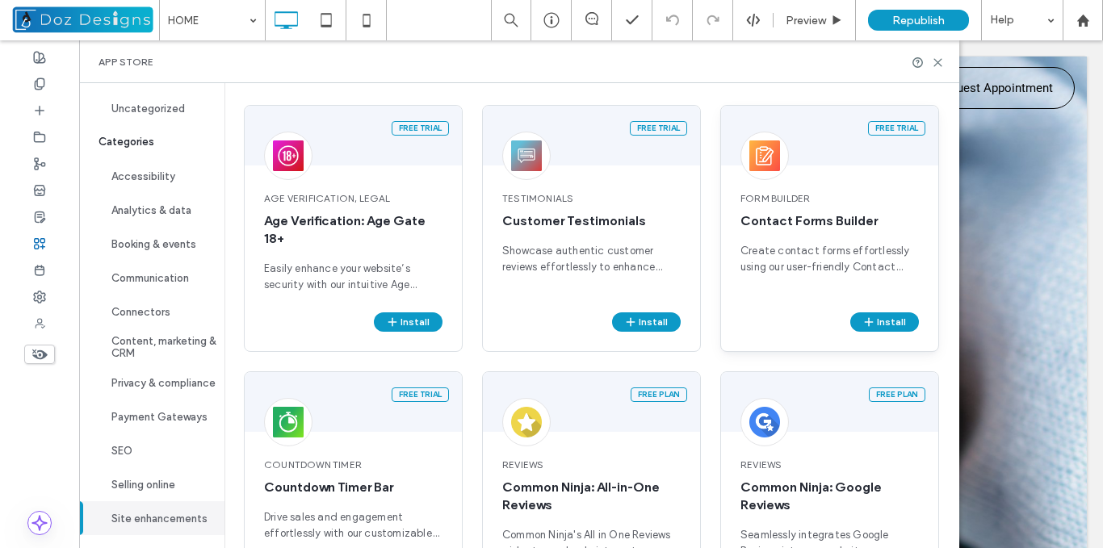
click at [817, 246] on span "Create contact forms effortlessly using our user-friendly Contact Form Builder" at bounding box center [830, 259] width 178 height 32
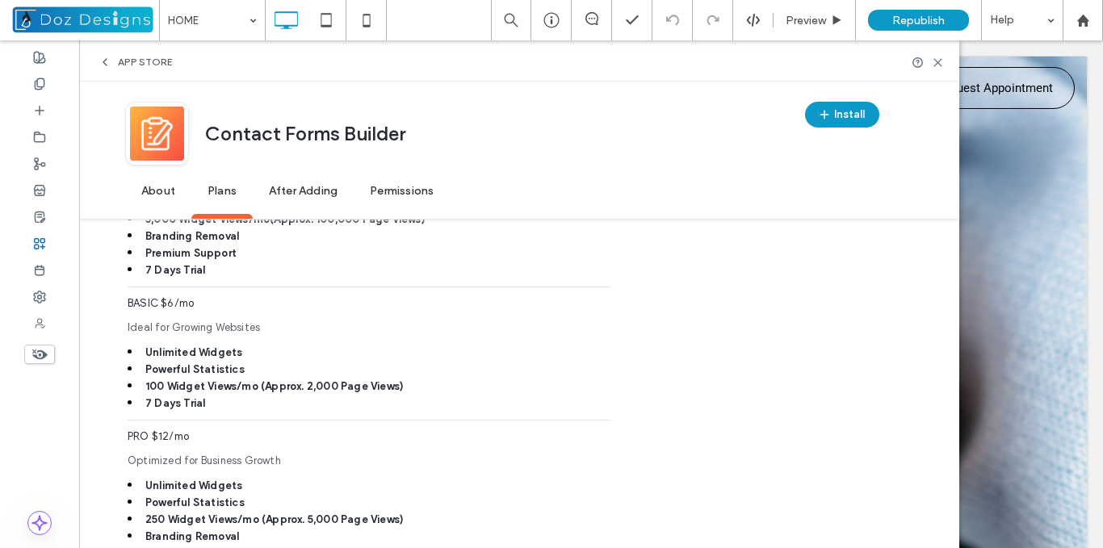
scroll to position [863, 0]
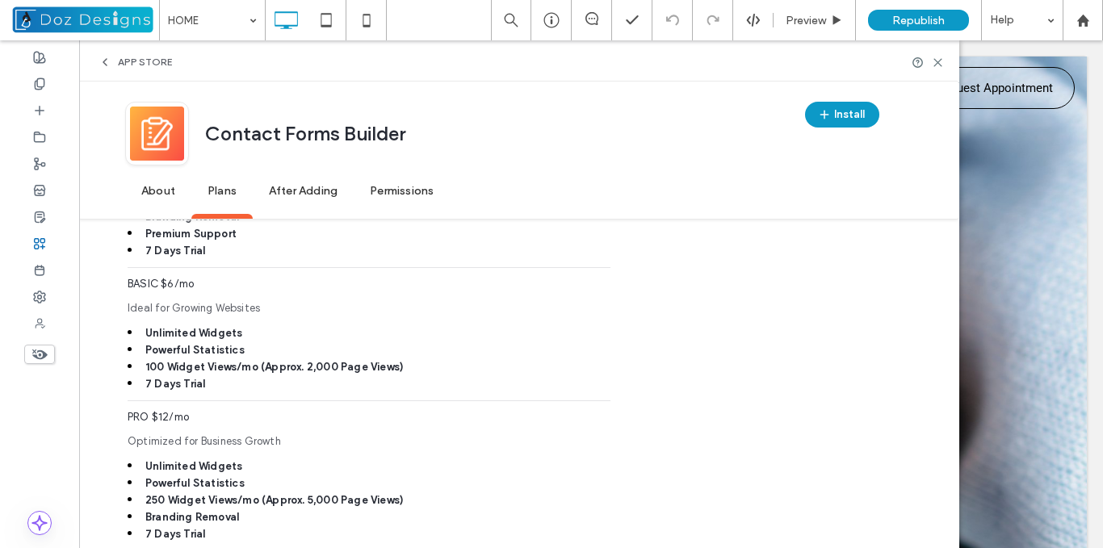
drag, startPoint x: 966, startPoint y: 149, endPoint x: 920, endPoint y: 294, distance: 151.7
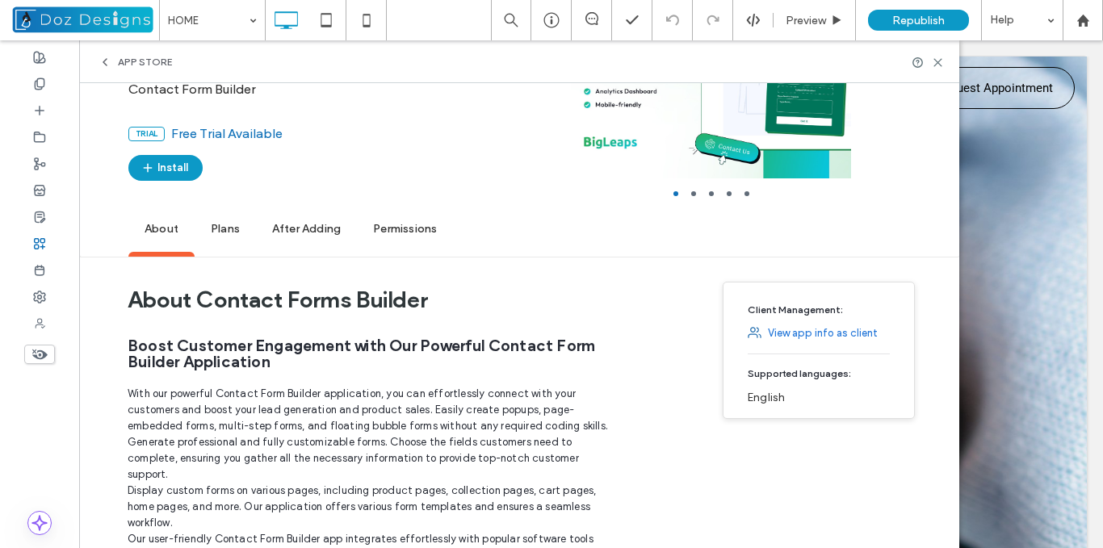
scroll to position [243, 0]
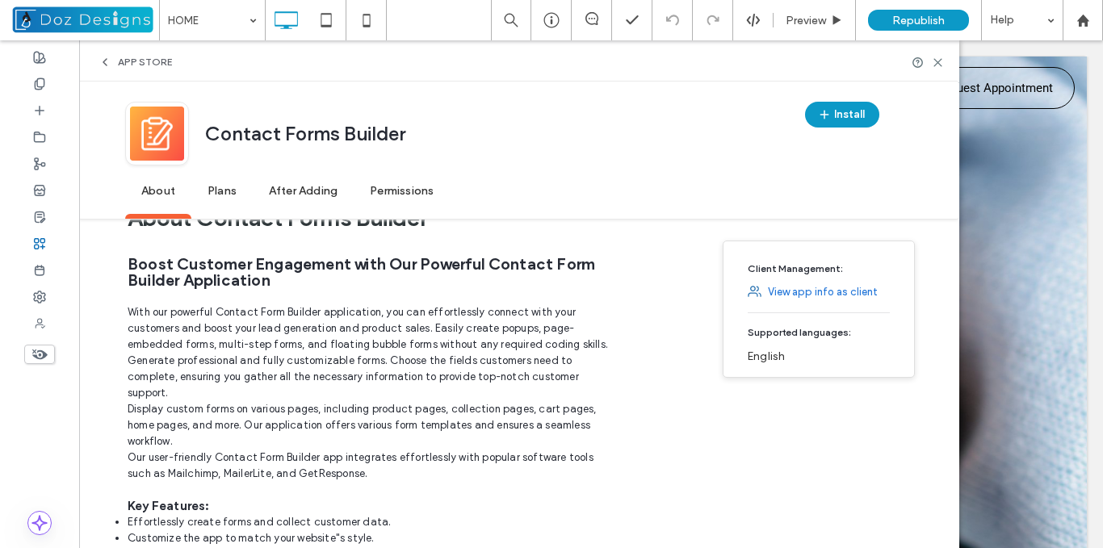
click at [130, 61] on span "App Store" at bounding box center [145, 62] width 54 height 13
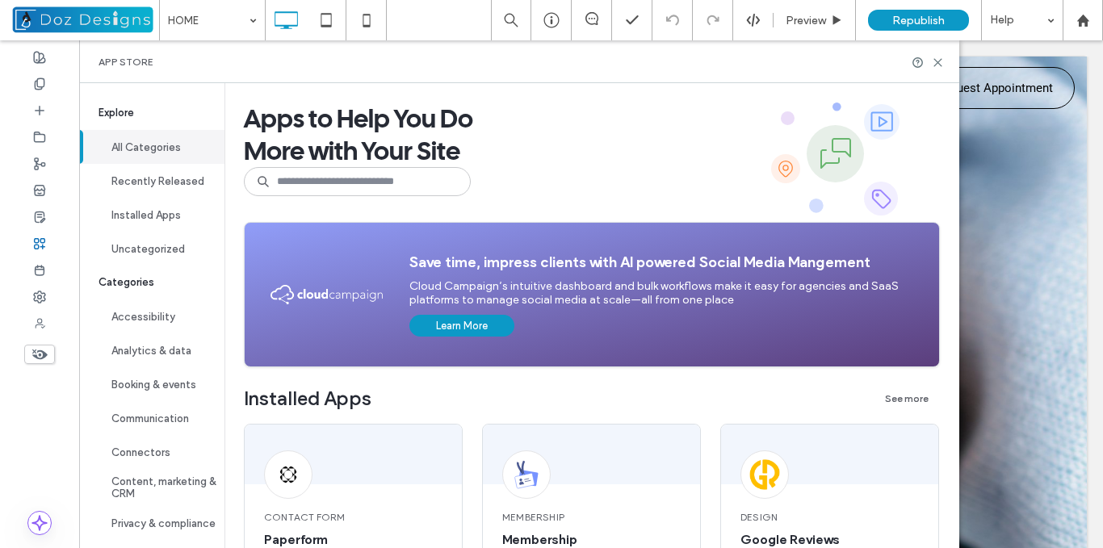
scroll to position [147, 0]
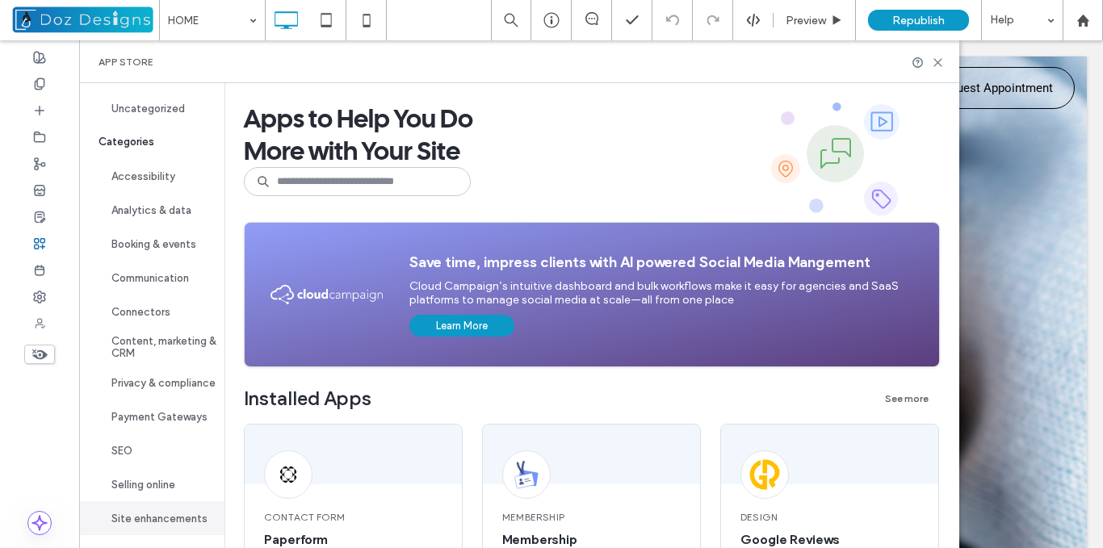
click at [174, 518] on button "Site enhancements" at bounding box center [151, 519] width 145 height 34
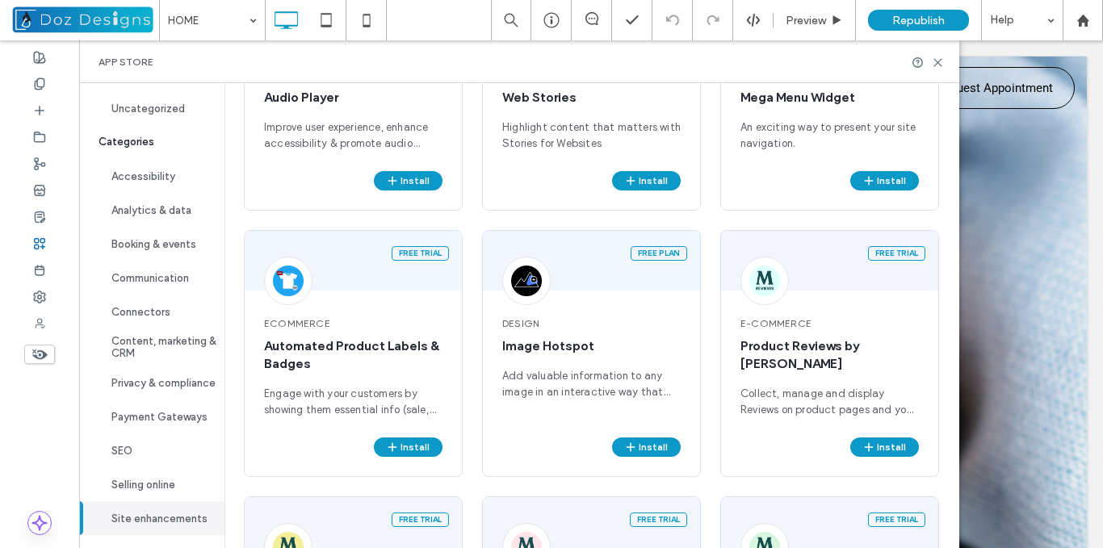
scroll to position [2006, 0]
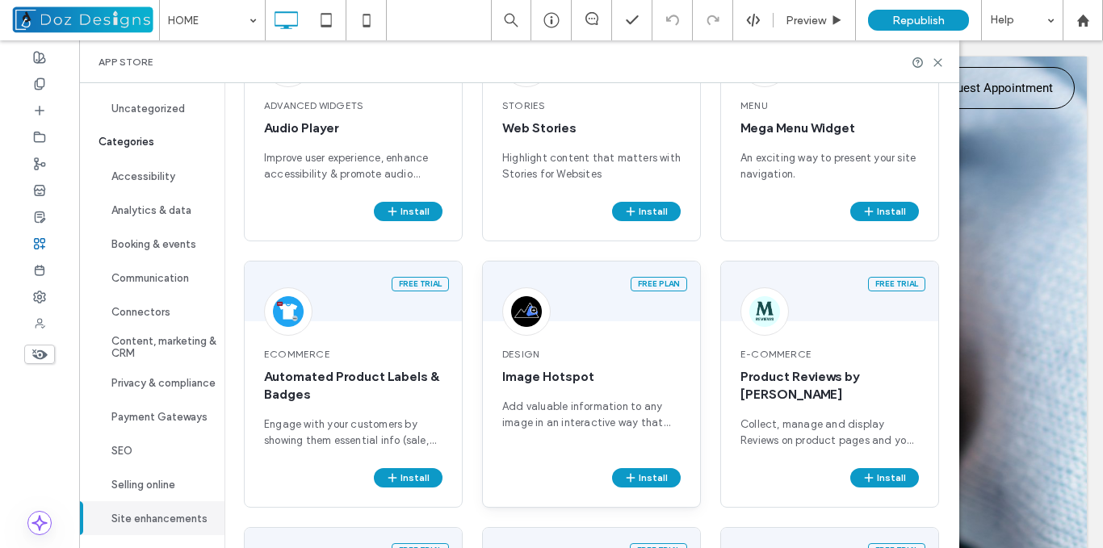
click at [628, 346] on div "Design Image Hotspot Add valuable information to any image in an interactive wa…" at bounding box center [591, 398] width 217 height 141
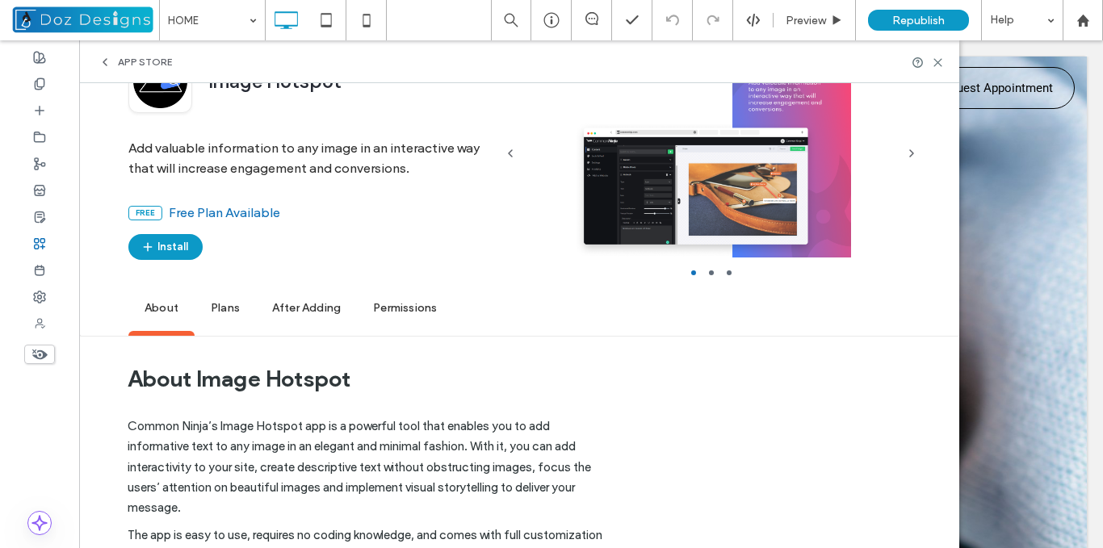
scroll to position [0, 0]
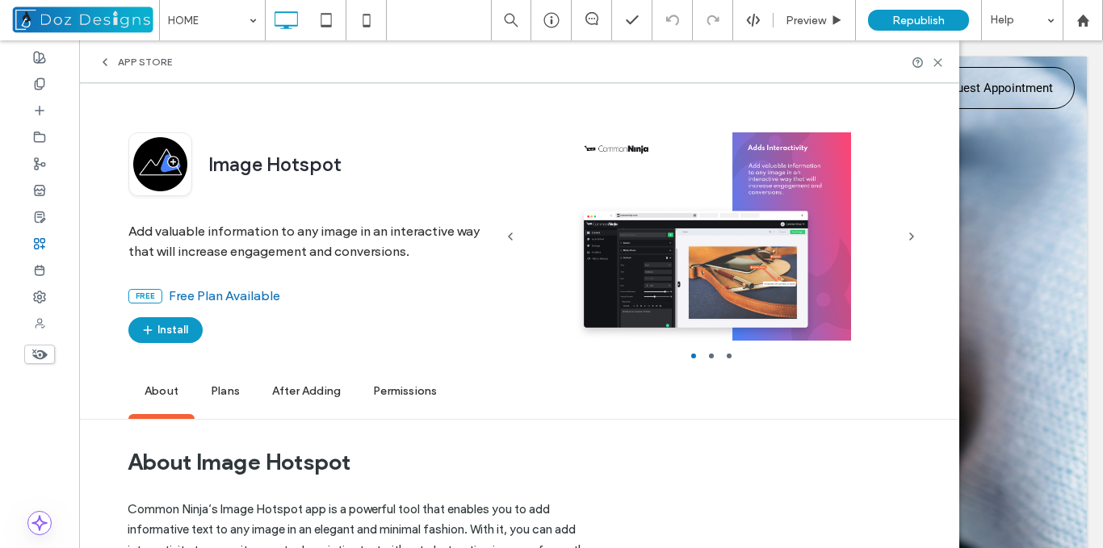
click at [126, 61] on span "App Store" at bounding box center [145, 62] width 54 height 13
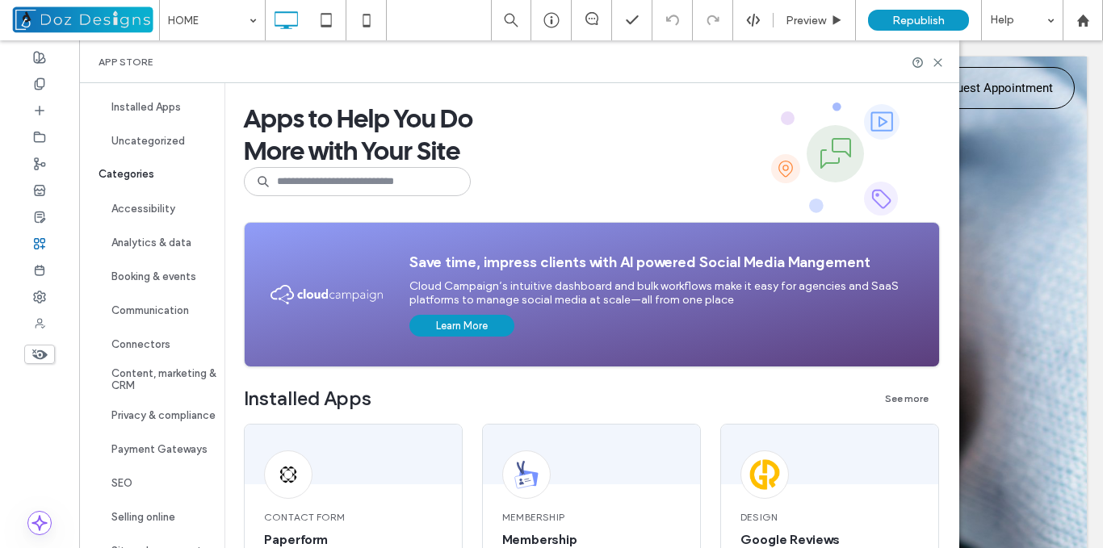
scroll to position [147, 0]
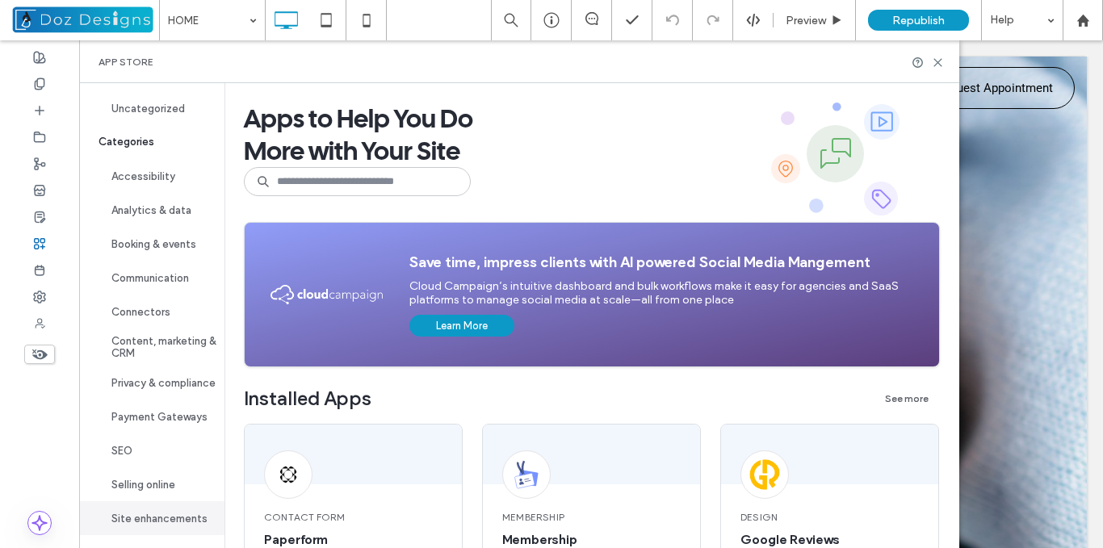
click at [141, 521] on button "Site enhancements" at bounding box center [151, 519] width 145 height 34
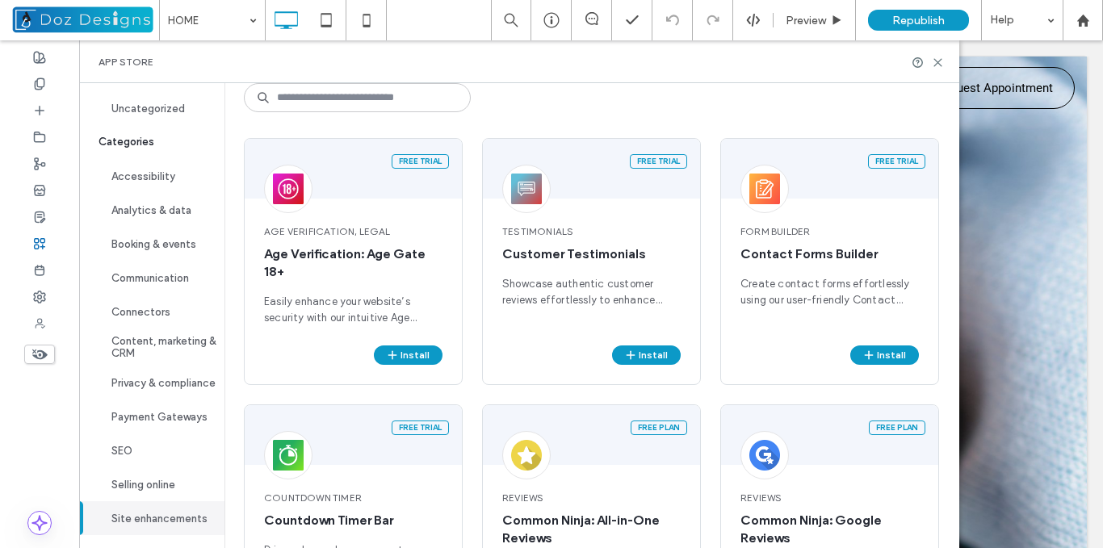
scroll to position [81, 0]
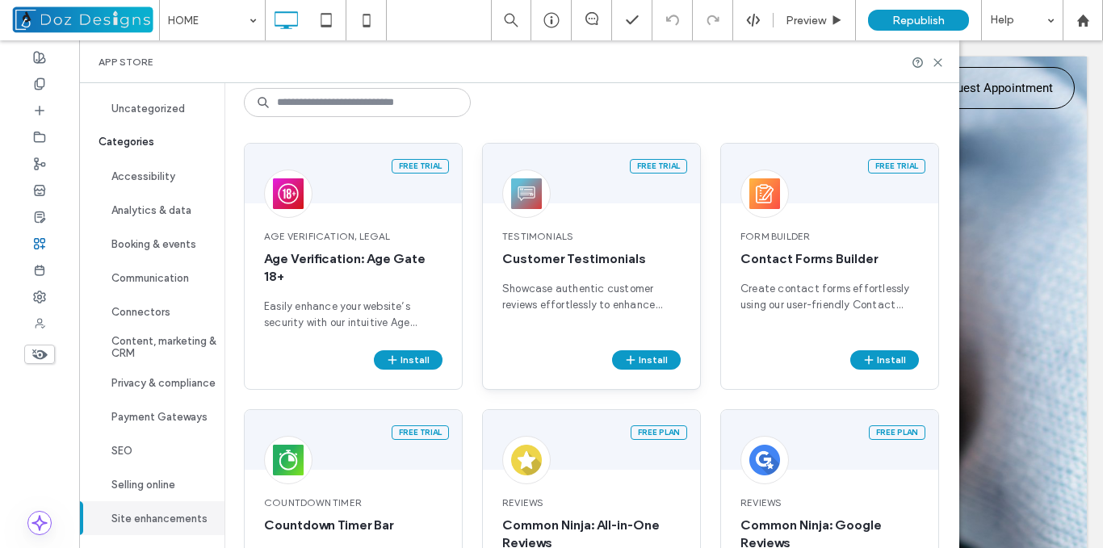
click at [617, 229] on div "Testimonials Customer Testimonials Showcase authentic customer reviews effortle…" at bounding box center [591, 280] width 217 height 141
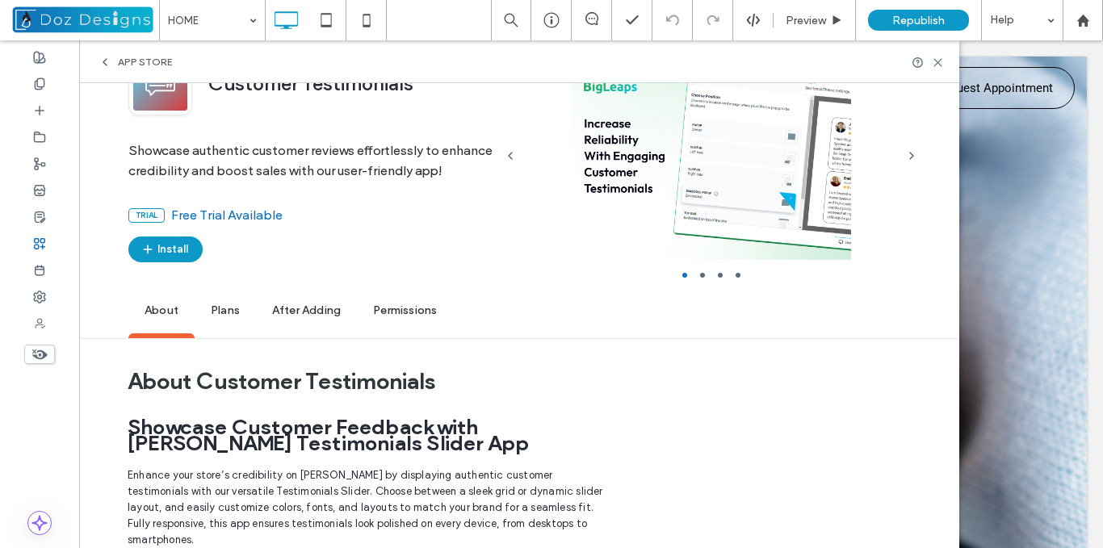
scroll to position [0, 0]
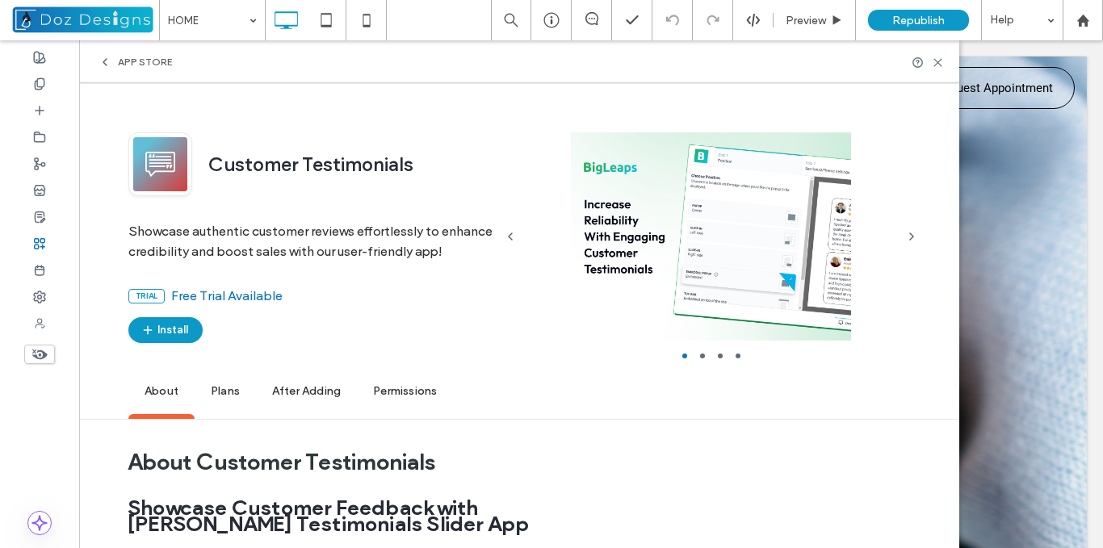
click at [226, 388] on span "Plans" at bounding box center [225, 392] width 61 height 44
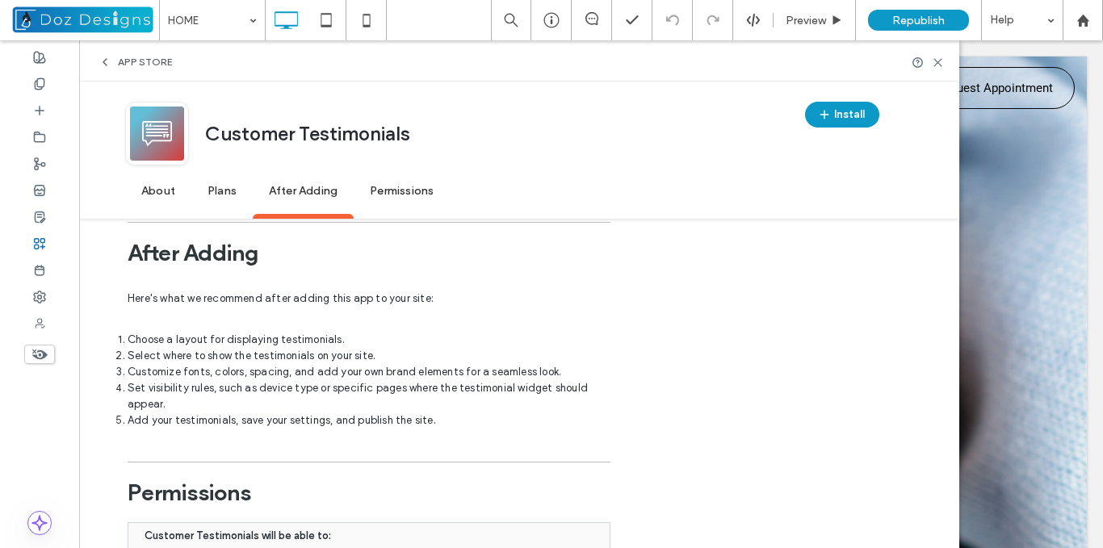
scroll to position [1436, 0]
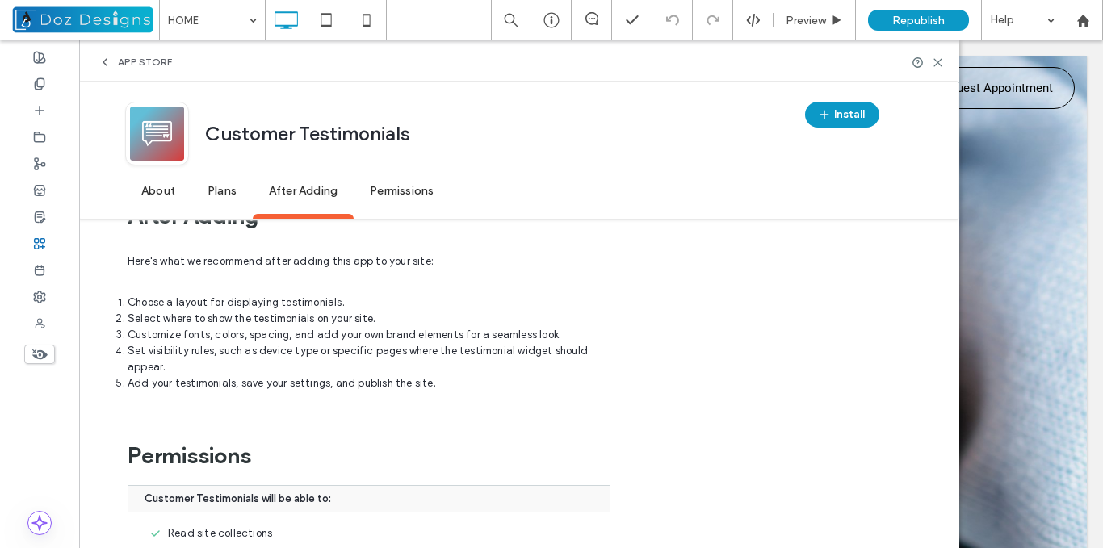
click at [120, 58] on span "App Store" at bounding box center [145, 62] width 54 height 13
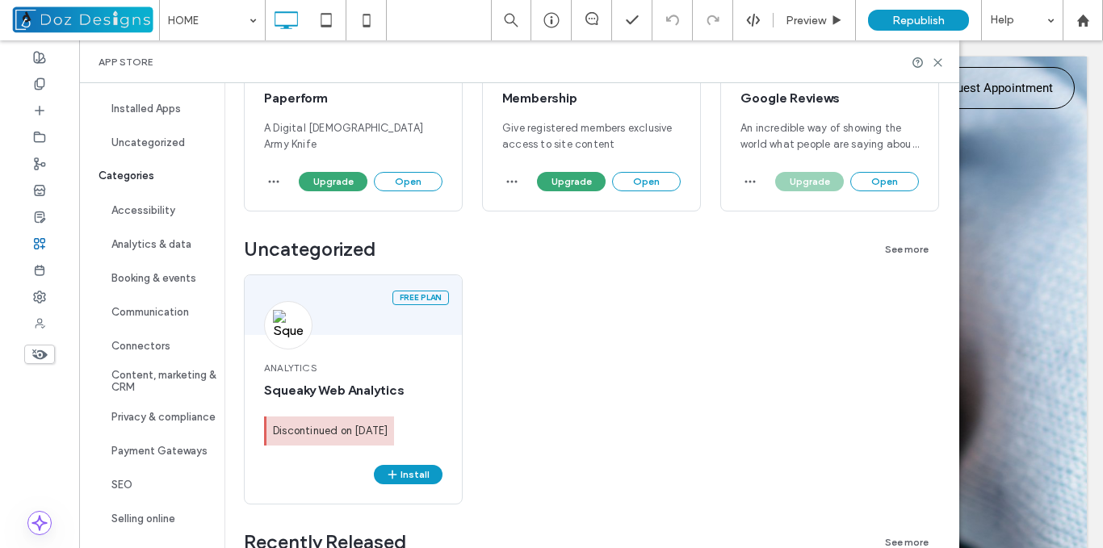
scroll to position [147, 0]
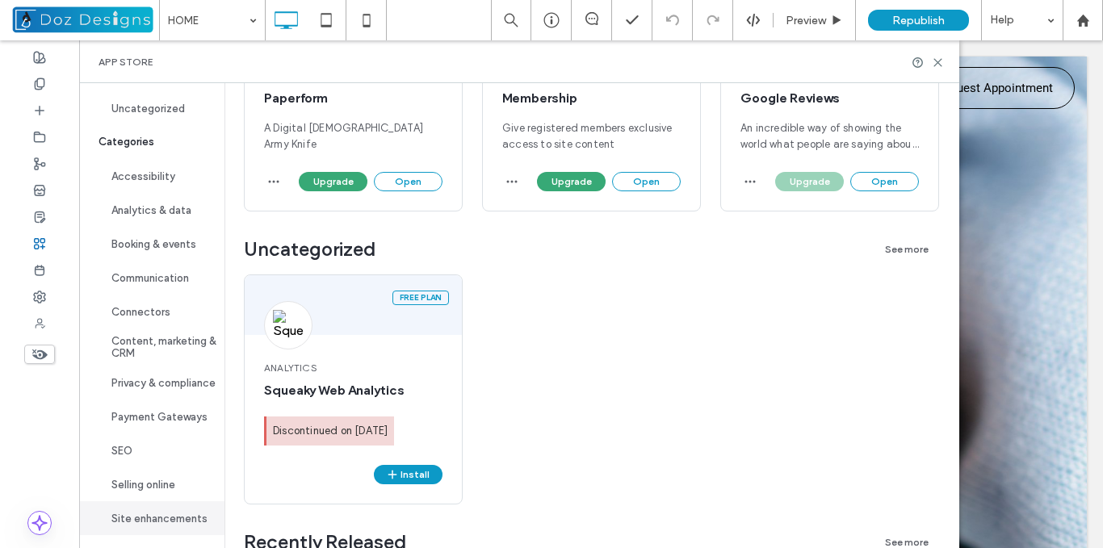
drag, startPoint x: 162, startPoint y: 523, endPoint x: 162, endPoint y: 514, distance: 8.1
click at [161, 522] on button "Site enhancements" at bounding box center [151, 519] width 145 height 34
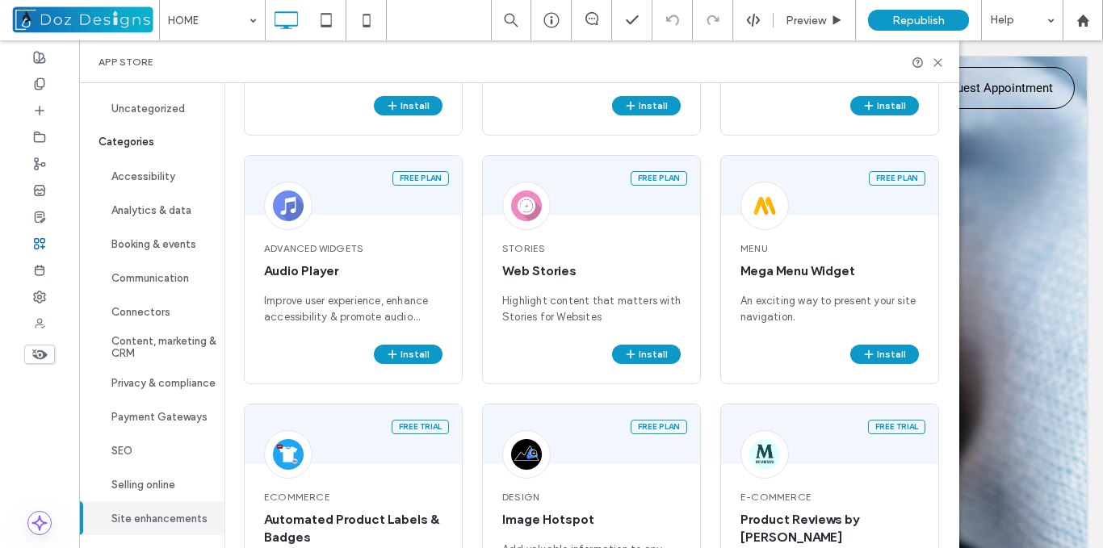
scroll to position [1868, 0]
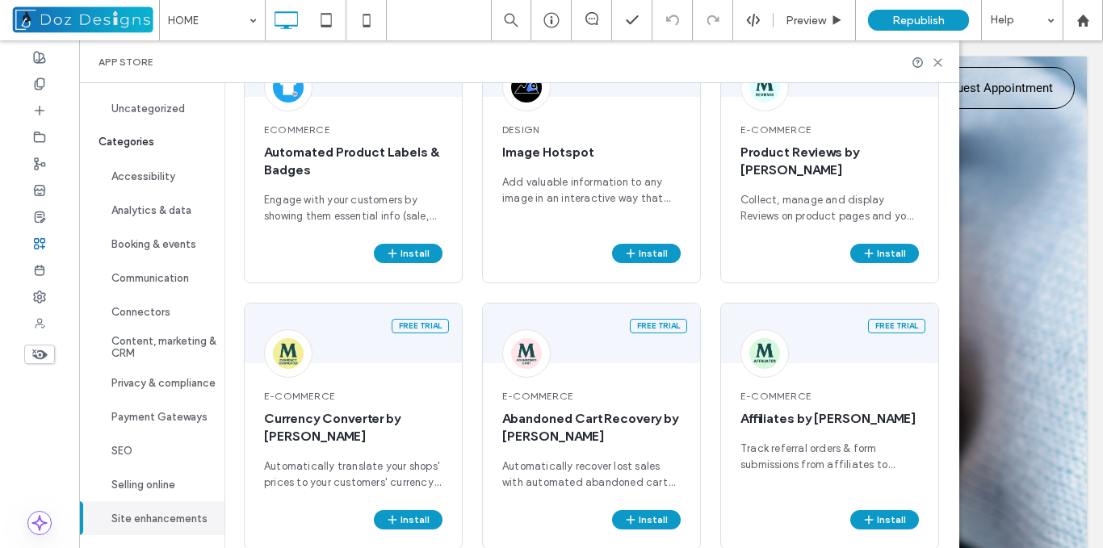
drag, startPoint x: 968, startPoint y: 211, endPoint x: 901, endPoint y: 444, distance: 242.8
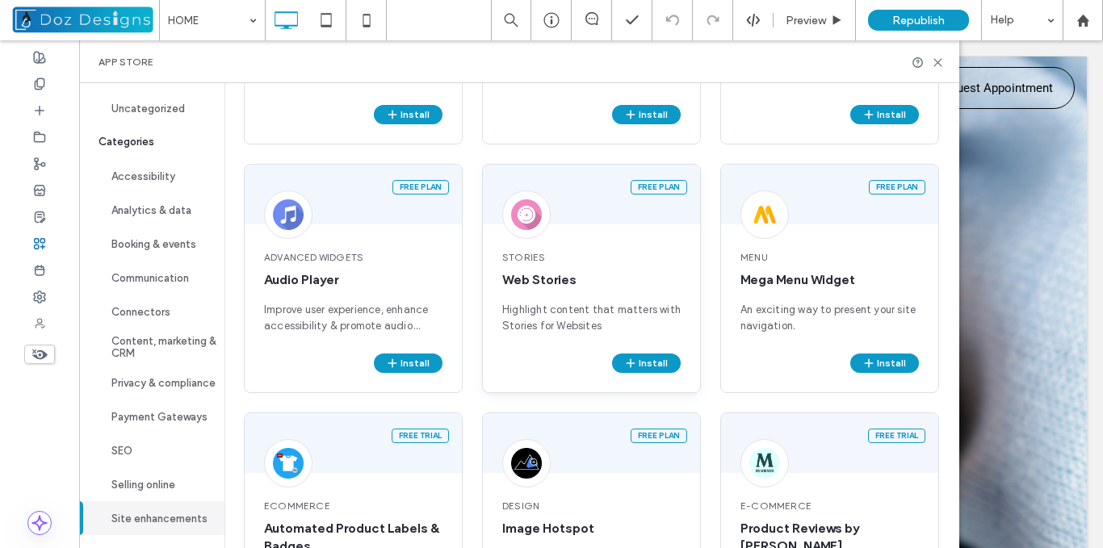
scroll to position [1774, 0]
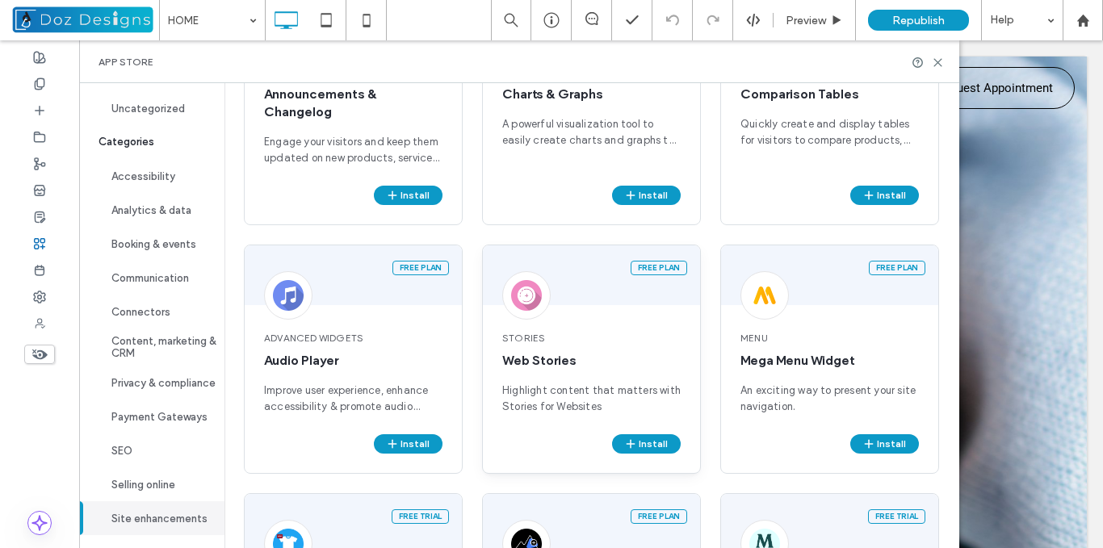
click at [596, 361] on span "Web Stories" at bounding box center [591, 361] width 178 height 18
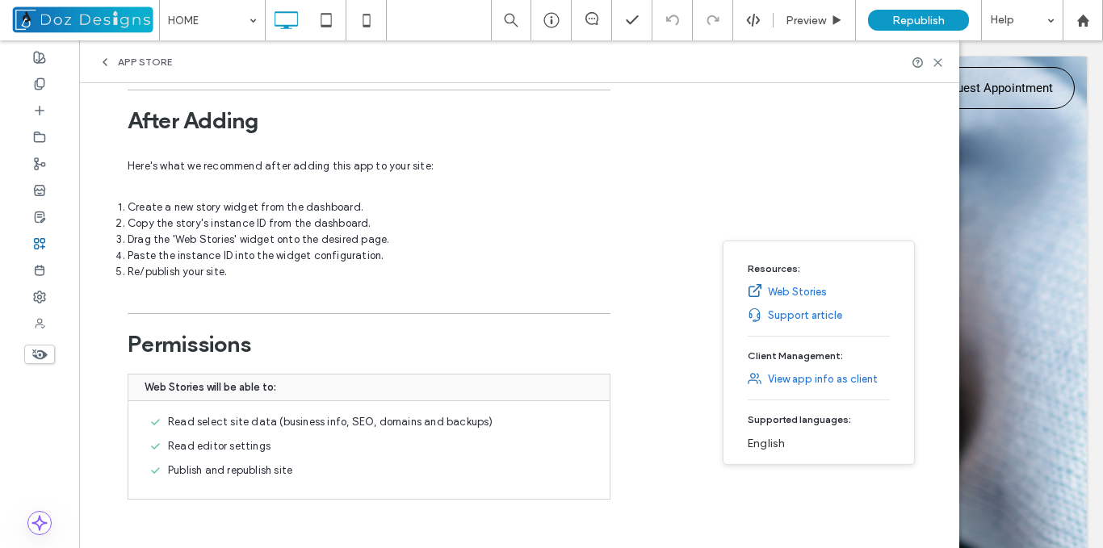
scroll to position [0, 0]
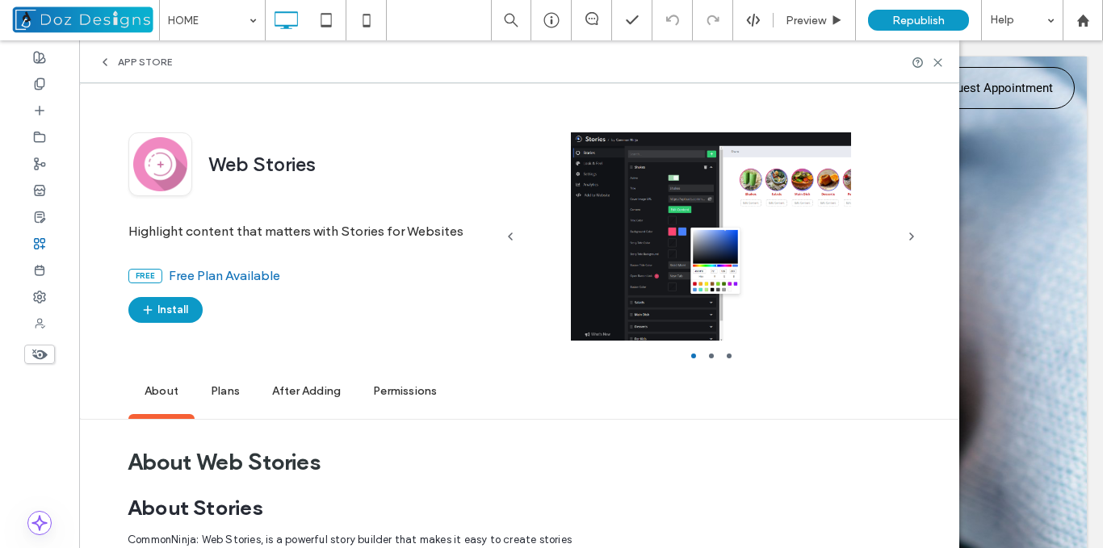
click at [221, 393] on span "Plans" at bounding box center [225, 392] width 61 height 44
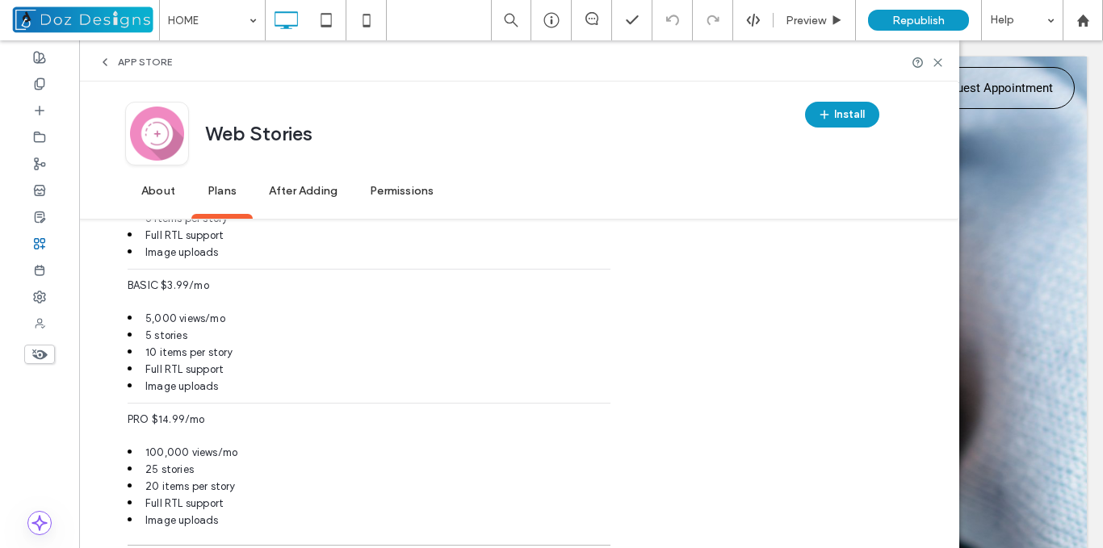
scroll to position [1000, 0]
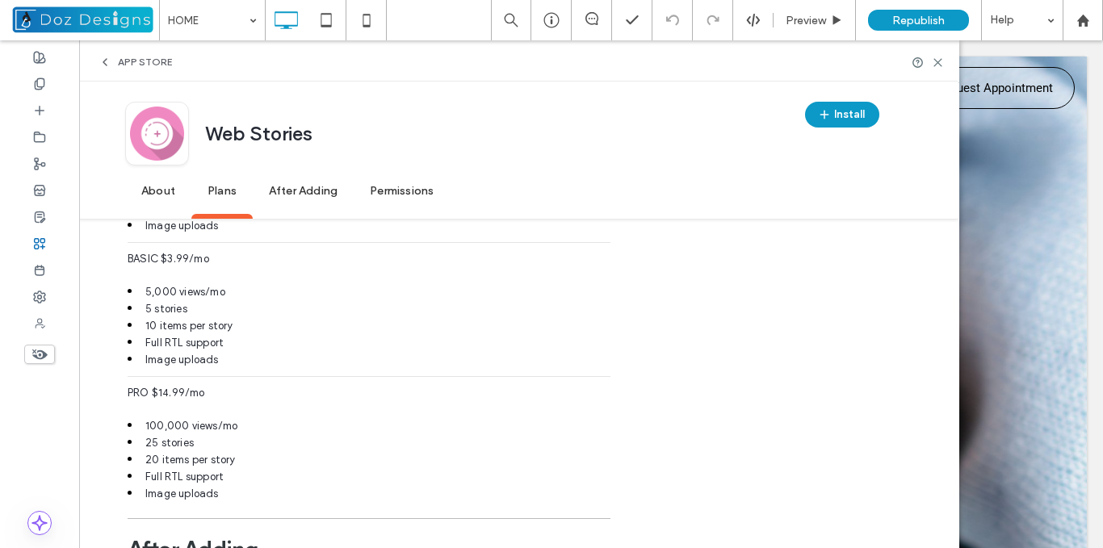
click at [123, 61] on span "App Store" at bounding box center [145, 62] width 54 height 13
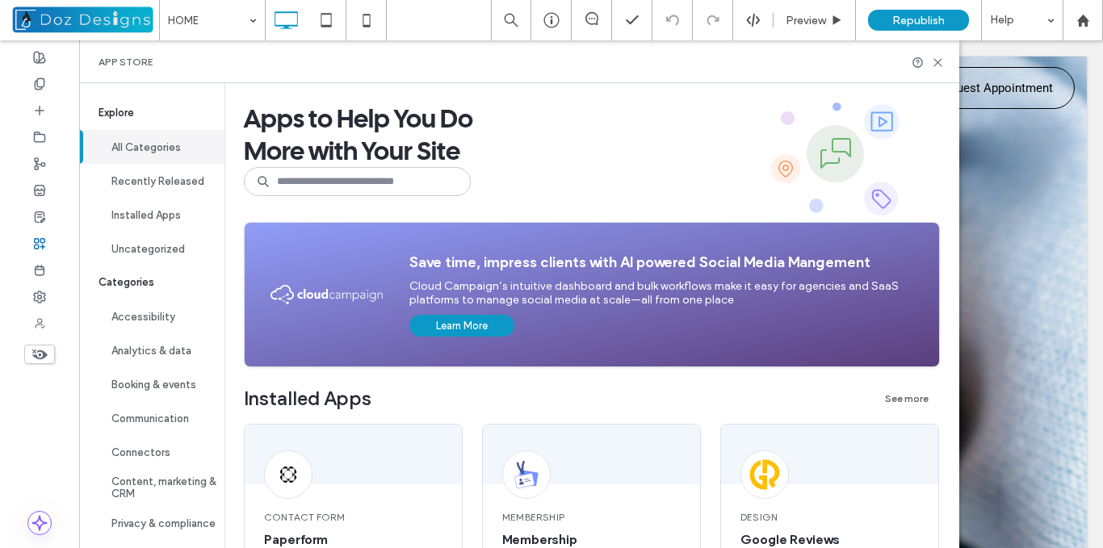
scroll to position [147, 0]
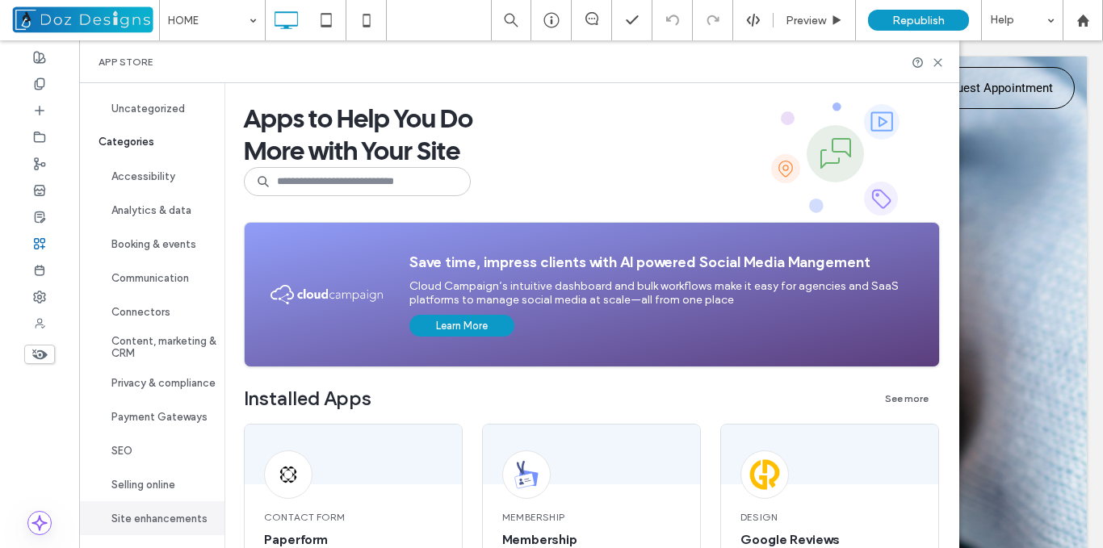
click at [166, 525] on button "Site enhancements" at bounding box center [151, 519] width 145 height 34
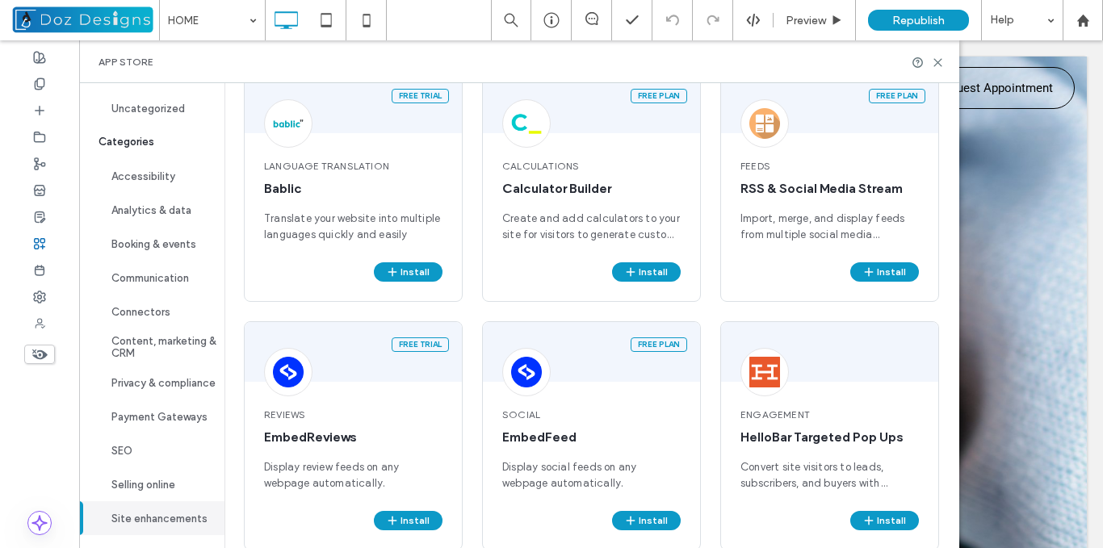
scroll to position [953, 0]
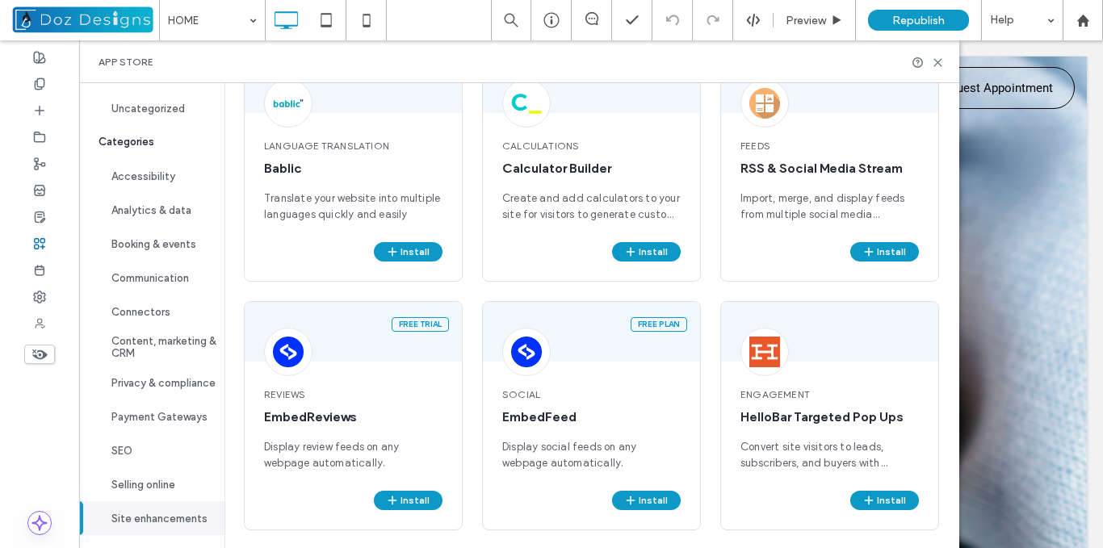
drag, startPoint x: 965, startPoint y: 137, endPoint x: 895, endPoint y: 245, distance: 128.4
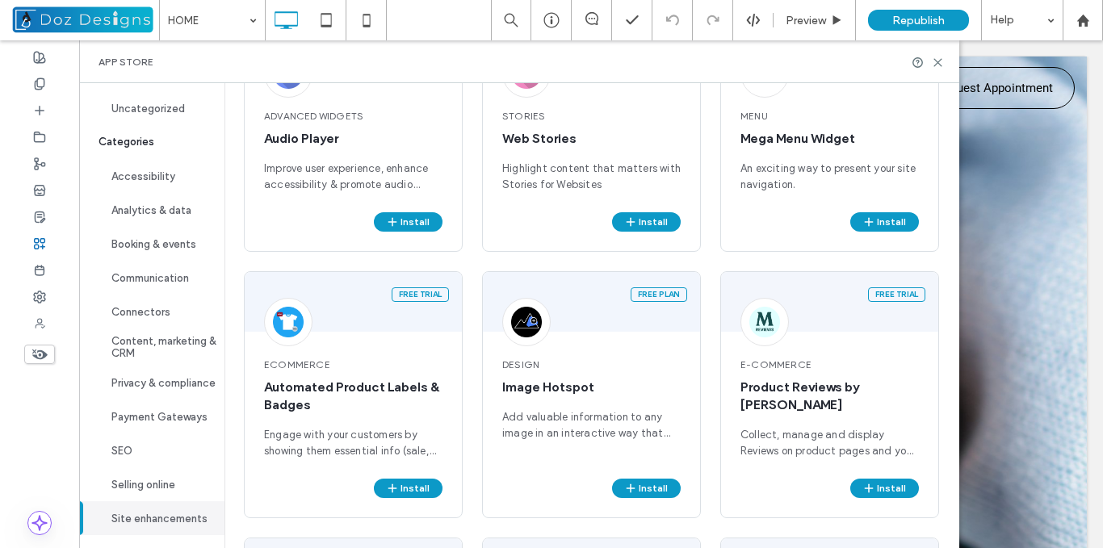
scroll to position [147, 0]
click at [942, 61] on use at bounding box center [937, 62] width 7 height 7
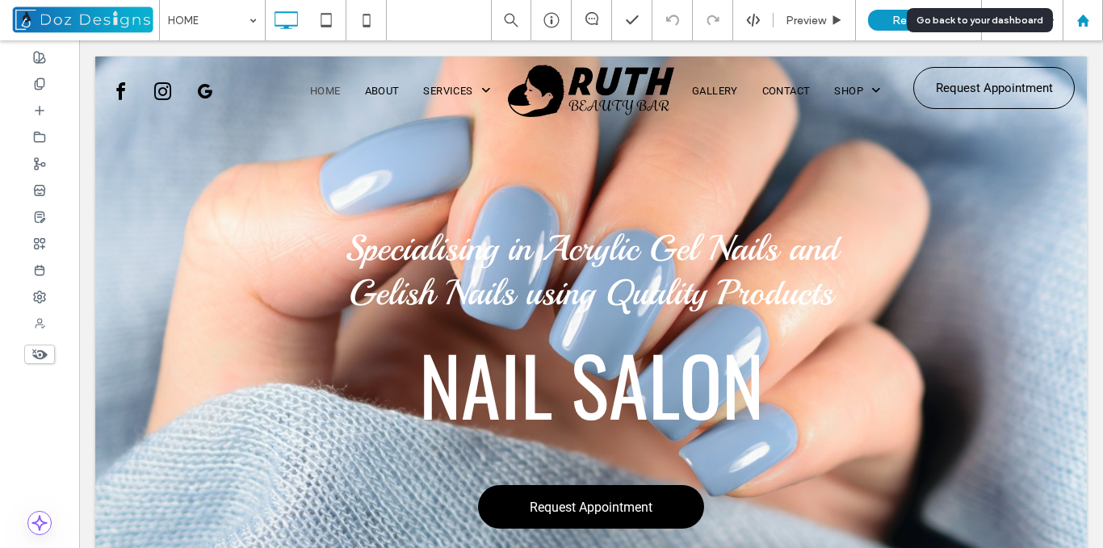
click at [1082, 26] on icon at bounding box center [1084, 21] width 14 height 14
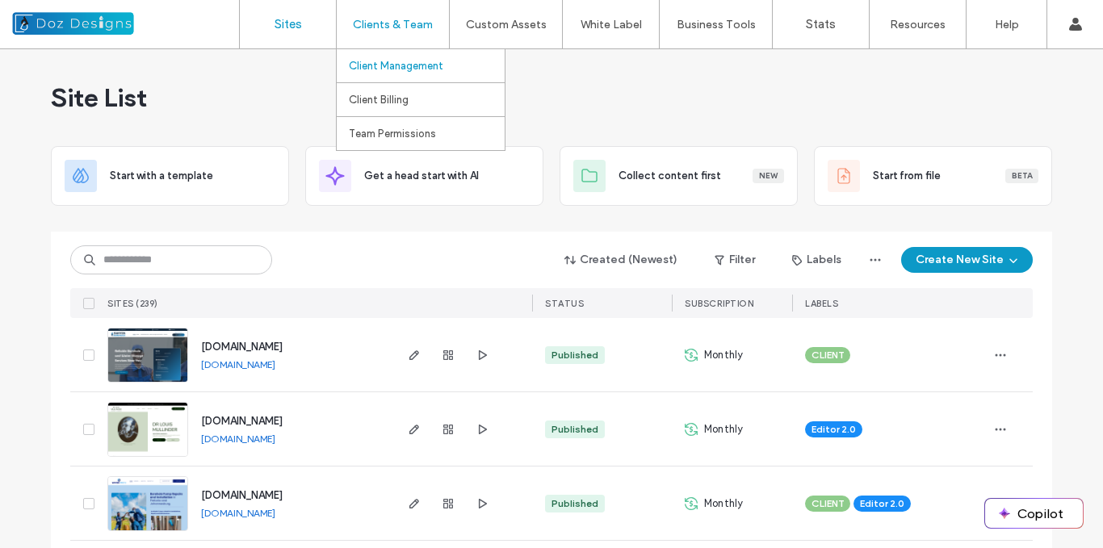
click at [410, 61] on label "Client Management" at bounding box center [396, 66] width 94 height 12
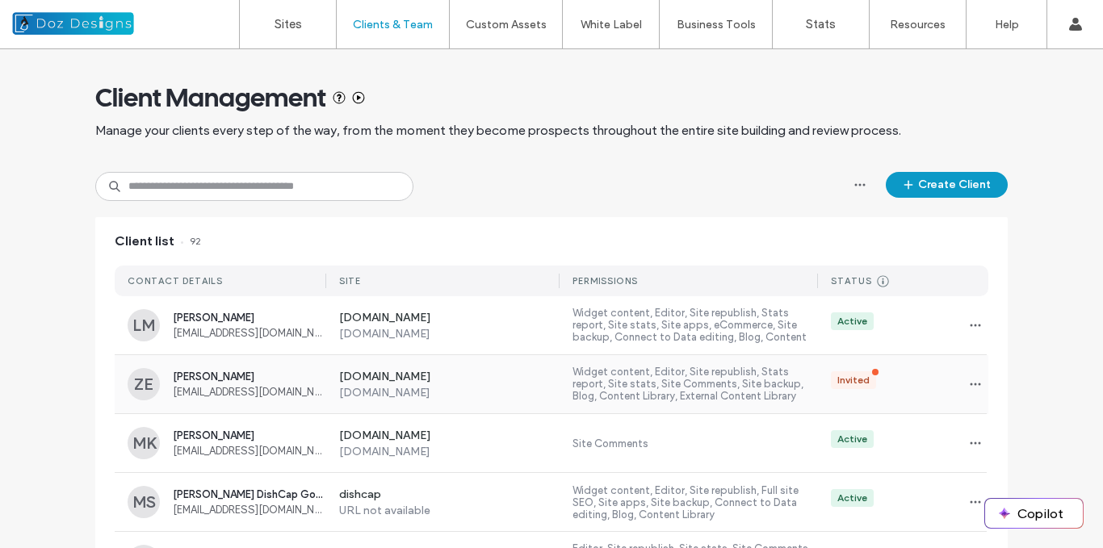
click at [250, 383] on div "[PERSON_NAME] [EMAIL_ADDRESS][DOMAIN_NAME]" at bounding box center [249, 384] width 153 height 27
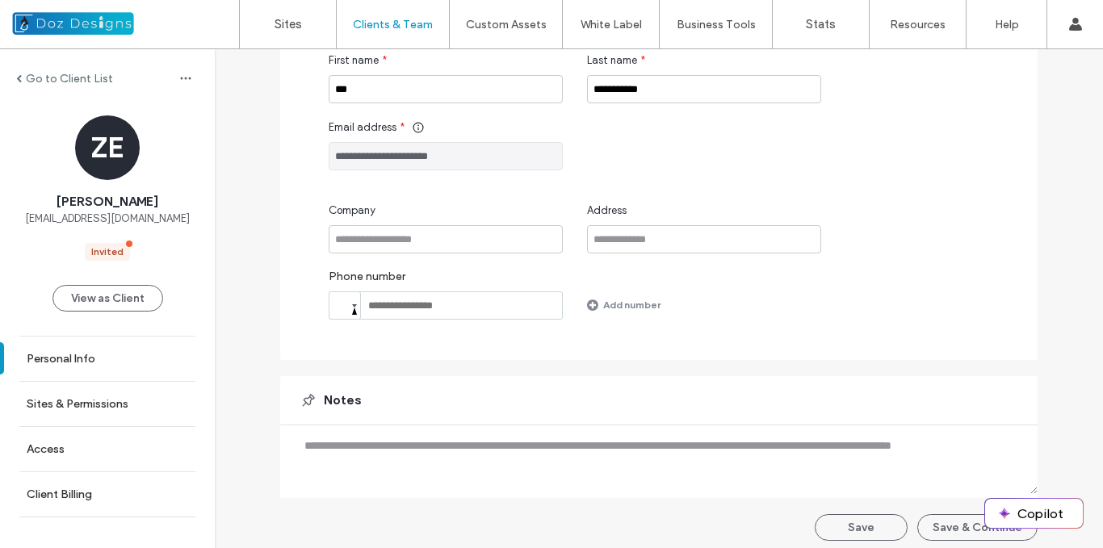
scroll to position [204, 0]
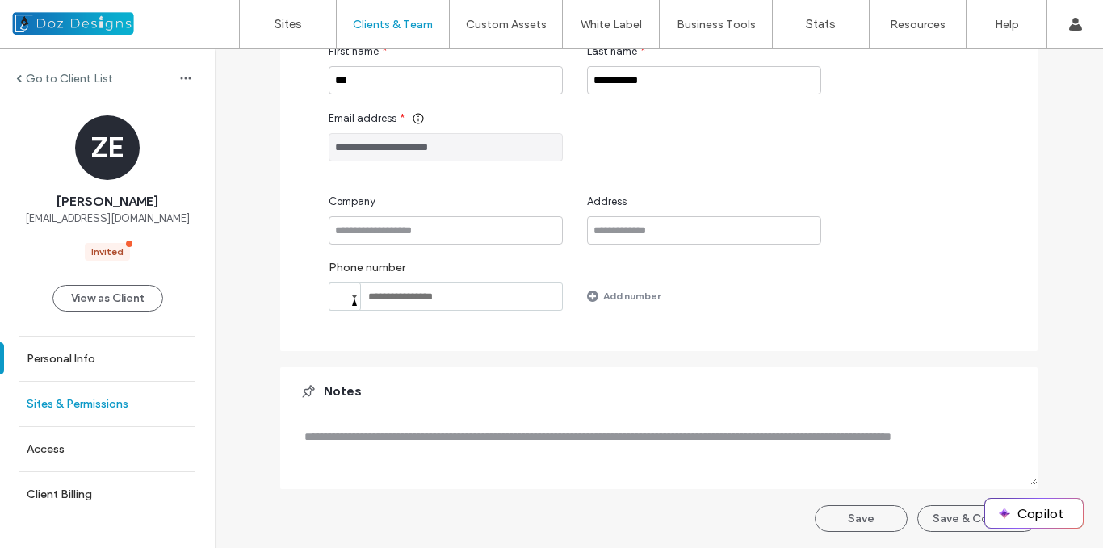
click at [95, 405] on label "Sites & Permissions" at bounding box center [78, 404] width 102 height 14
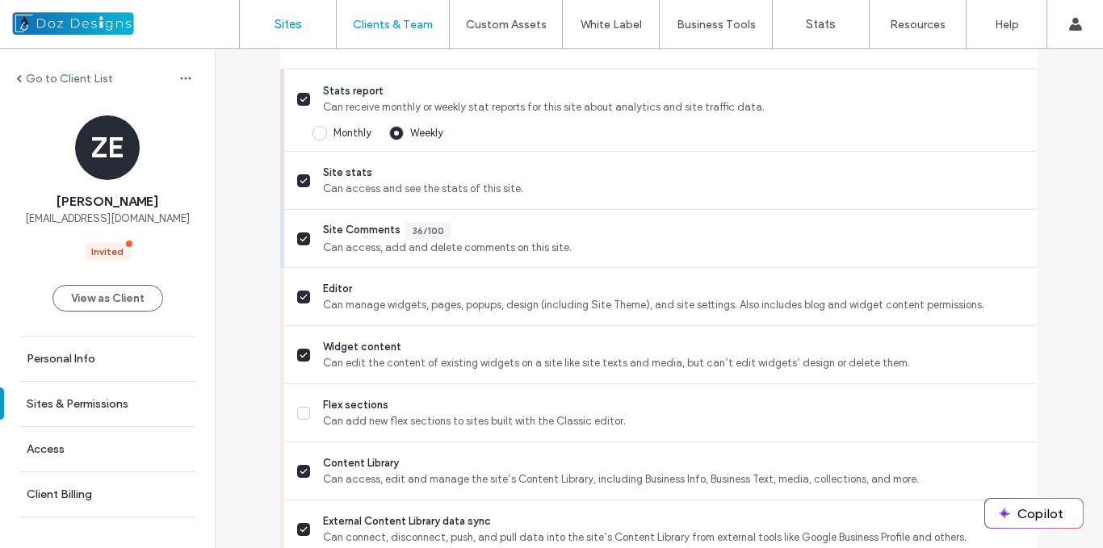
scroll to position [461, 0]
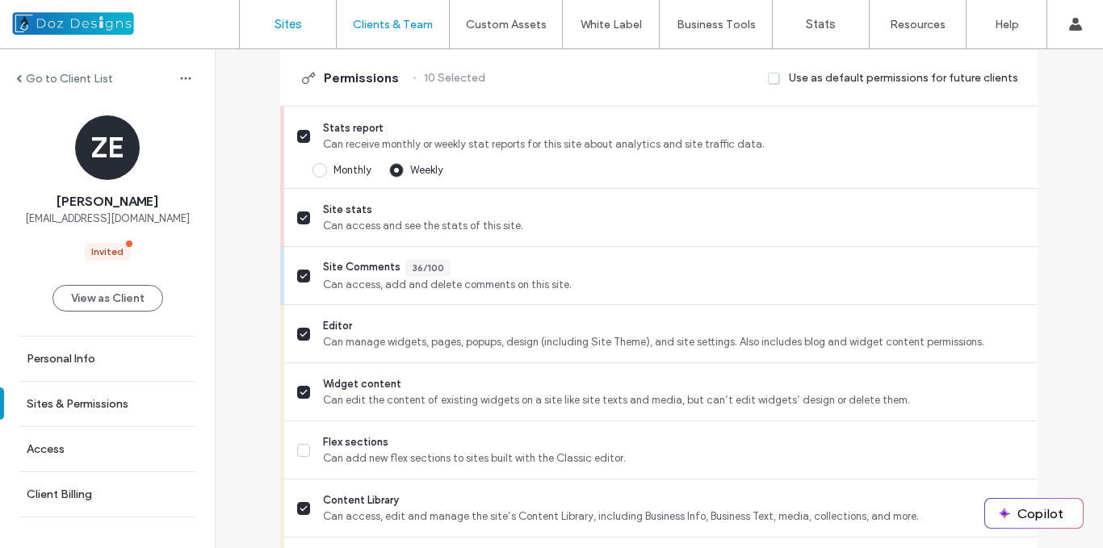
click at [288, 25] on label "Sites" at bounding box center [288, 24] width 27 height 15
